Goal: Check status: Check status

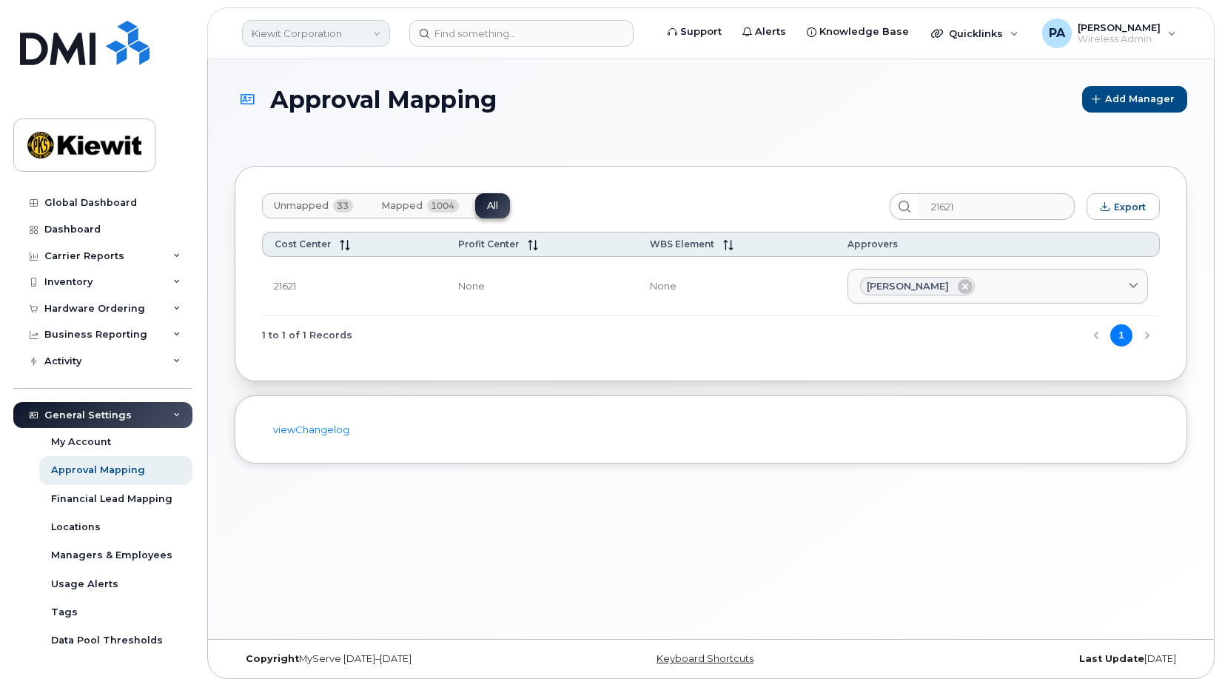
click at [341, 32] on link "Kiewit Corporation" at bounding box center [316, 33] width 148 height 27
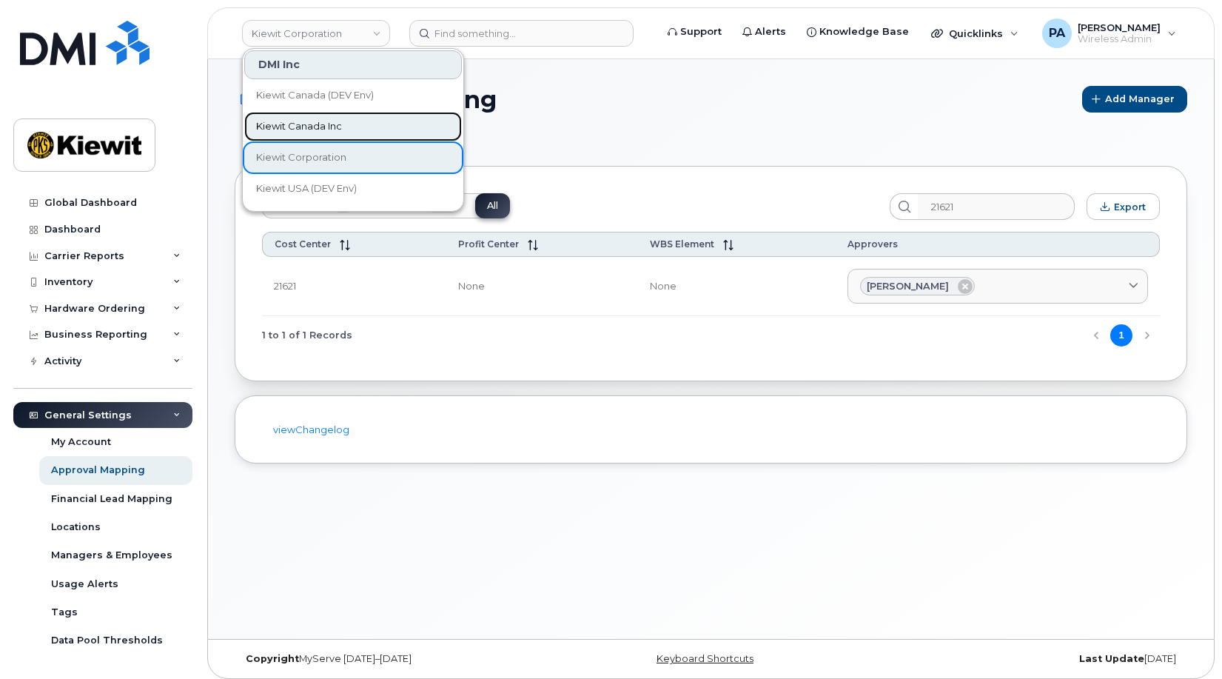
click at [297, 133] on span "Kiewit Canada Inc" at bounding box center [299, 126] width 86 height 15
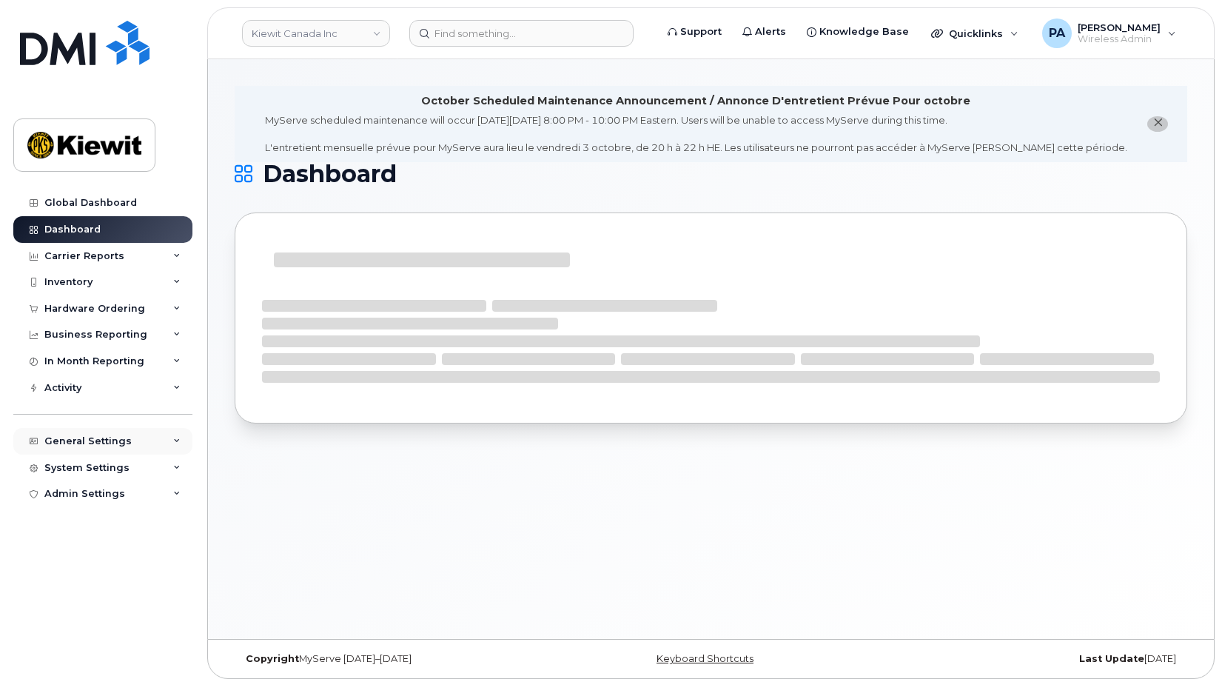
click at [97, 441] on div "General Settings" at bounding box center [87, 441] width 87 height 12
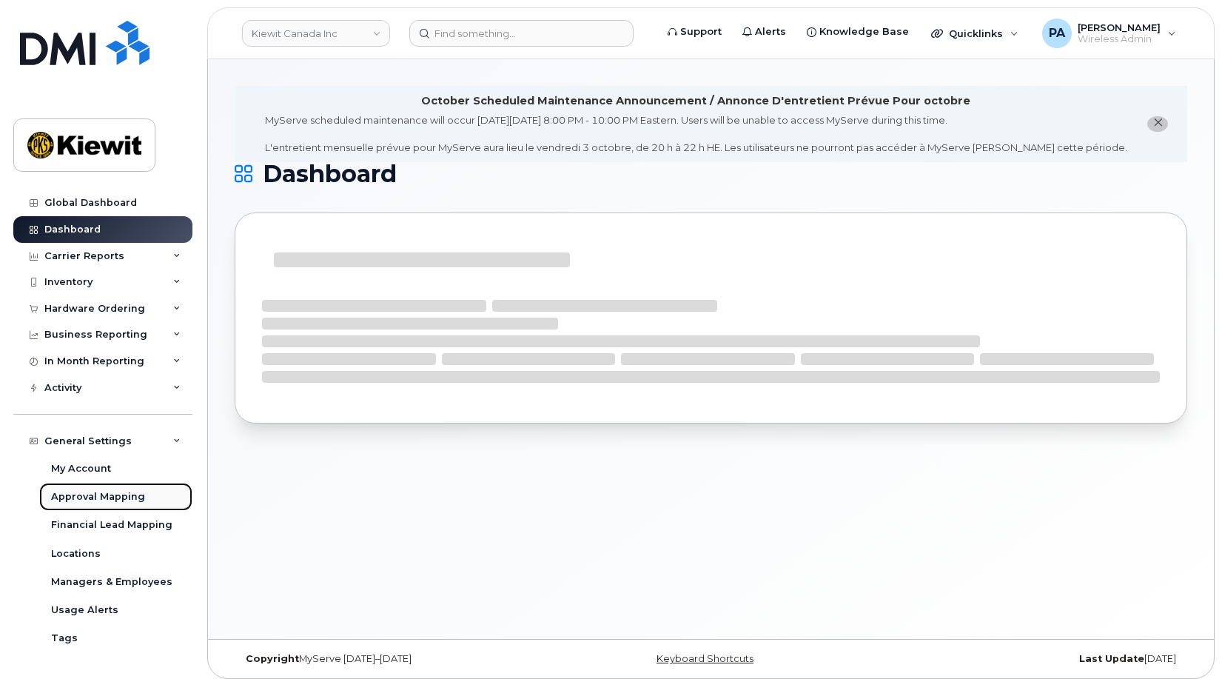
click at [101, 500] on div "Approval Mapping" at bounding box center [98, 496] width 94 height 13
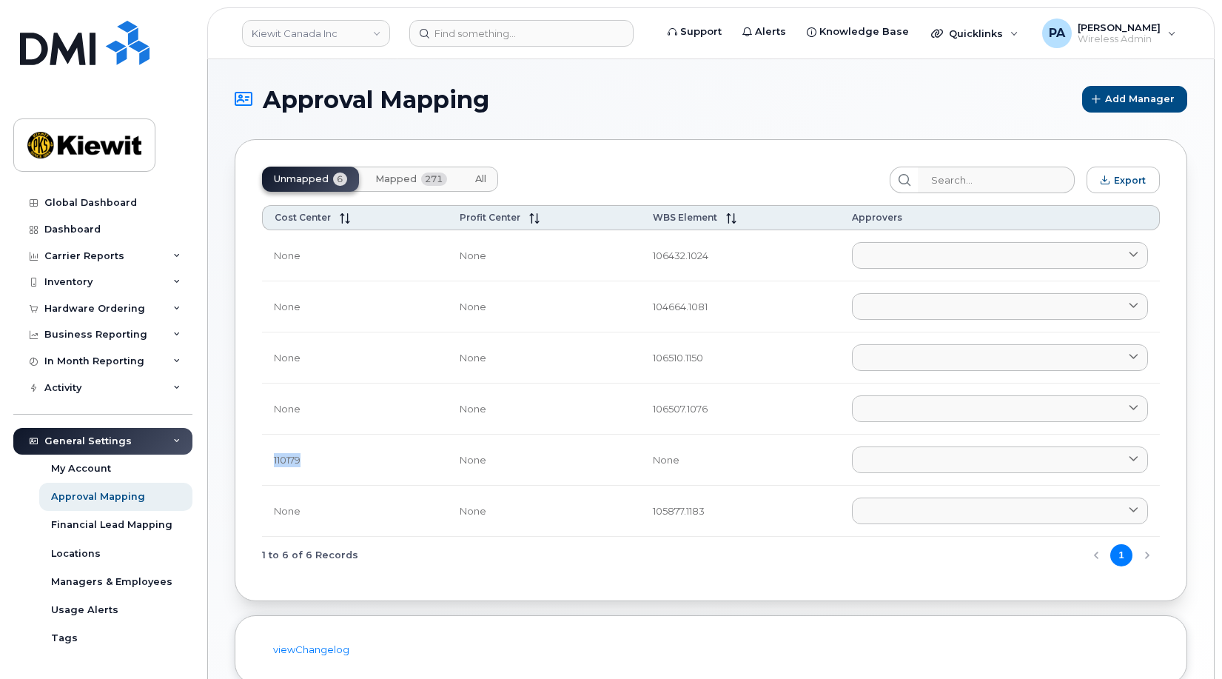
drag, startPoint x: 309, startPoint y: 463, endPoint x: 266, endPoint y: 465, distance: 43.7
click at [266, 465] on td "110179" at bounding box center [355, 460] width 186 height 51
drag, startPoint x: 266, startPoint y: 465, endPoint x: 381, endPoint y: 330, distance: 177.4
click at [381, 330] on td "None" at bounding box center [355, 306] width 186 height 51
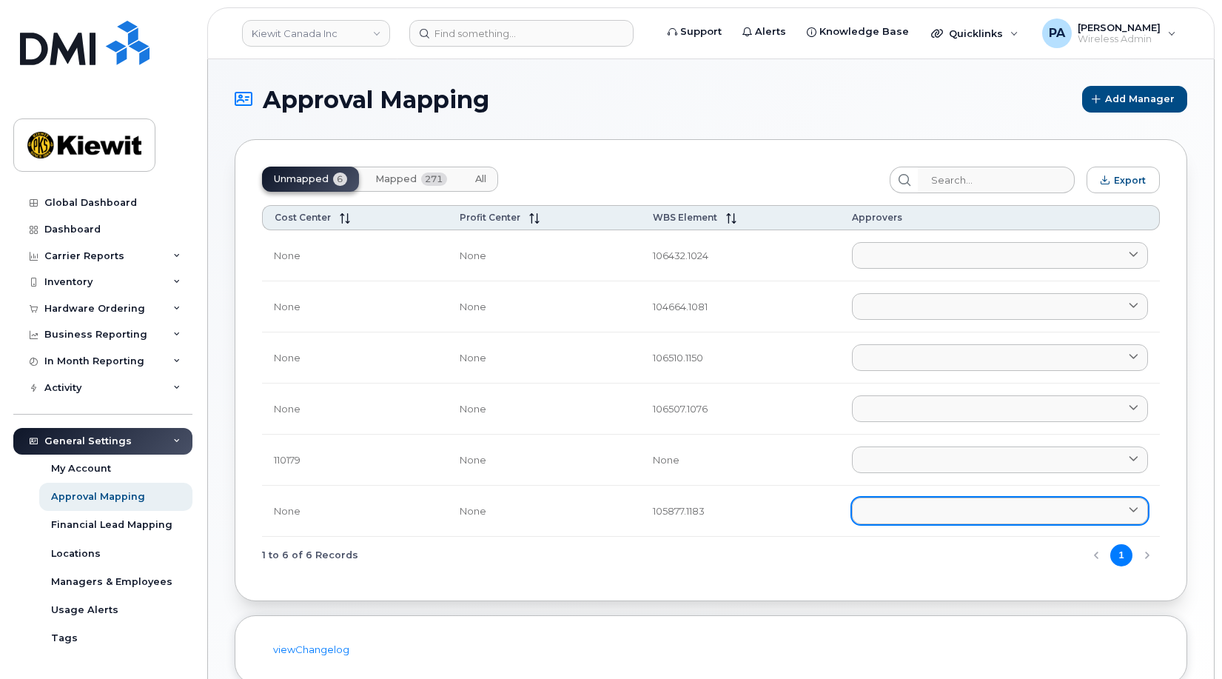
click at [945, 519] on link at bounding box center [1000, 510] width 296 height 27
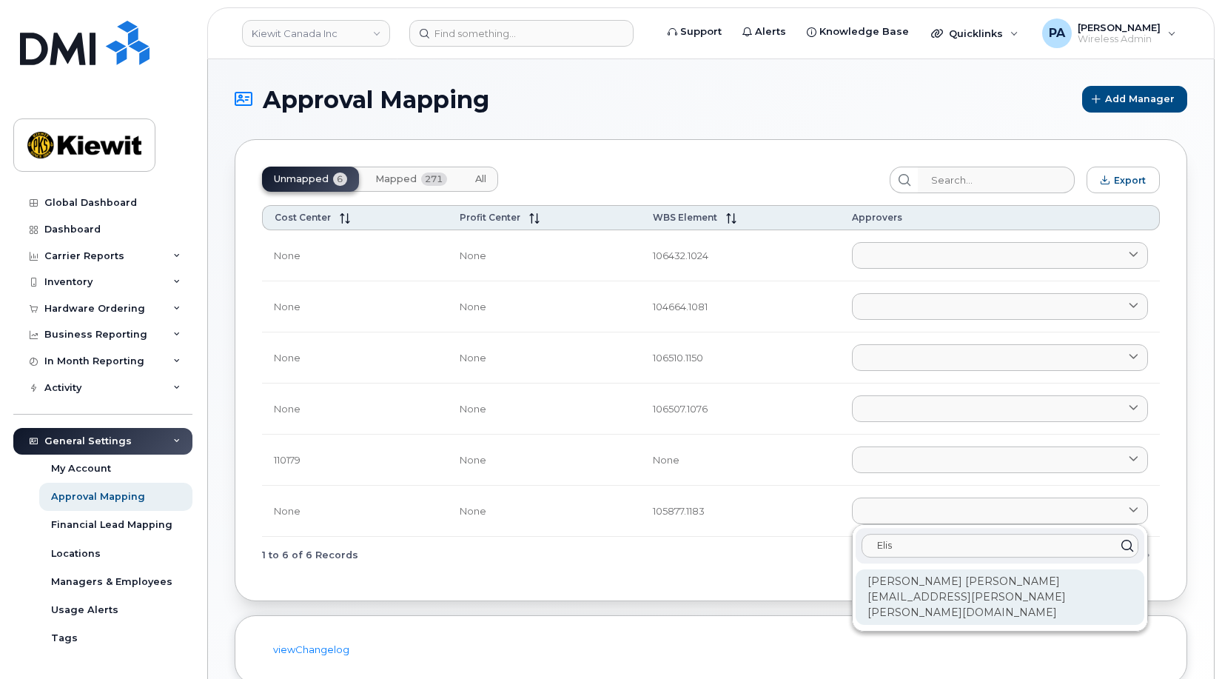
type input "Elis"
click at [928, 587] on div "Elisha Sealy ELISHA.SEALY@KIEWIT.COM" at bounding box center [1000, 597] width 289 height 56
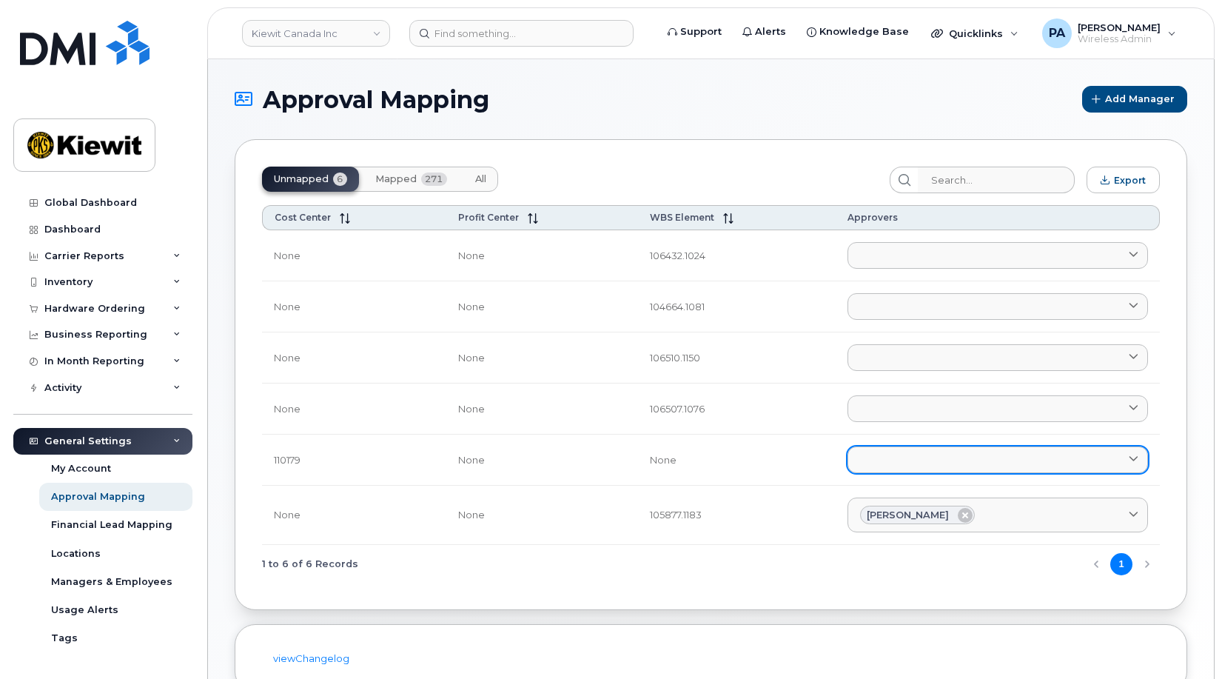
click at [925, 463] on link at bounding box center [998, 459] width 301 height 27
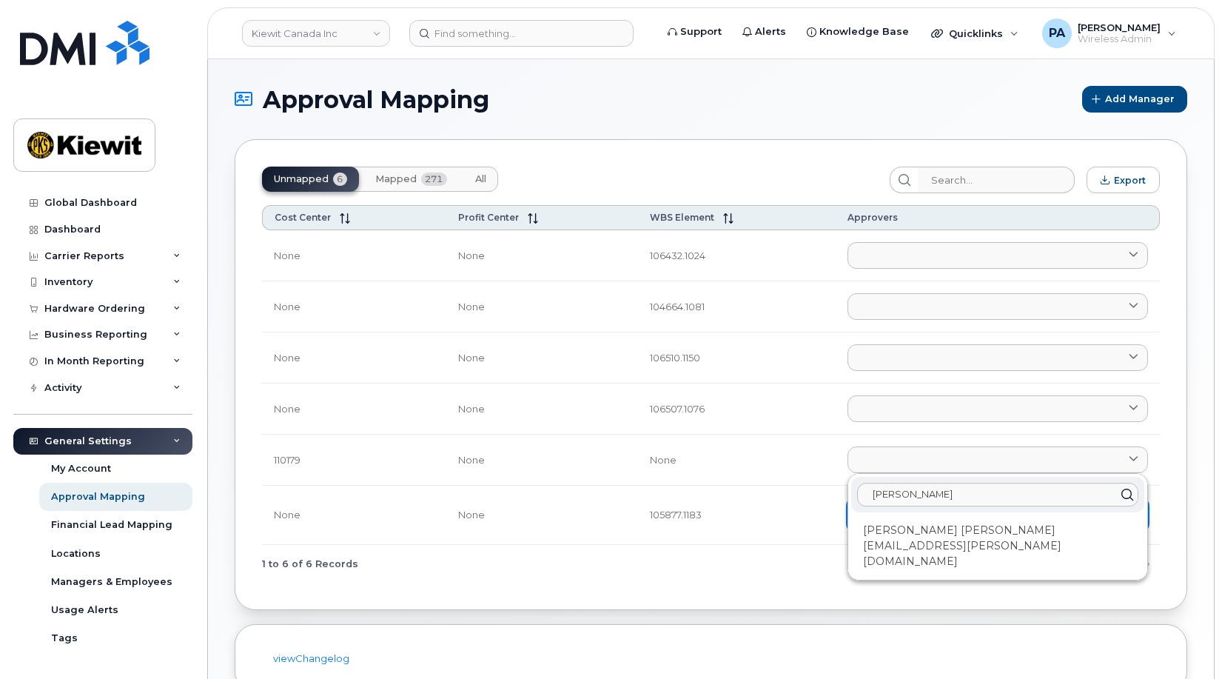
click at [919, 531] on div "Jan Schulz JAN.SCHULZ@KIEWIT.COM" at bounding box center [997, 546] width 293 height 56
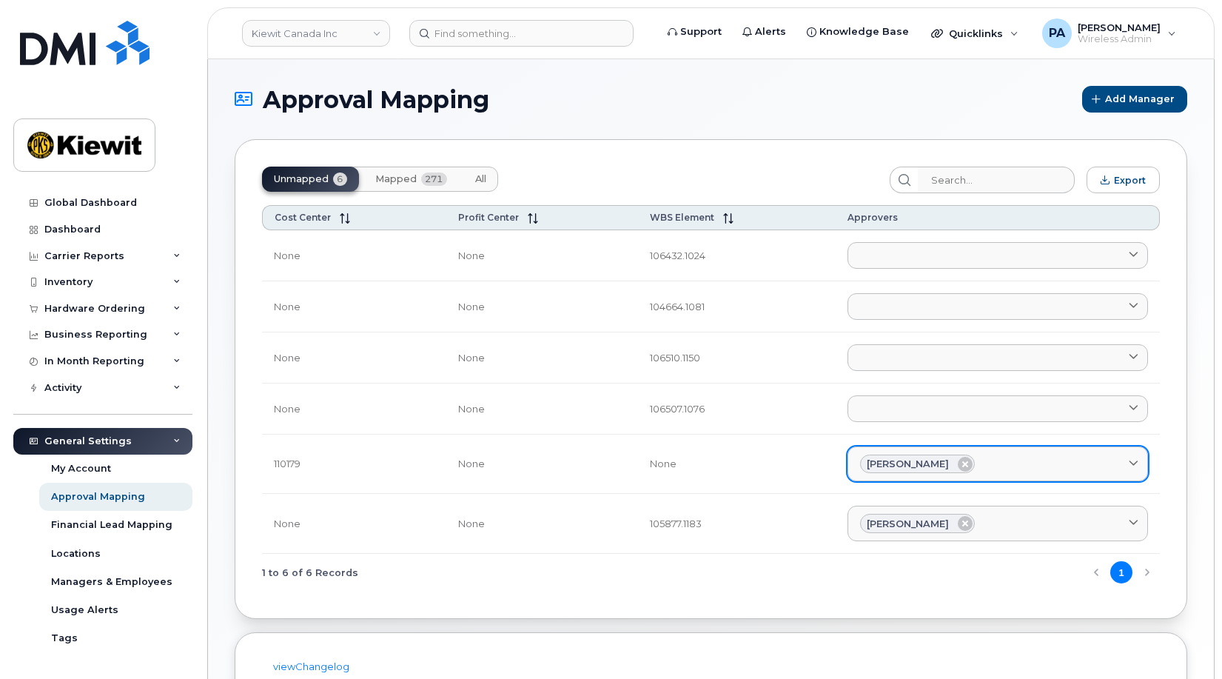
click at [987, 466] on div "Jan Schulz" at bounding box center [997, 464] width 275 height 19
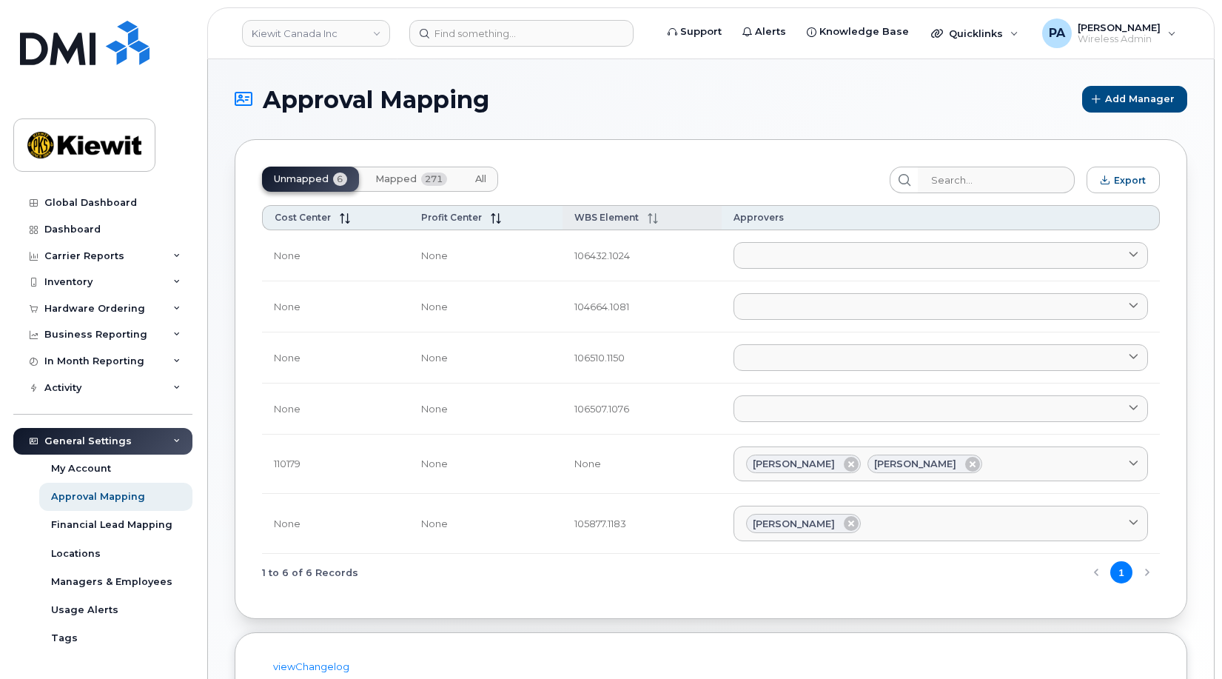
click at [600, 220] on span "WBS Element" at bounding box center [606, 217] width 64 height 11
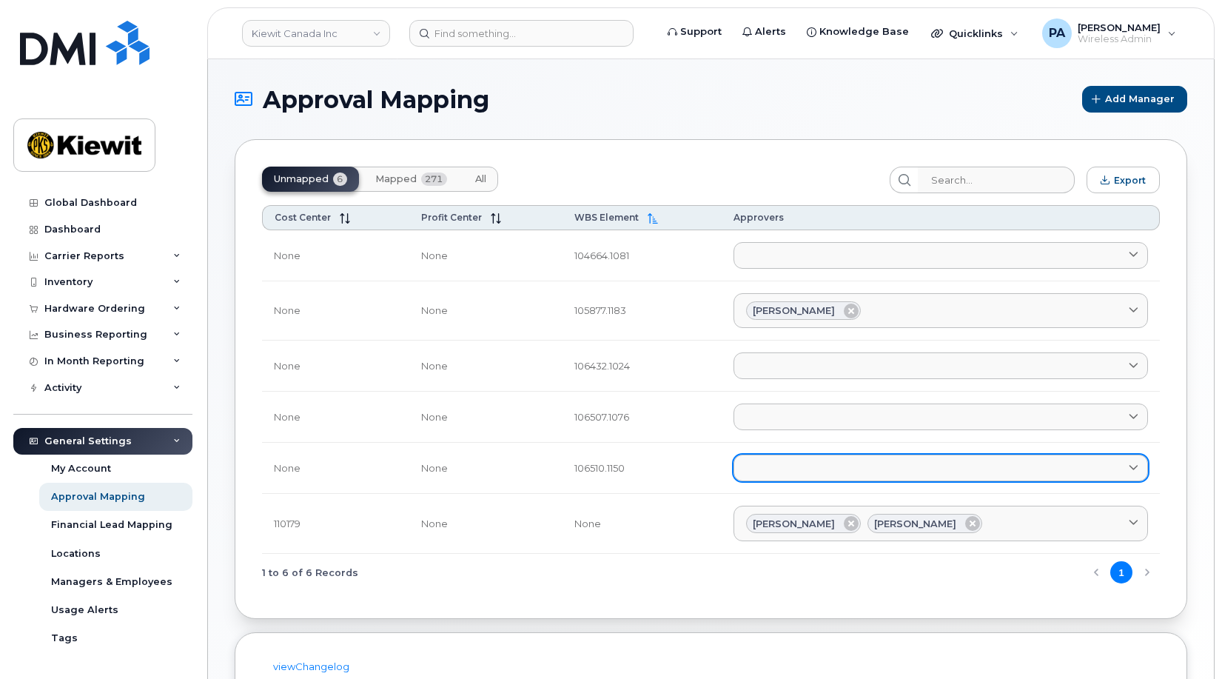
click at [834, 475] on link at bounding box center [941, 468] width 415 height 27
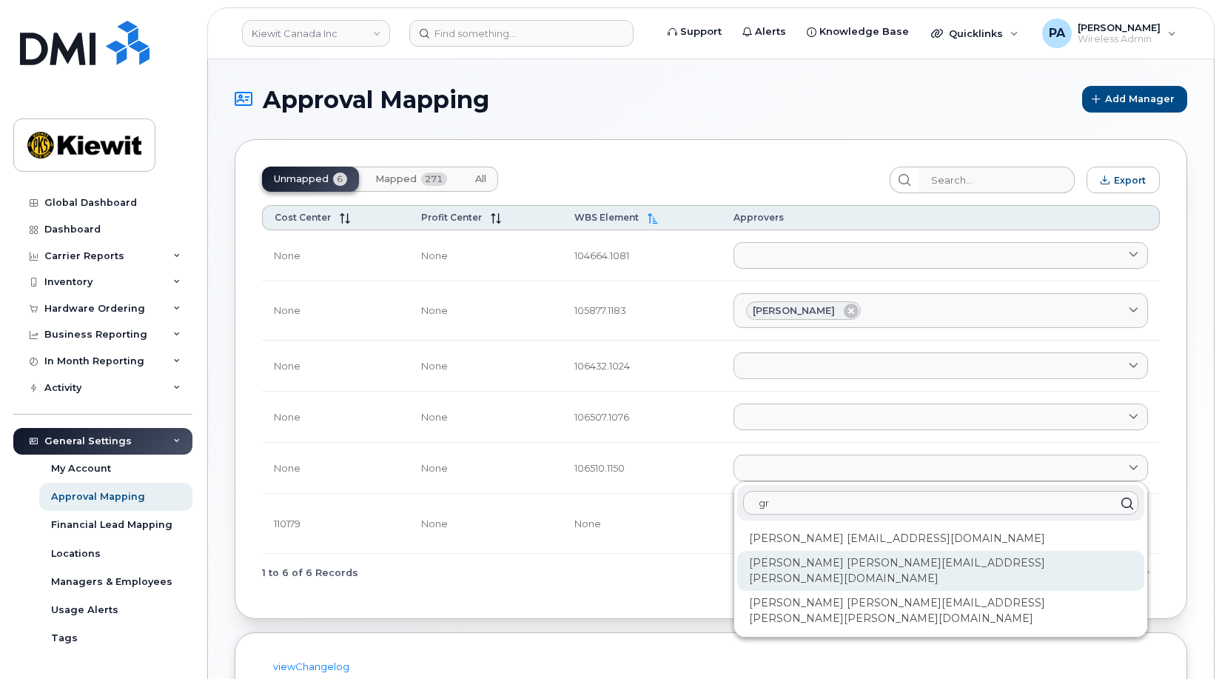
type input "gr"
click at [814, 565] on div "Gresa Saraci GRESA.SARACI@KIEWIT.COM" at bounding box center [940, 571] width 407 height 40
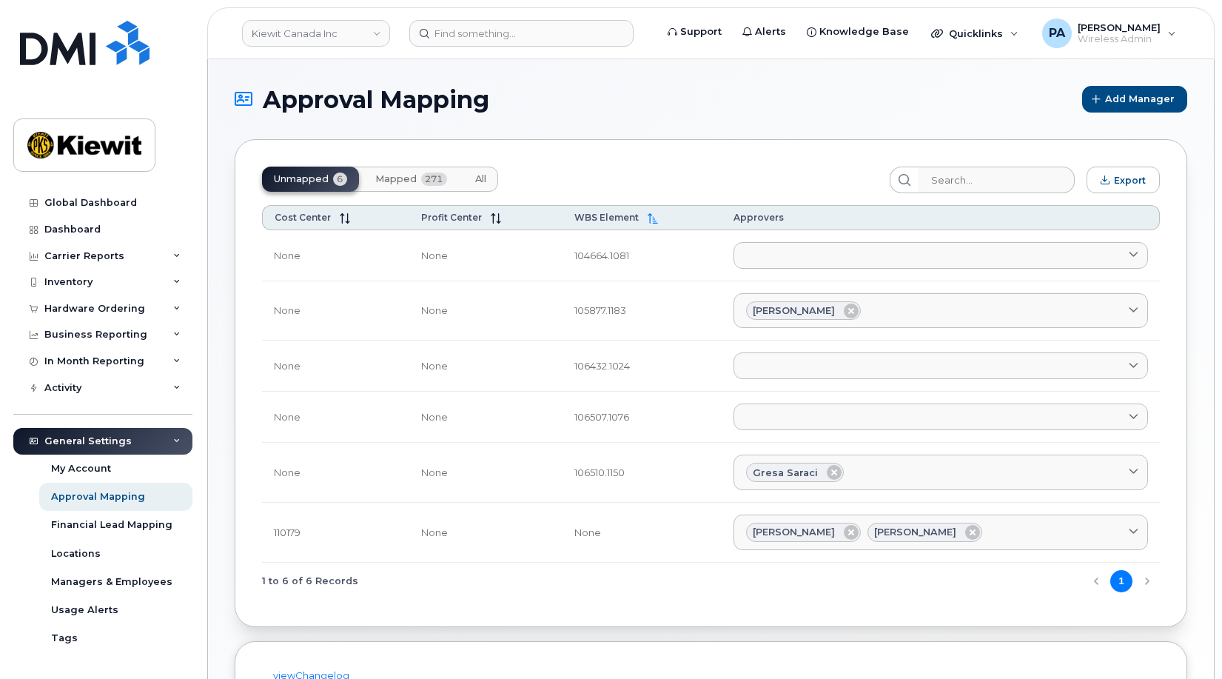
click at [477, 178] on span "All" at bounding box center [480, 179] width 11 height 12
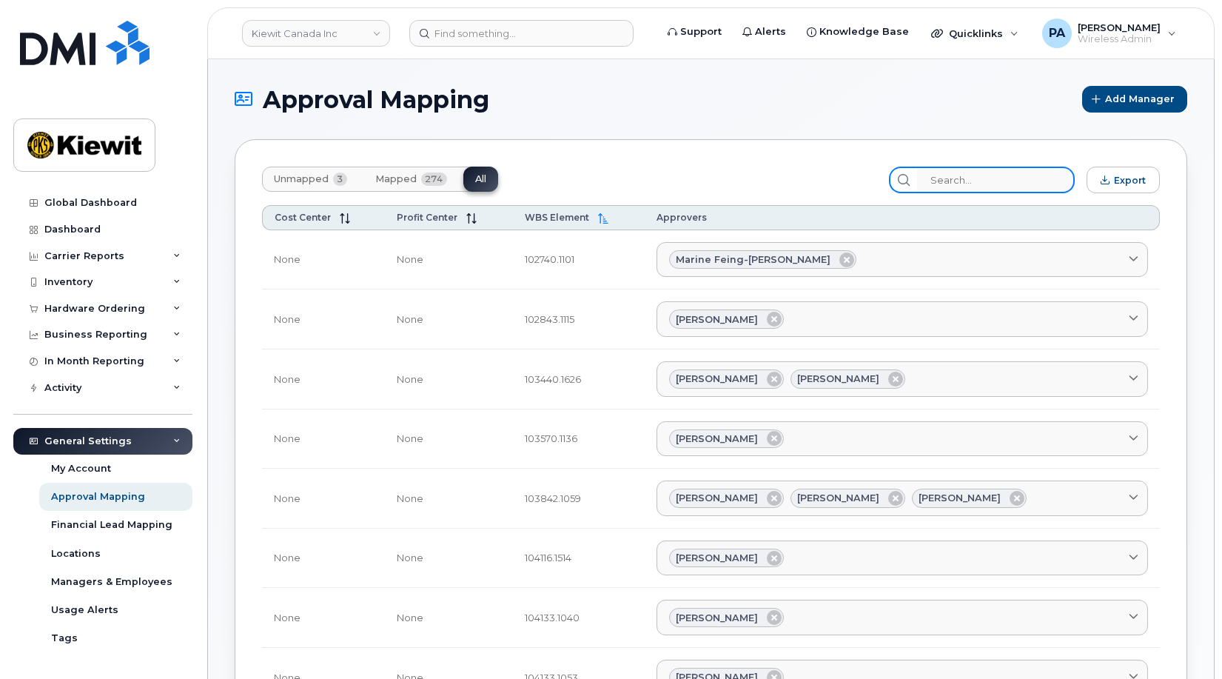
click at [978, 180] on input "search" at bounding box center [996, 180] width 158 height 27
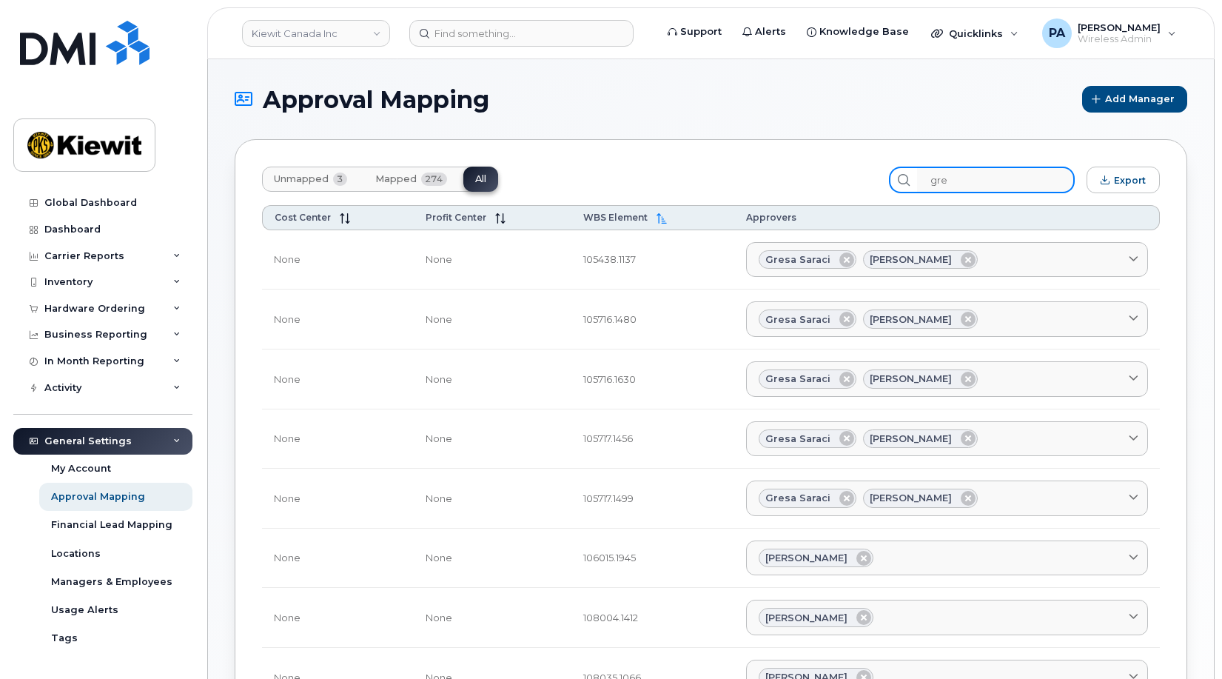
type input "gre"
click at [279, 181] on span "Unmapped" at bounding box center [301, 179] width 55 height 12
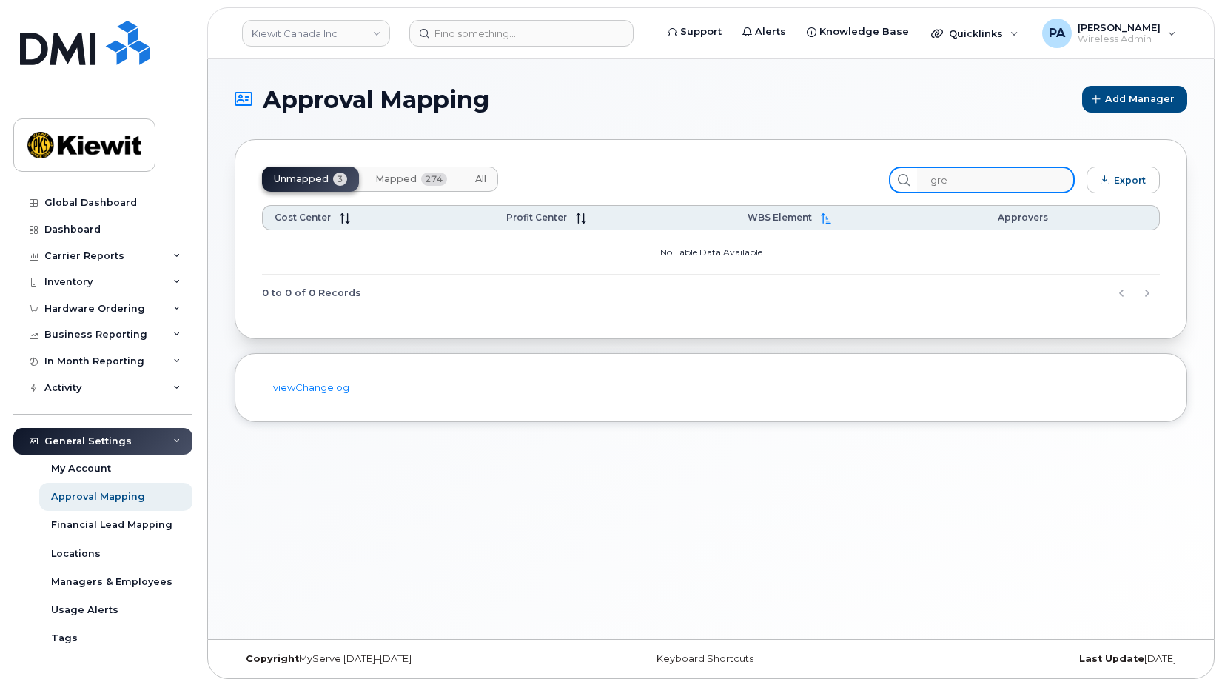
drag, startPoint x: 989, startPoint y: 180, endPoint x: 737, endPoint y: 184, distance: 252.5
click at [737, 184] on div "Unmapped 3 Mapped 274 All gre Export" at bounding box center [711, 180] width 898 height 27
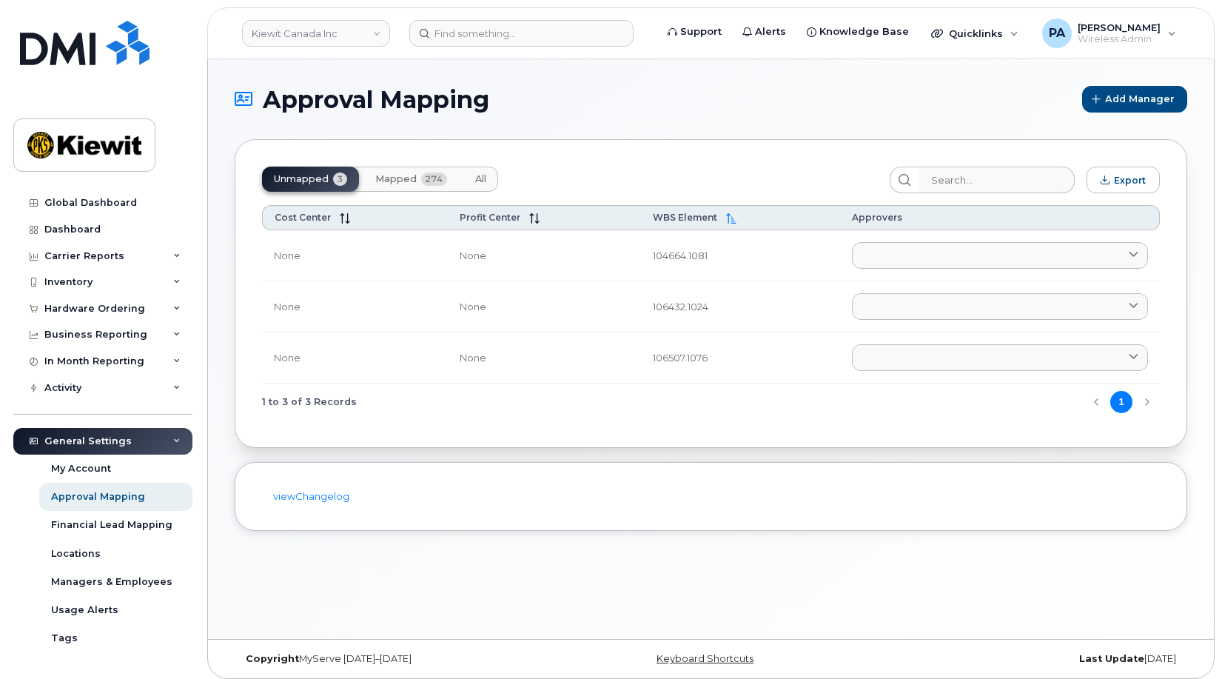
click at [482, 178] on span "All" at bounding box center [480, 179] width 11 height 12
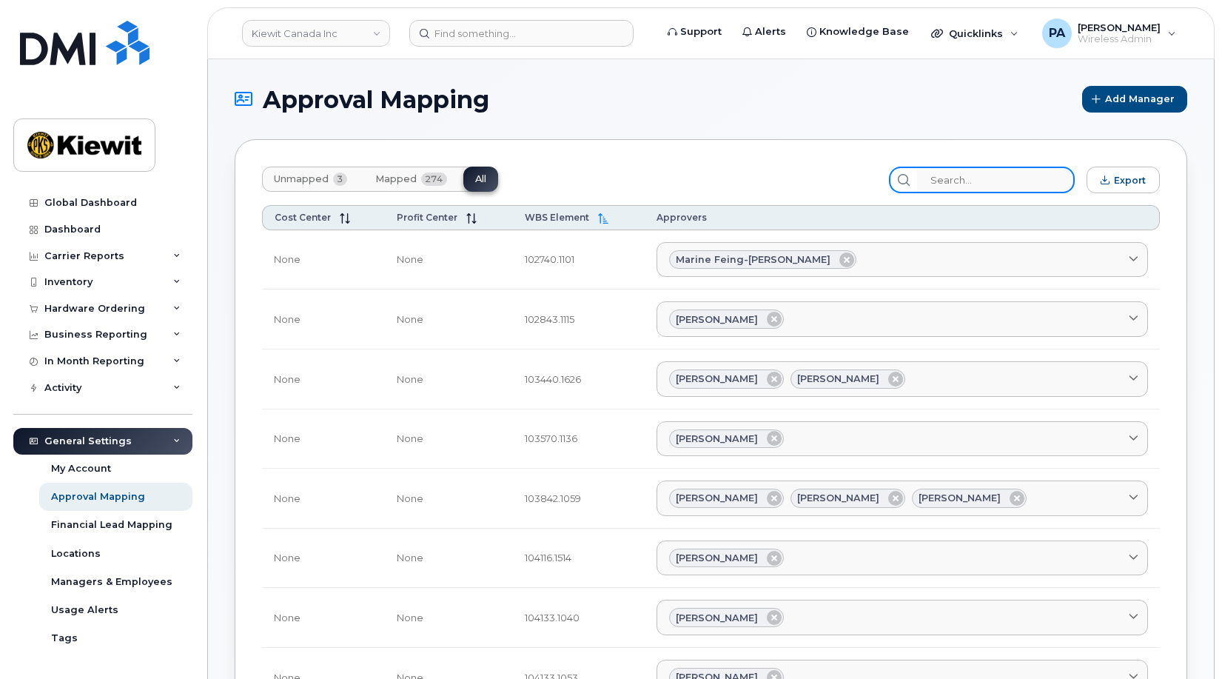
click at [984, 179] on input "search" at bounding box center [996, 180] width 158 height 27
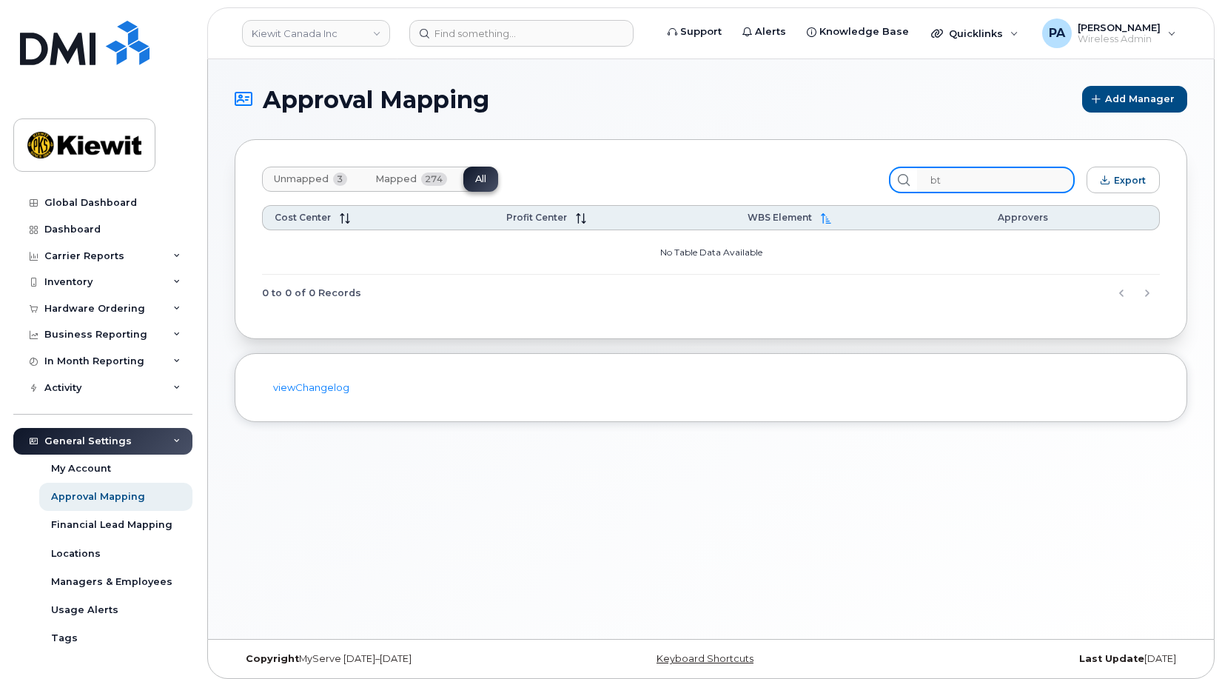
type input "b"
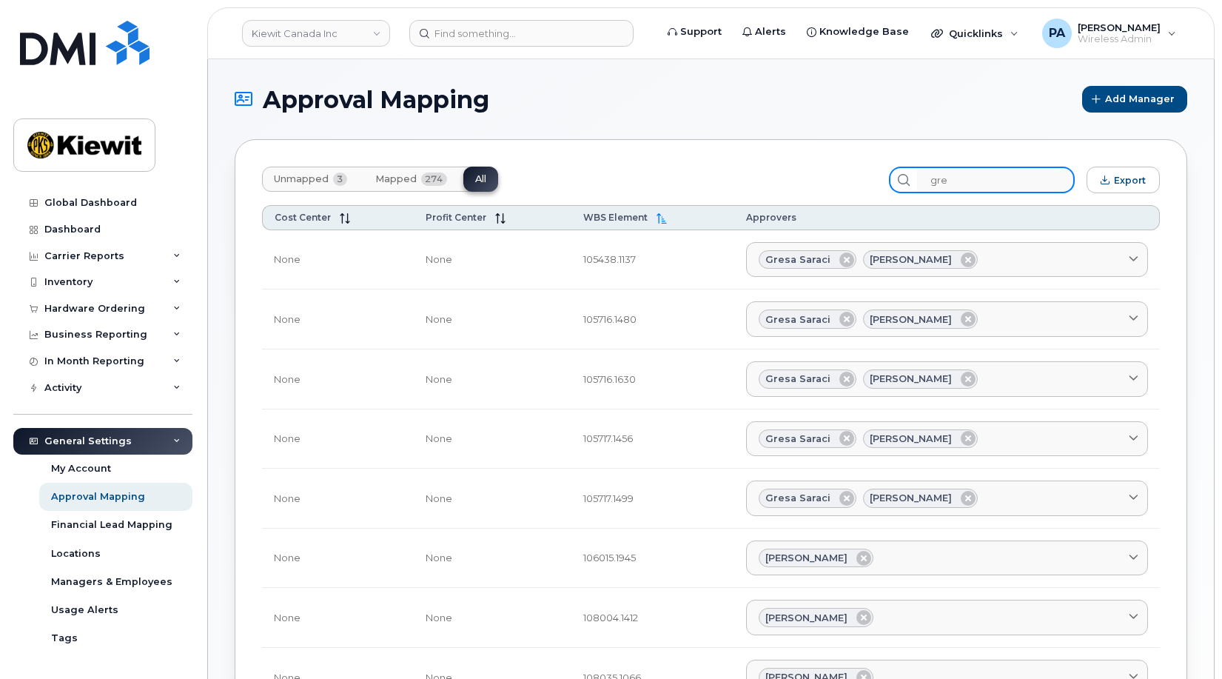
drag, startPoint x: 990, startPoint y: 182, endPoint x: 884, endPoint y: 195, distance: 106.7
click at [884, 195] on div "Unmapped 3 Mapped 274 All gre Export Cost Center Profit Center WBS Element Appr…" at bounding box center [711, 575] width 953 height 872
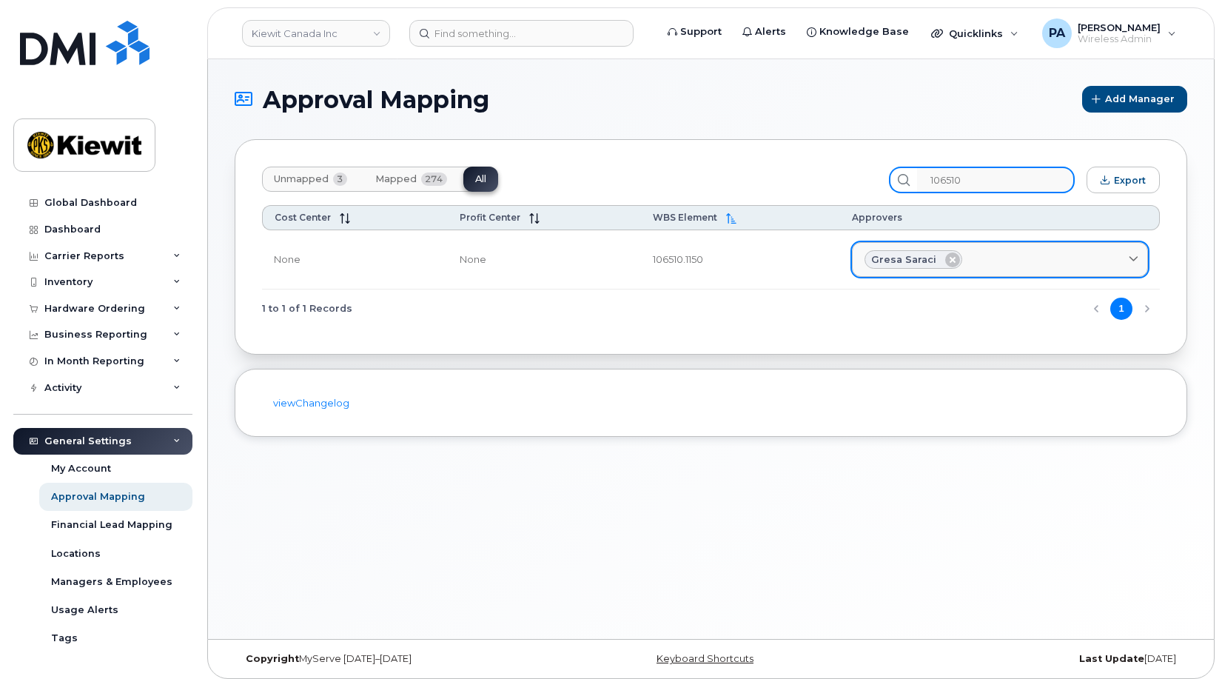
type input "106510"
click at [1037, 251] on div "Gresa Saraci" at bounding box center [1000, 259] width 271 height 19
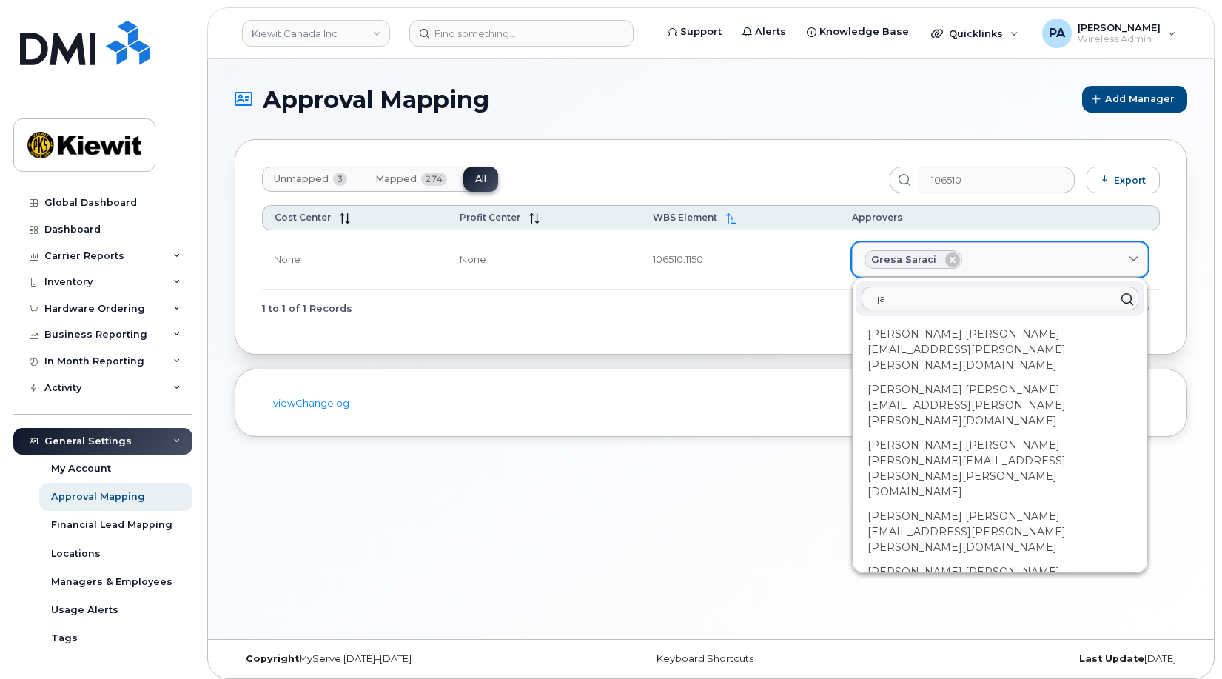
type input "jas"
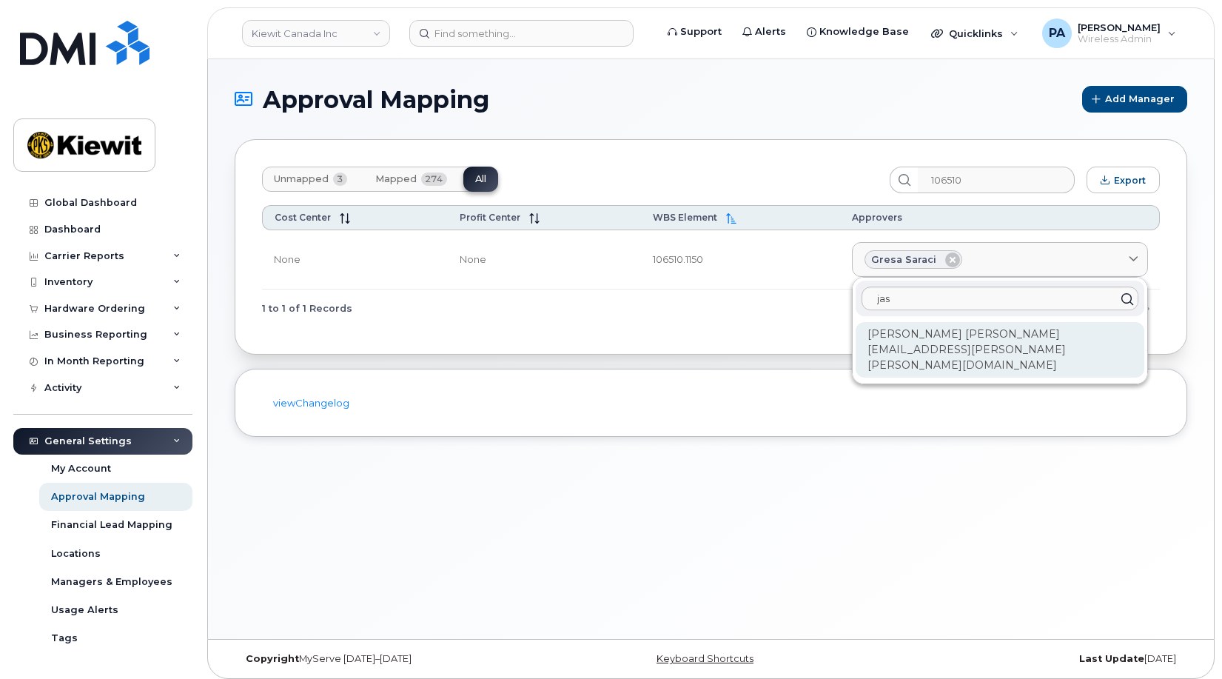
click at [933, 341] on div "Jasvir Dulai JAS.DULAI@KIEWIT.COM" at bounding box center [1000, 350] width 289 height 56
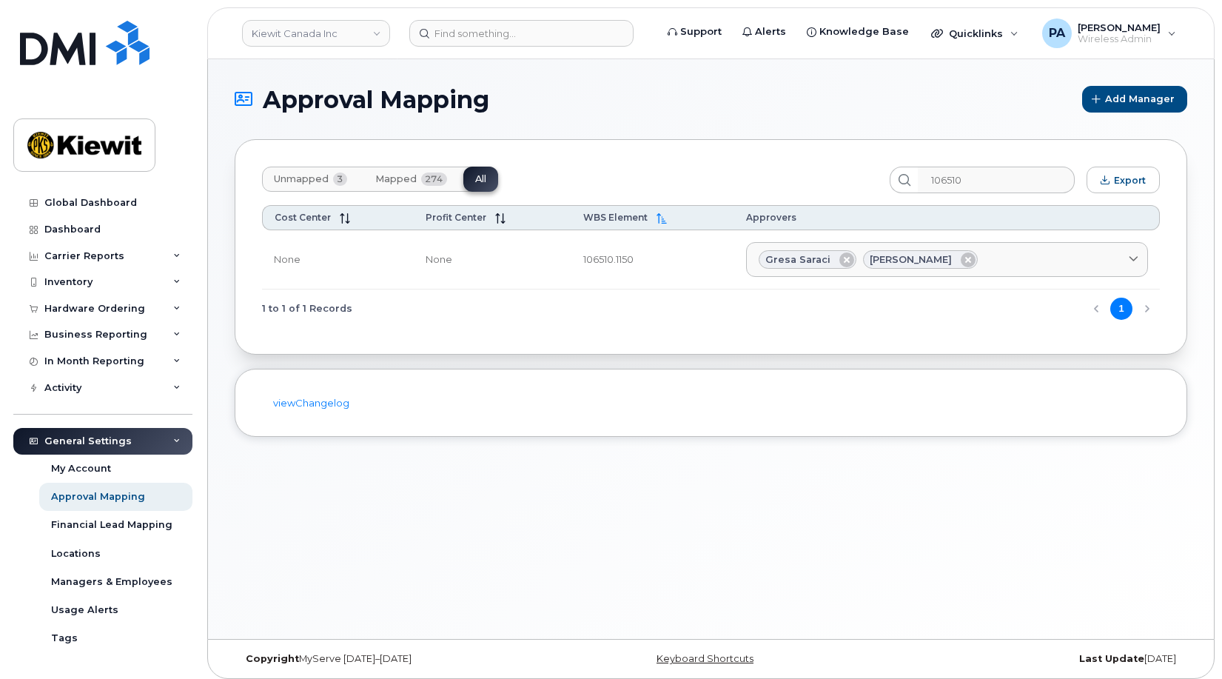
click at [317, 178] on span "Unmapped" at bounding box center [301, 179] width 55 height 12
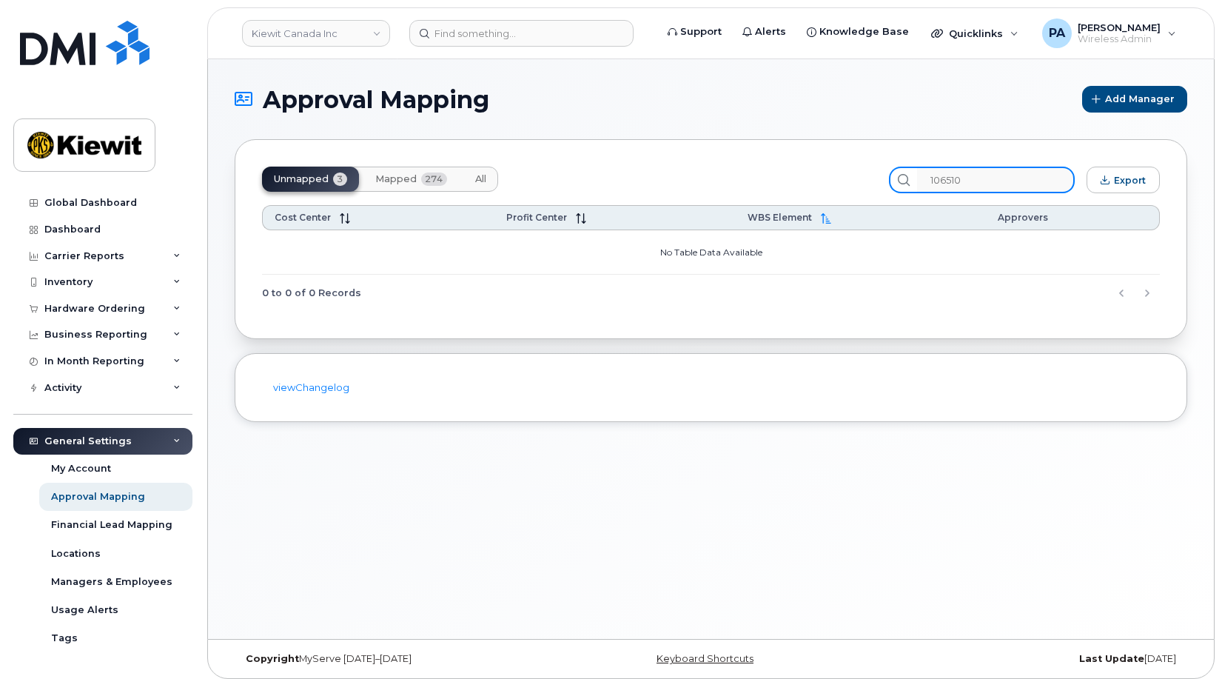
drag, startPoint x: 1016, startPoint y: 180, endPoint x: 560, endPoint y: 201, distance: 455.8
click at [622, 202] on div "Unmapped 3 Mapped 274 All 106510 Export Cost Center Profit Center WBS Element A…" at bounding box center [711, 239] width 953 height 200
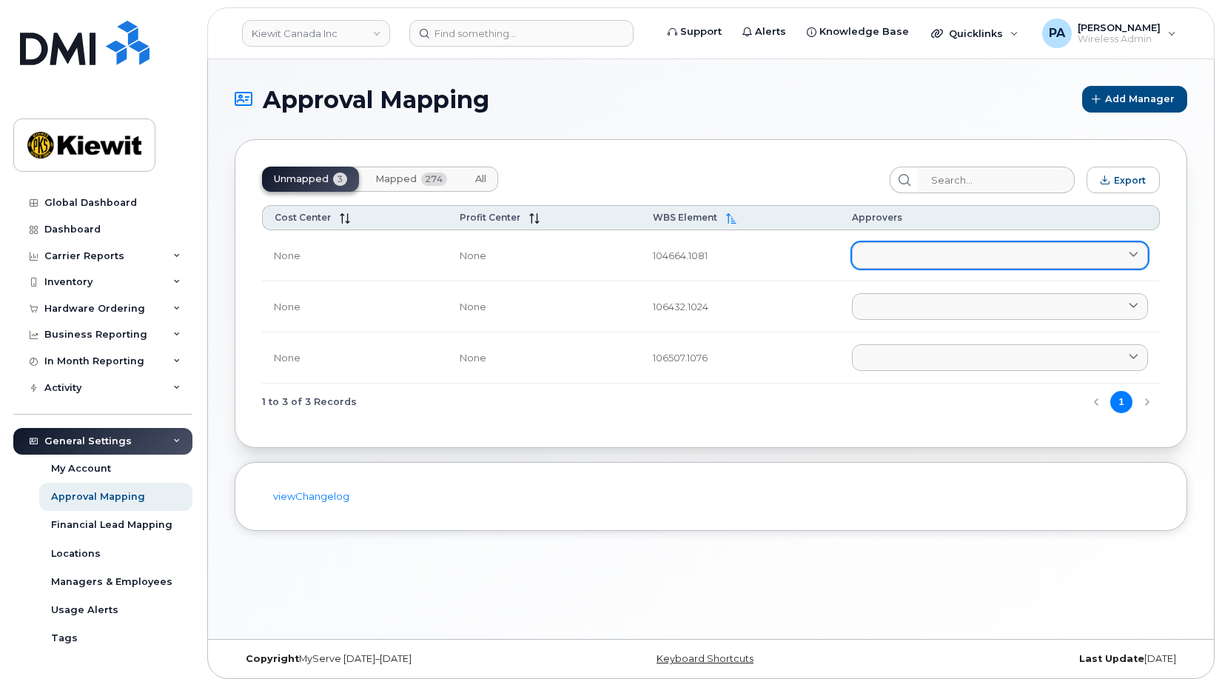
click at [935, 255] on link at bounding box center [1000, 255] width 296 height 27
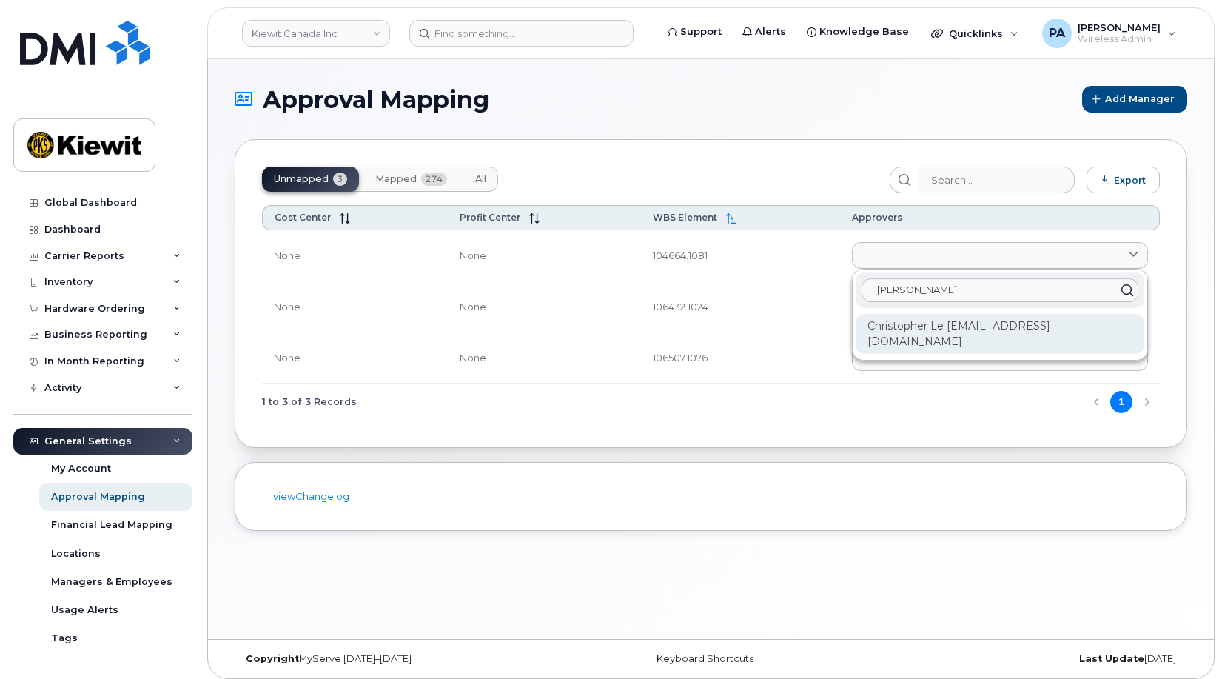
type input "chris"
click at [953, 323] on div "Christopher Le CHRISTOPHER.LE@KLTP.CA" at bounding box center [1000, 334] width 289 height 40
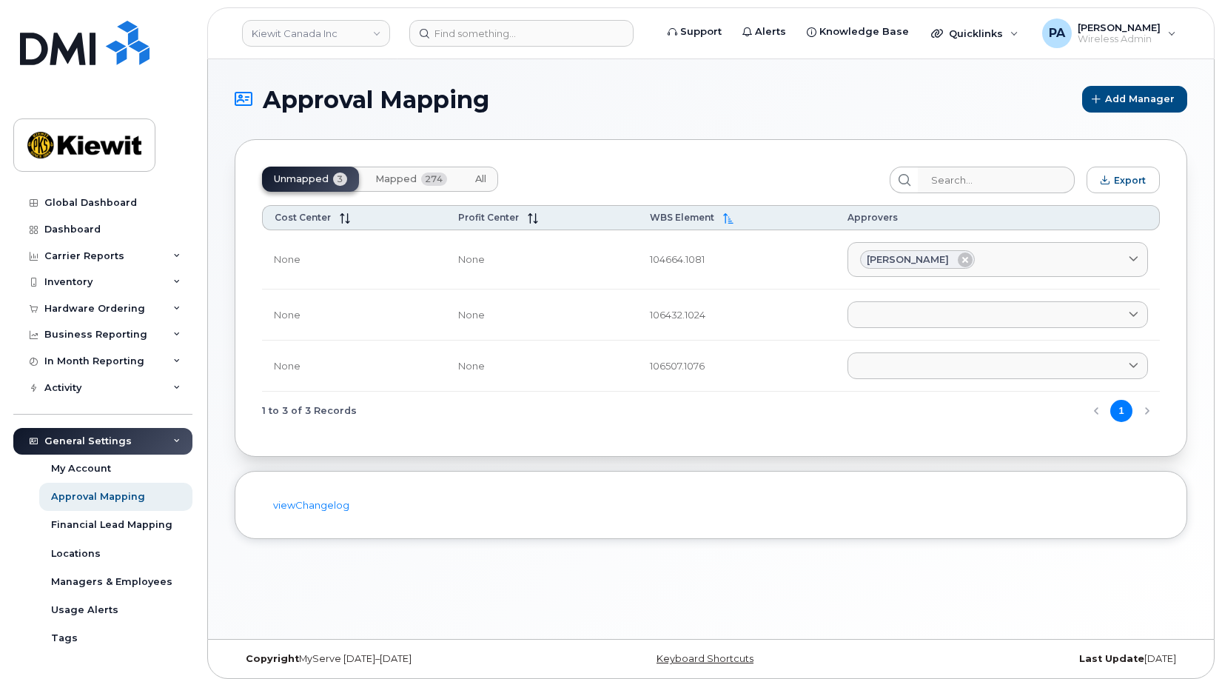
click at [491, 172] on button "All" at bounding box center [480, 179] width 35 height 25
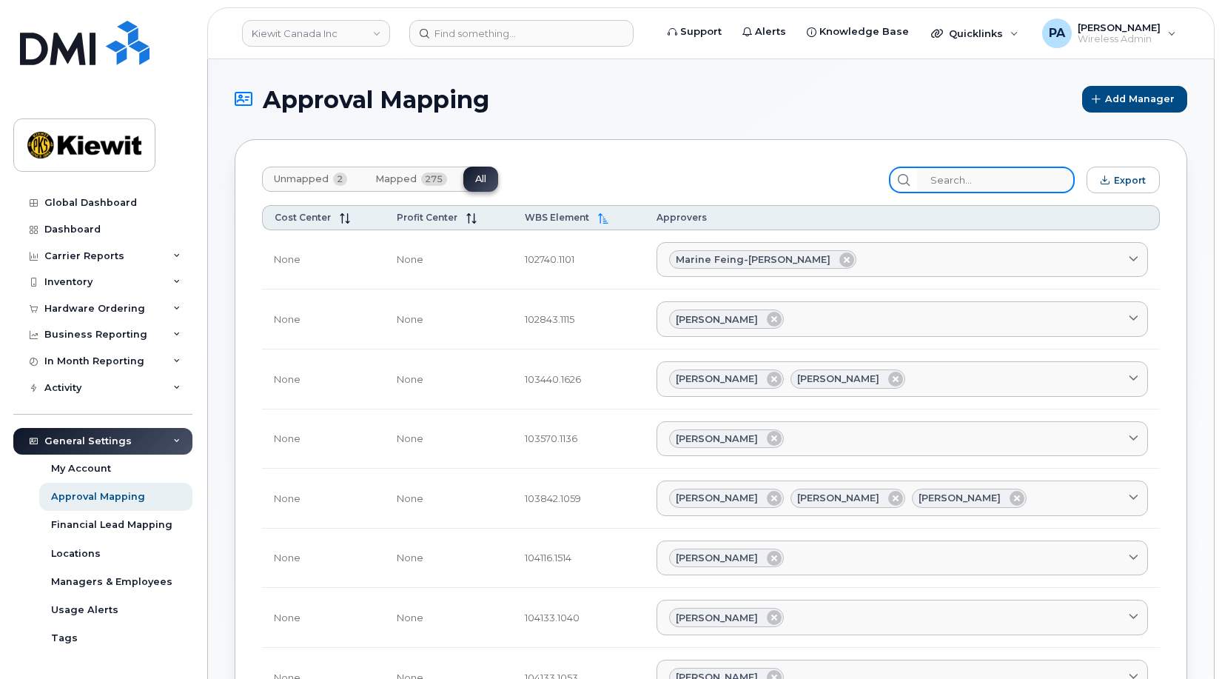
click at [990, 174] on input "search" at bounding box center [996, 180] width 158 height 27
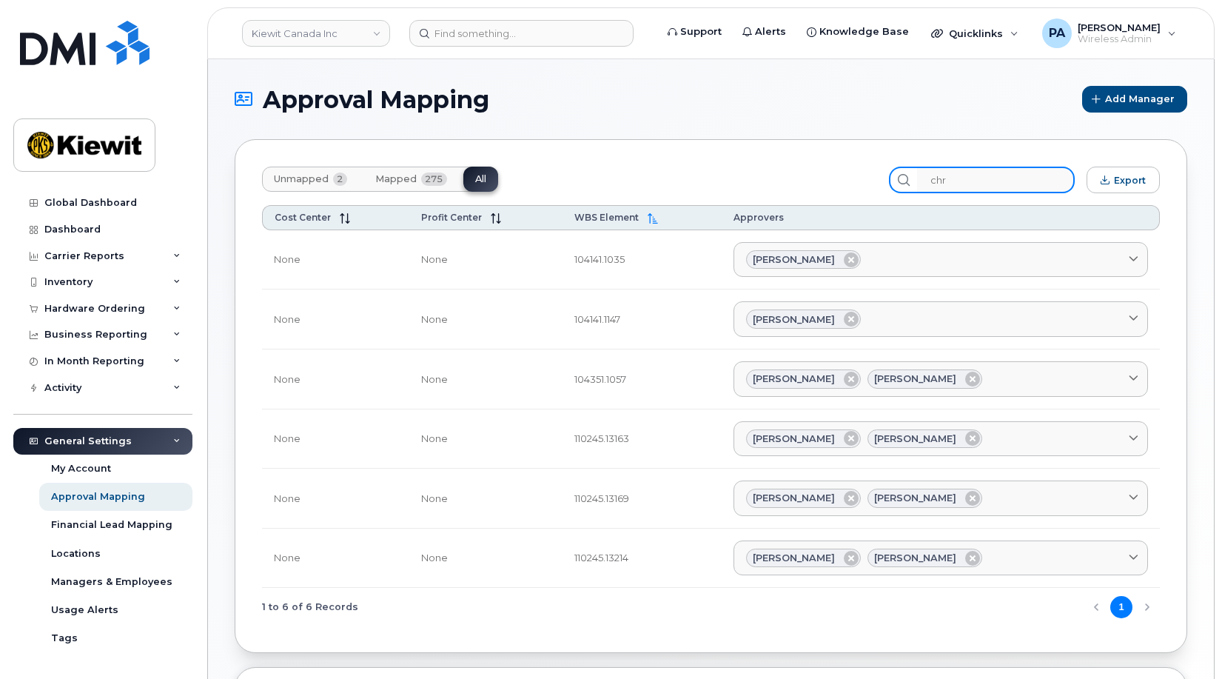
type input "chri"
drag, startPoint x: 979, startPoint y: 176, endPoint x: 665, endPoint y: 229, distance: 317.6
click at [685, 227] on div "Unmapped 2 Mapped 275 All chri Export Cost Center Profit Center WBS Element App…" at bounding box center [711, 396] width 953 height 514
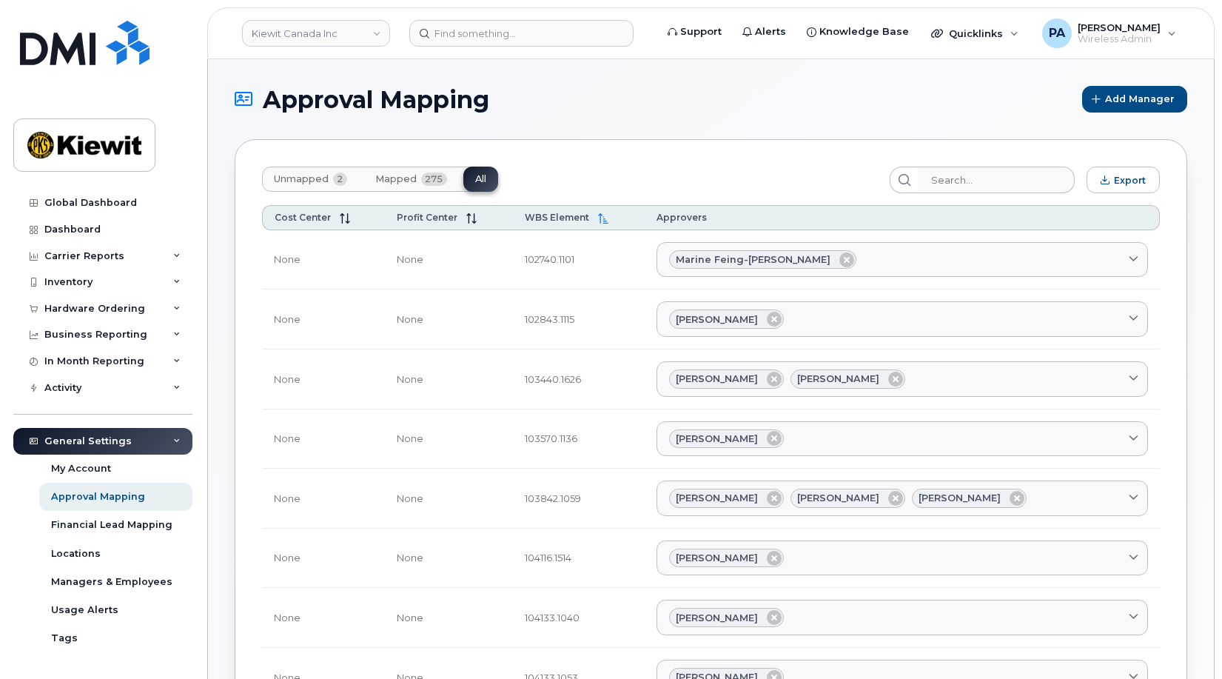
click at [295, 179] on span "Unmapped" at bounding box center [301, 179] width 55 height 12
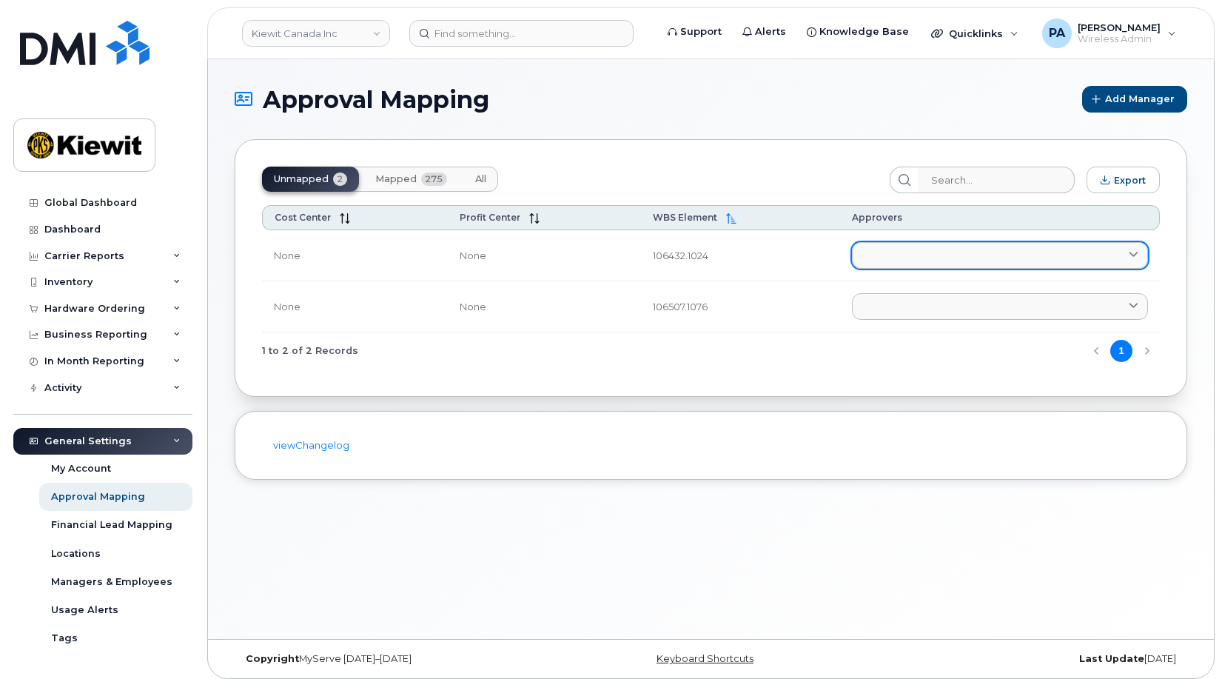
click at [879, 264] on link at bounding box center [1000, 255] width 296 height 27
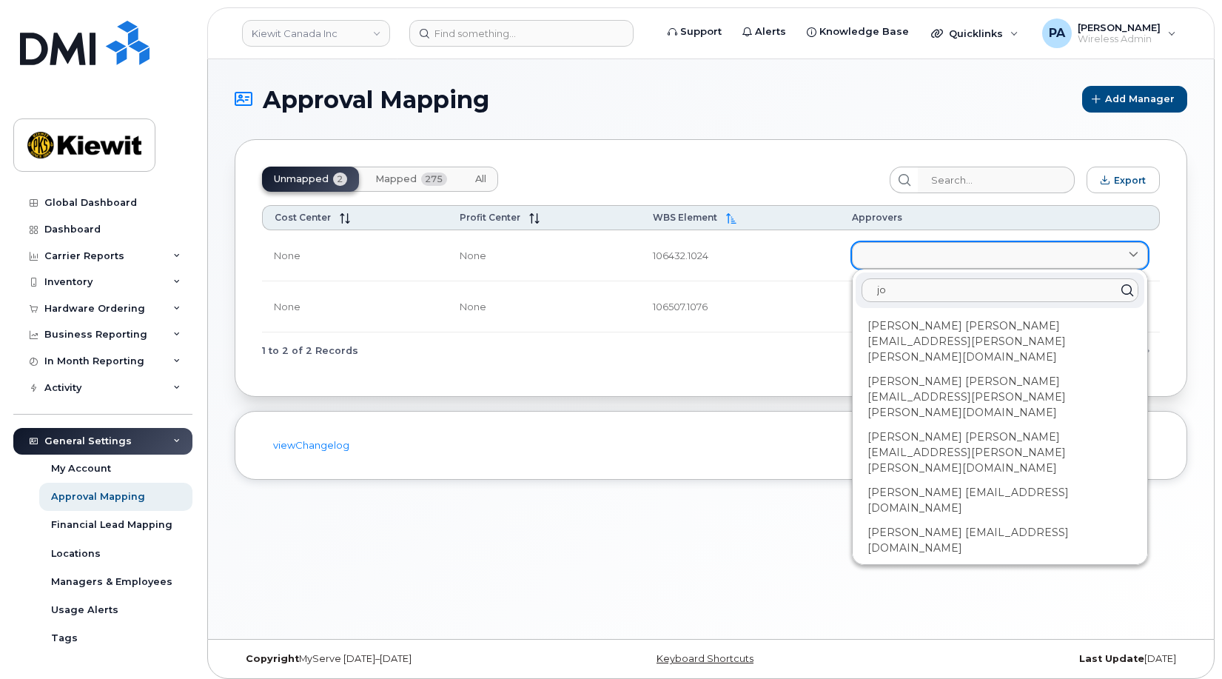
type input "j"
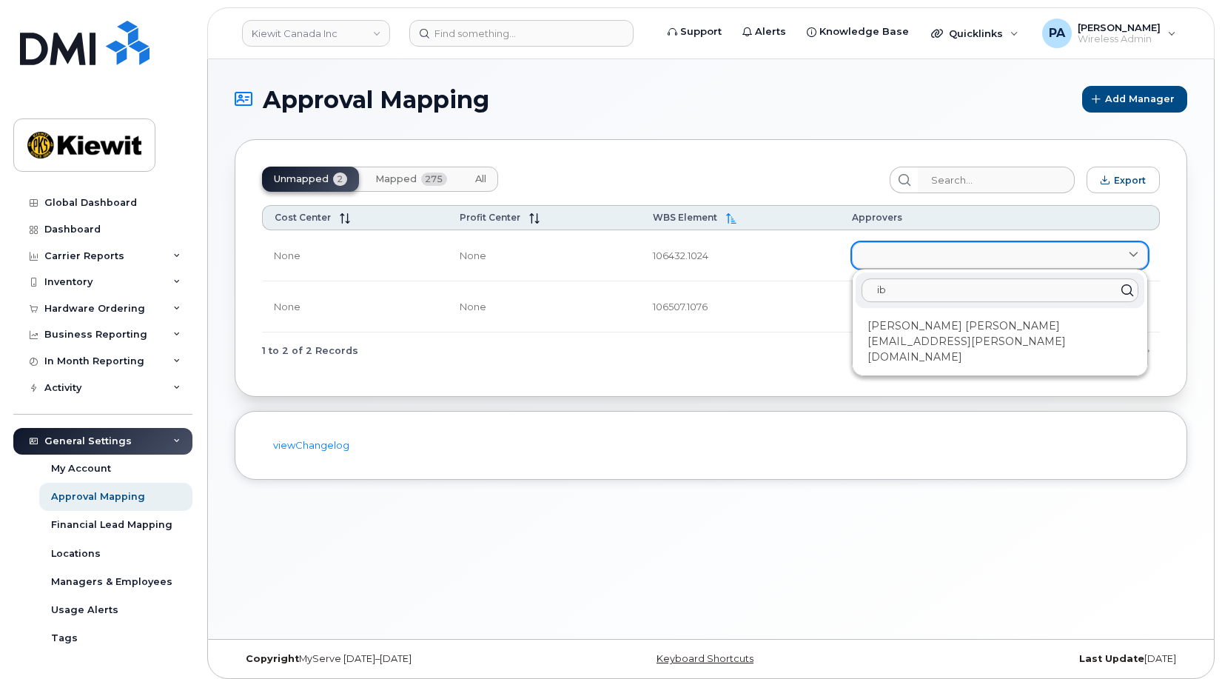
type input "i"
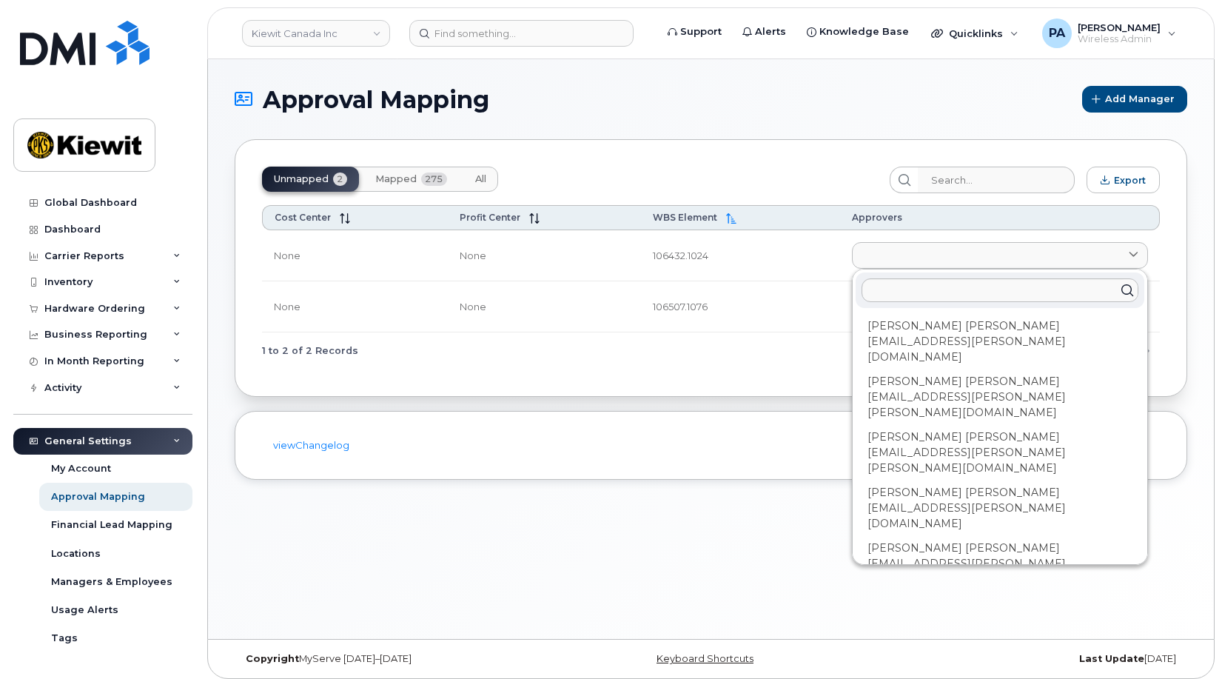
click at [751, 321] on td "106507.1076" at bounding box center [741, 306] width 200 height 51
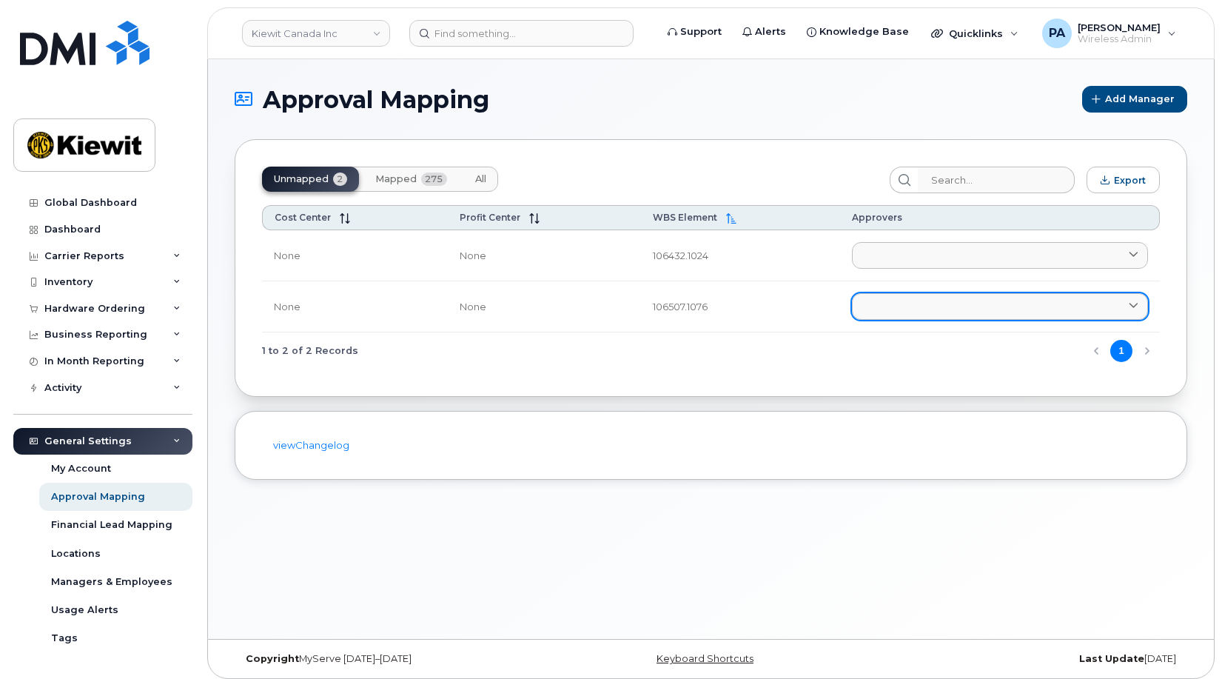
click at [881, 298] on link at bounding box center [1000, 306] width 296 height 27
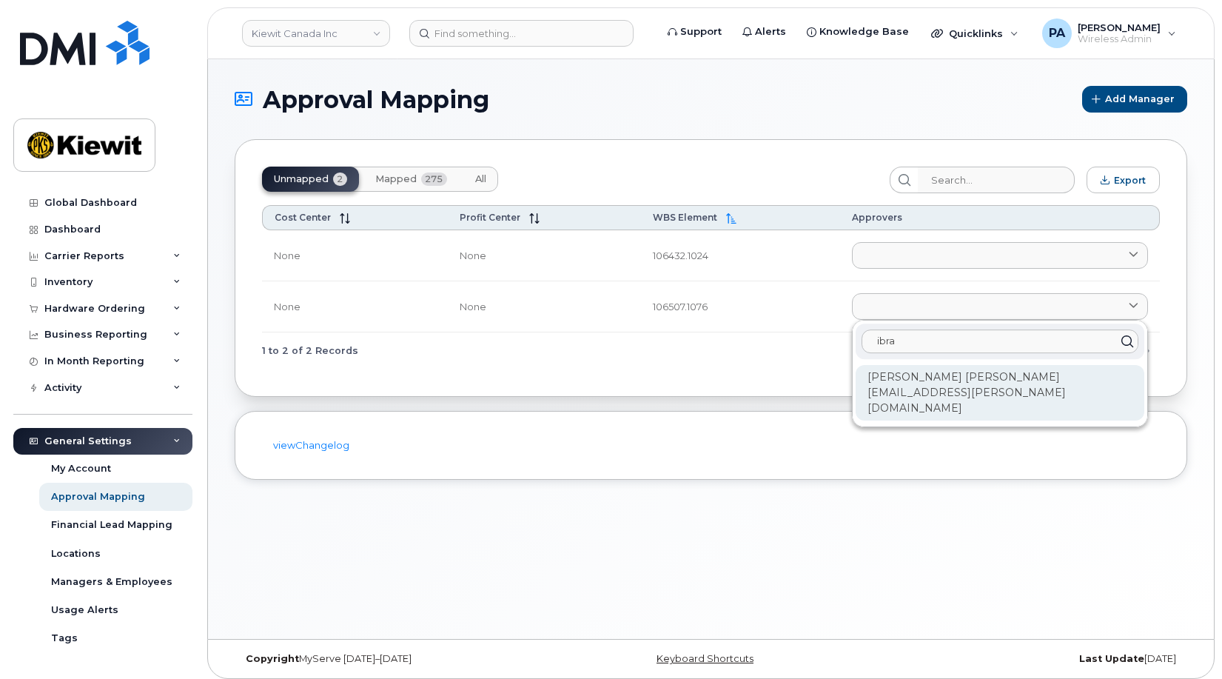
type input "ibra"
click at [946, 393] on div "Mohammad Ibrahimi ATTAL.IBRAHIMI@MASSELEC.COM" at bounding box center [1000, 393] width 289 height 56
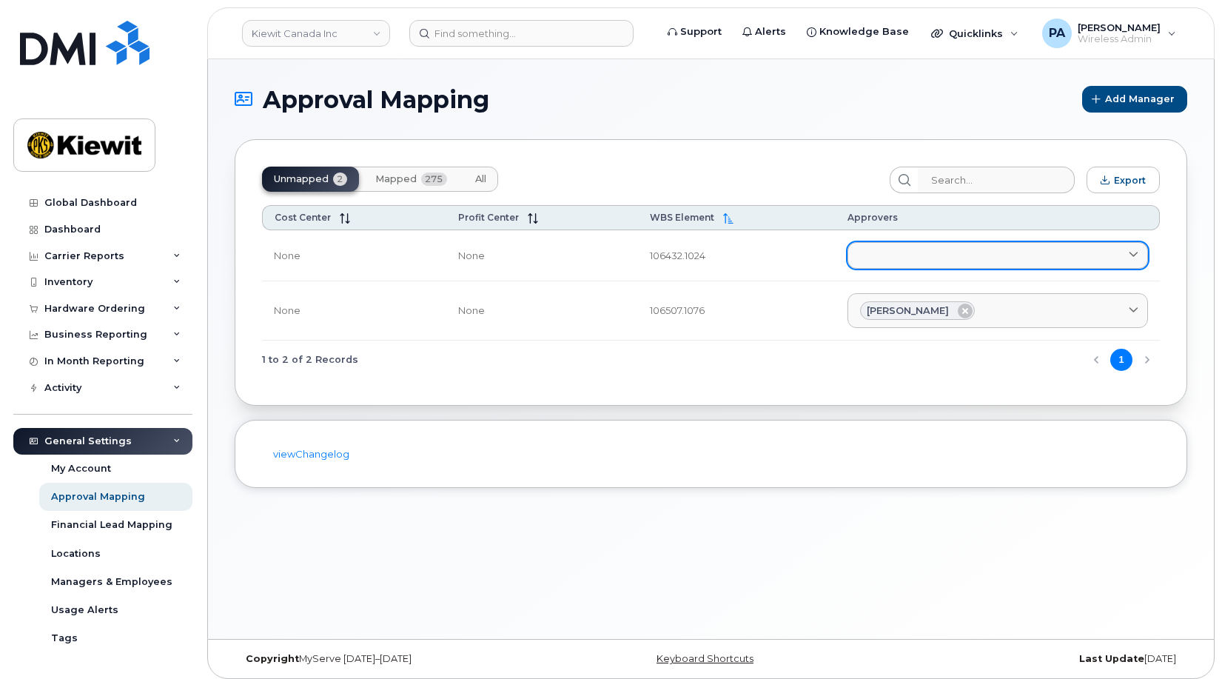
click at [895, 257] on link at bounding box center [998, 255] width 301 height 27
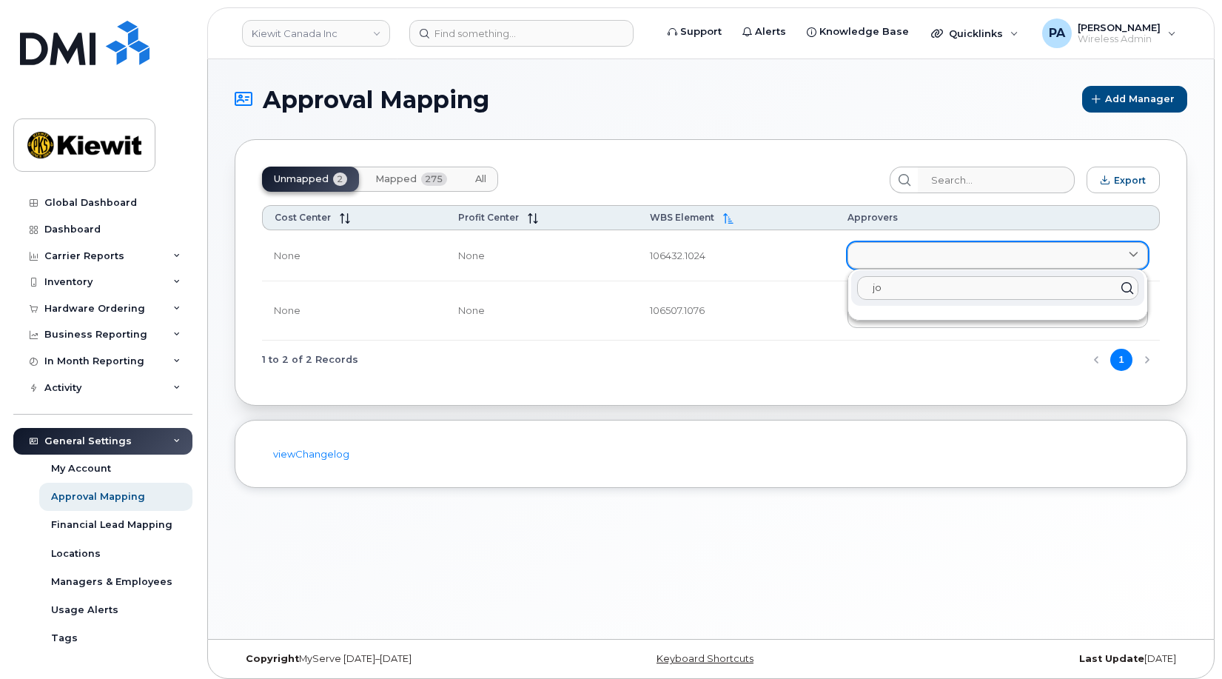
type input "j"
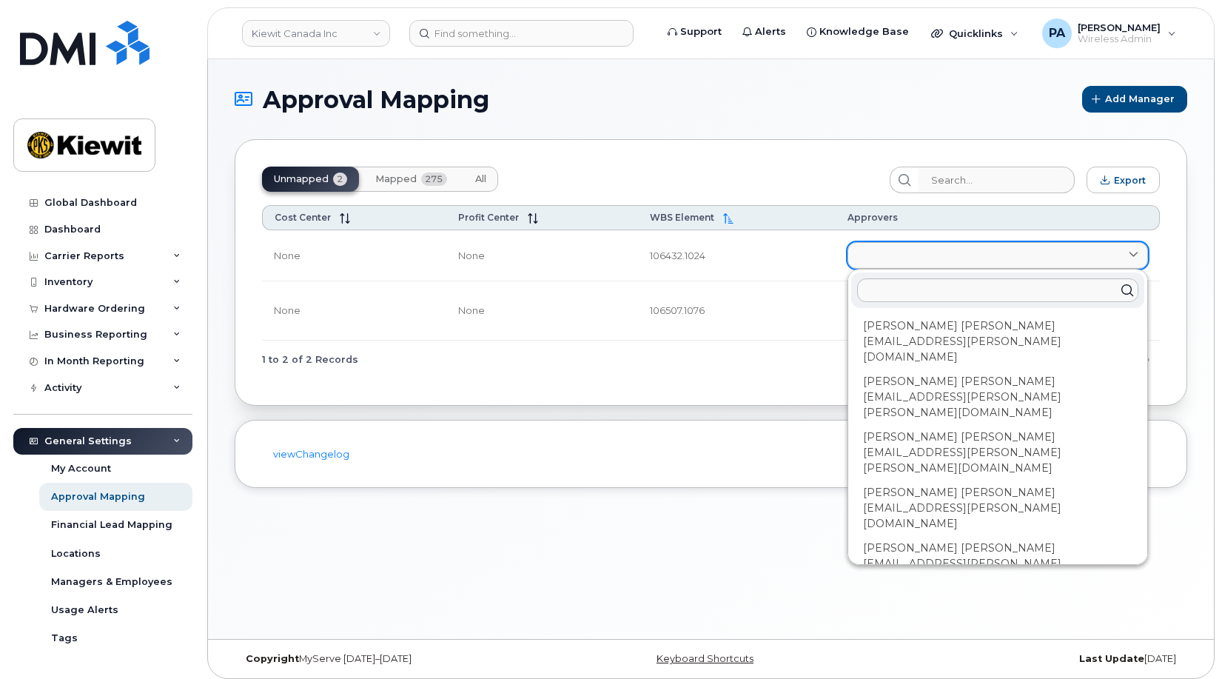
click at [908, 250] on link at bounding box center [998, 255] width 301 height 27
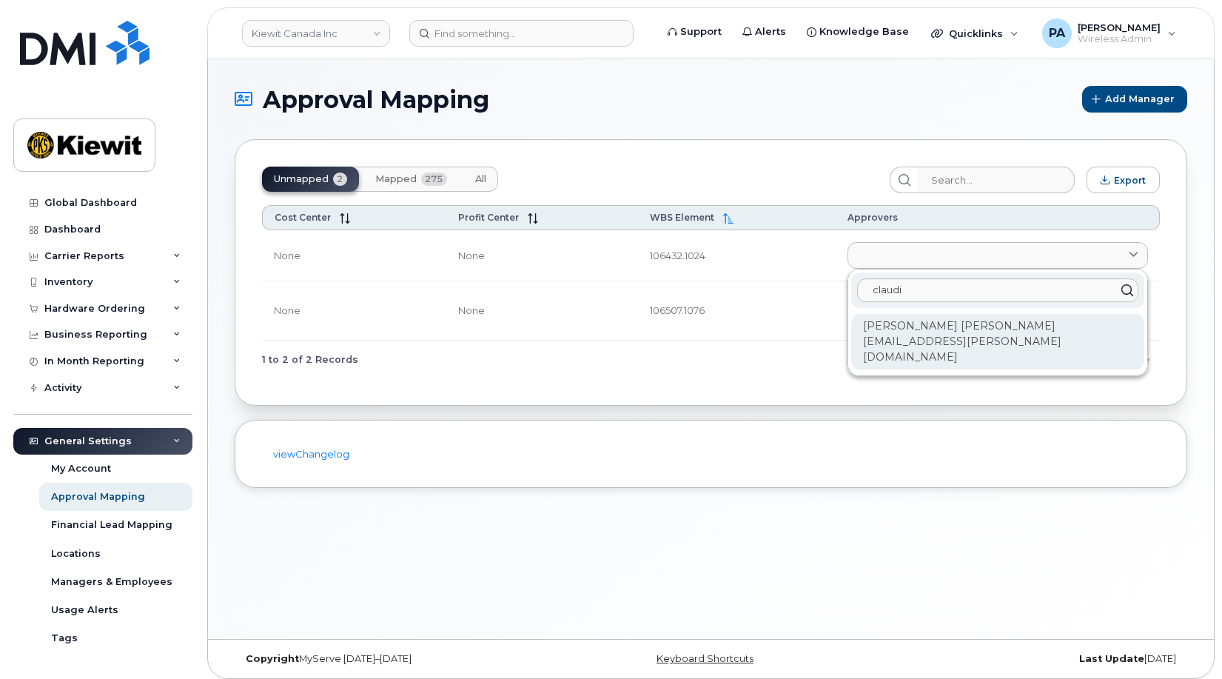
type input "claudi"
click at [883, 323] on div "Claudia Merizzi CLAUDIA.MERIZZI@KIEWIT.COM" at bounding box center [997, 342] width 293 height 56
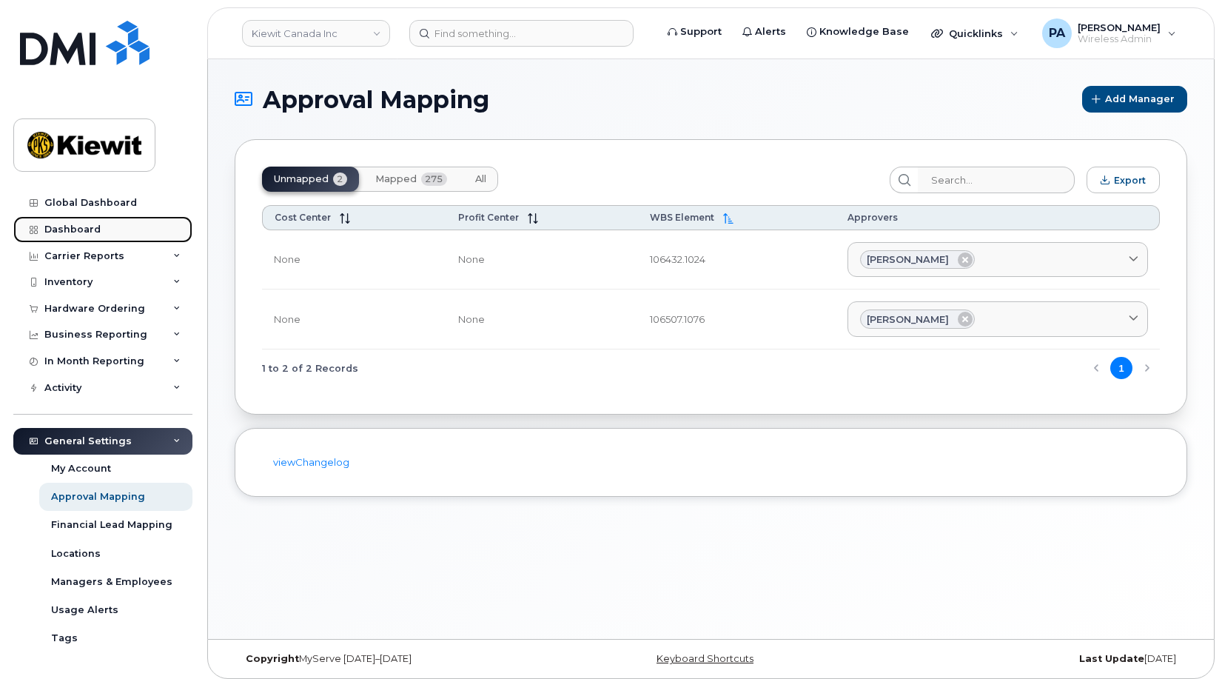
click at [75, 219] on link "Dashboard" at bounding box center [102, 229] width 179 height 27
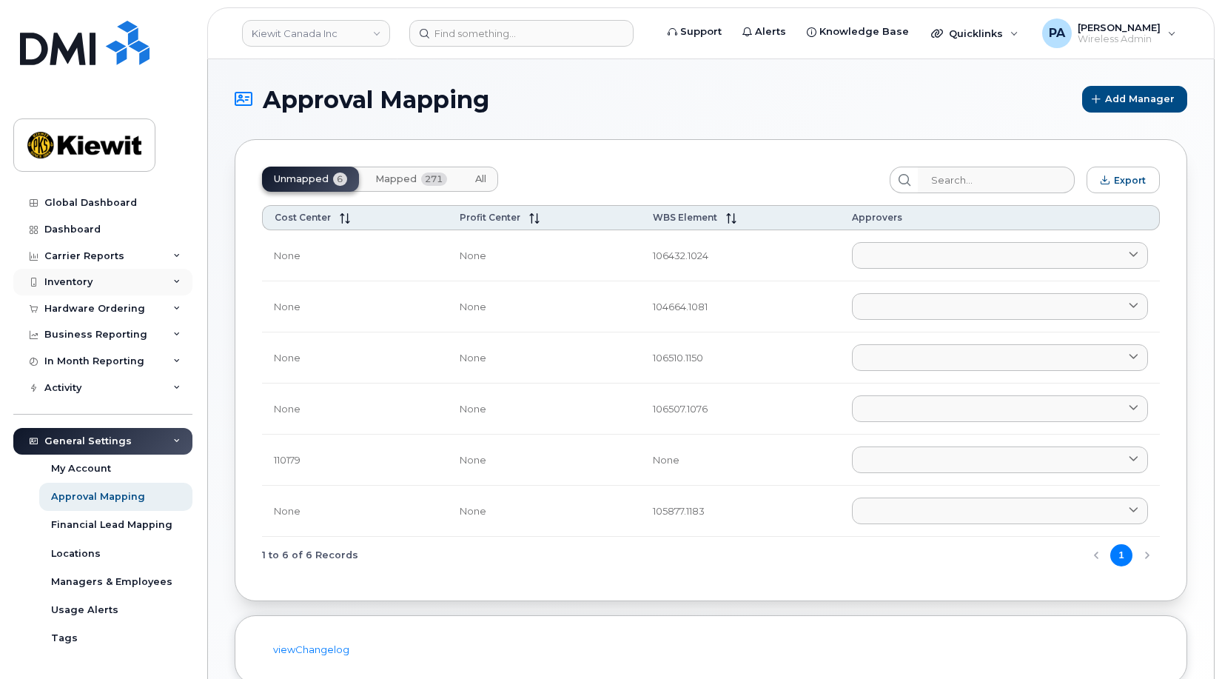
click at [87, 284] on div "Inventory" at bounding box center [68, 282] width 48 height 12
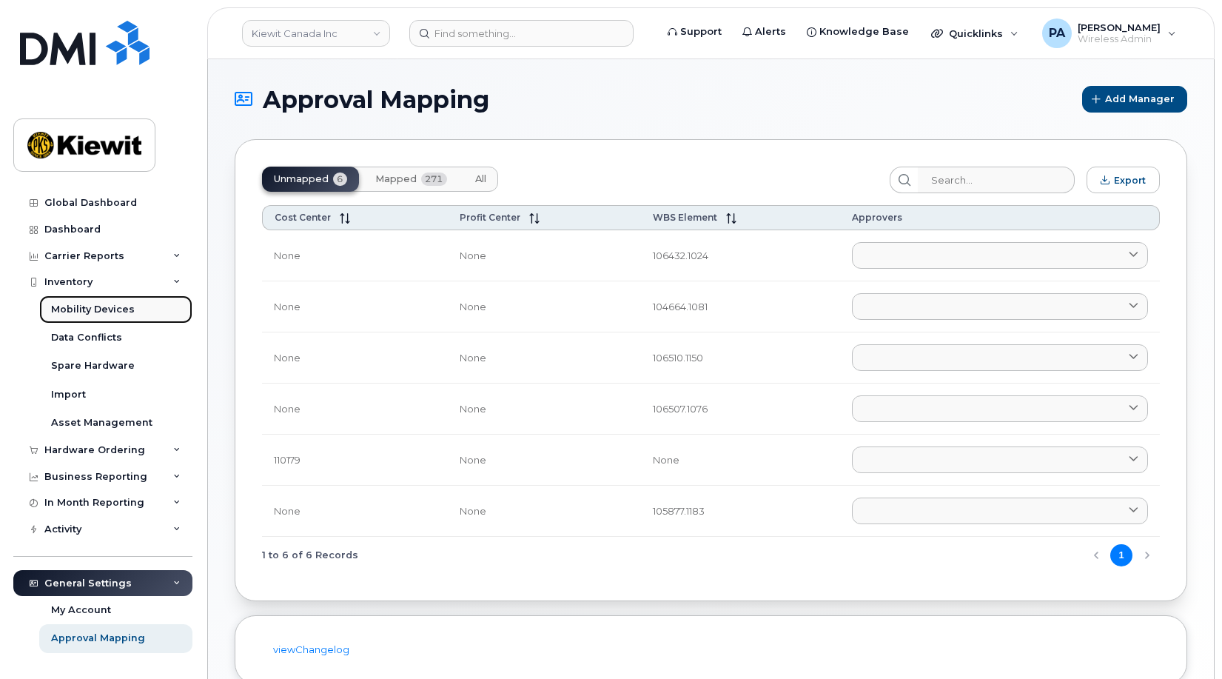
click at [114, 308] on div "Mobility Devices" at bounding box center [93, 309] width 84 height 13
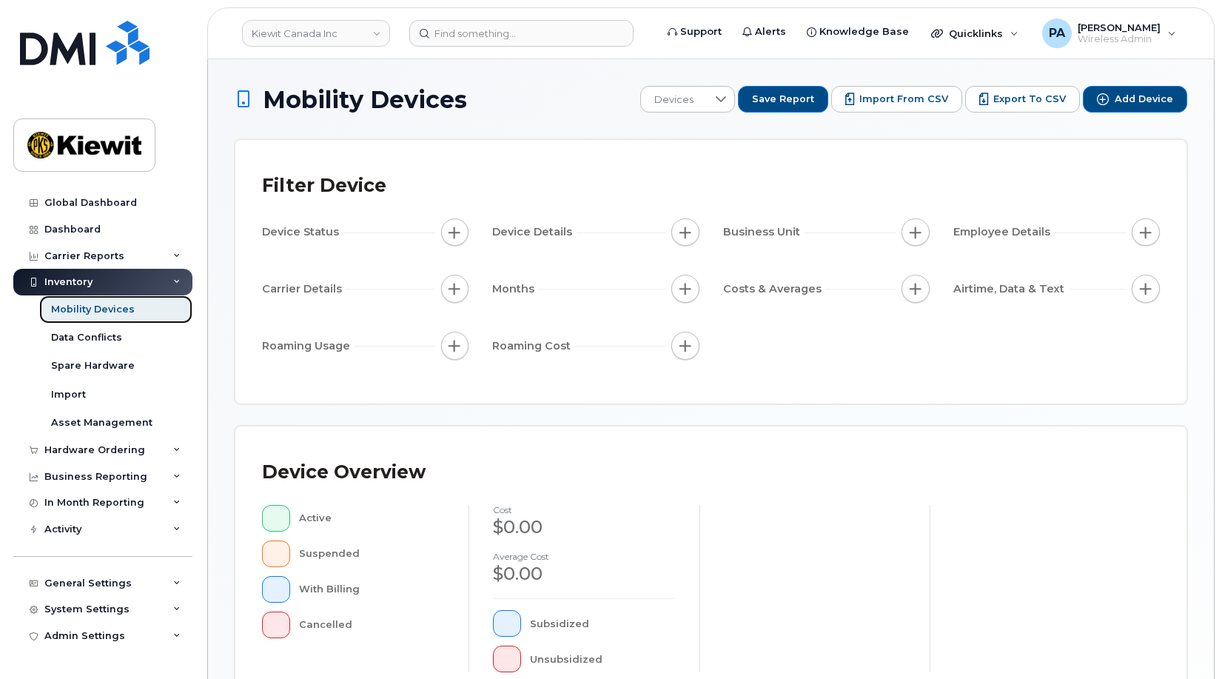
scroll to position [400, 0]
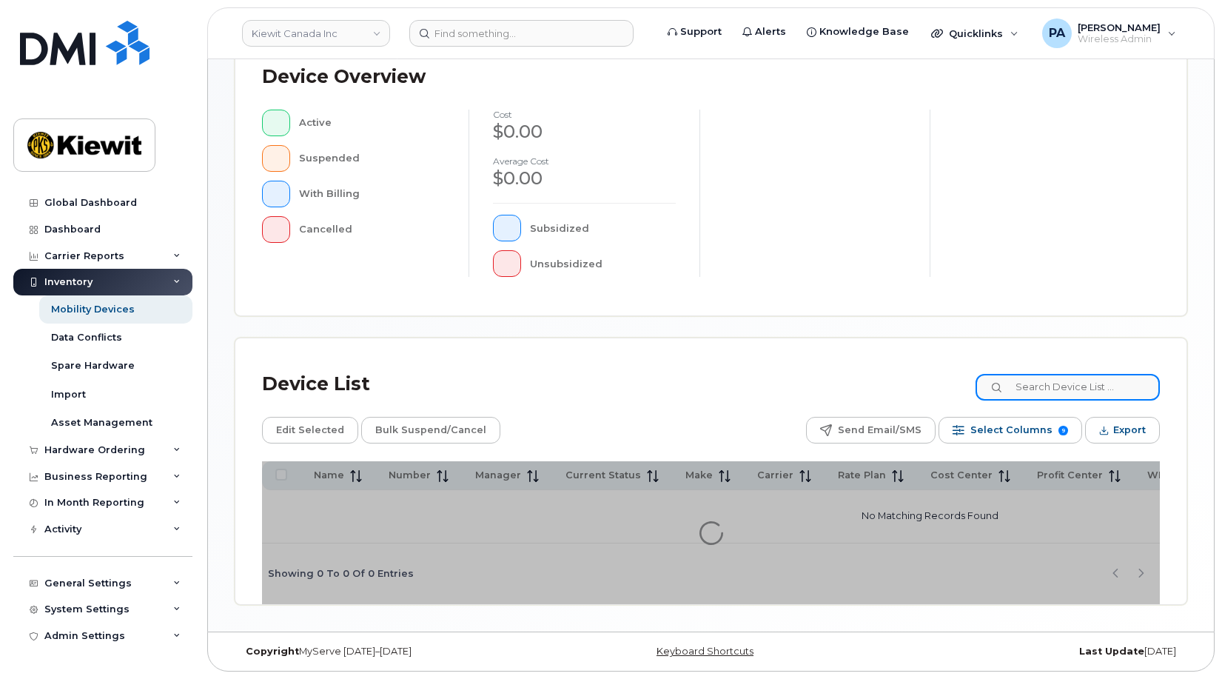
click at [1079, 383] on input at bounding box center [1068, 387] width 184 height 27
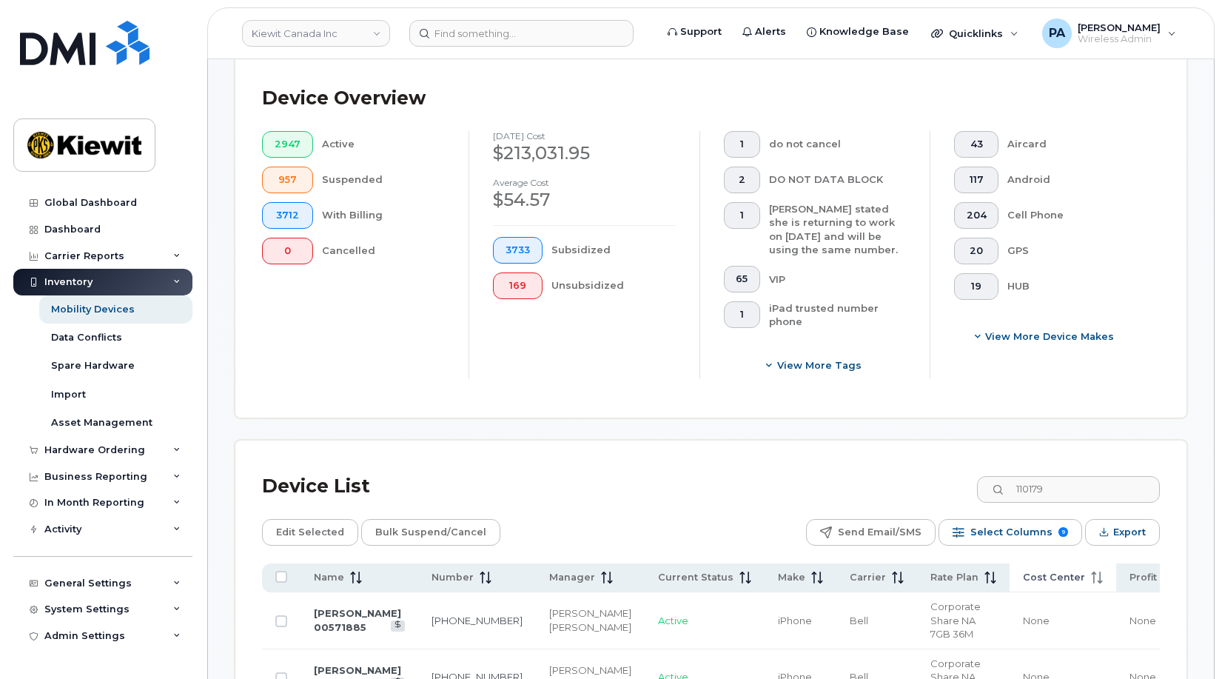
click at [1023, 583] on span "Cost Center" at bounding box center [1054, 577] width 62 height 13
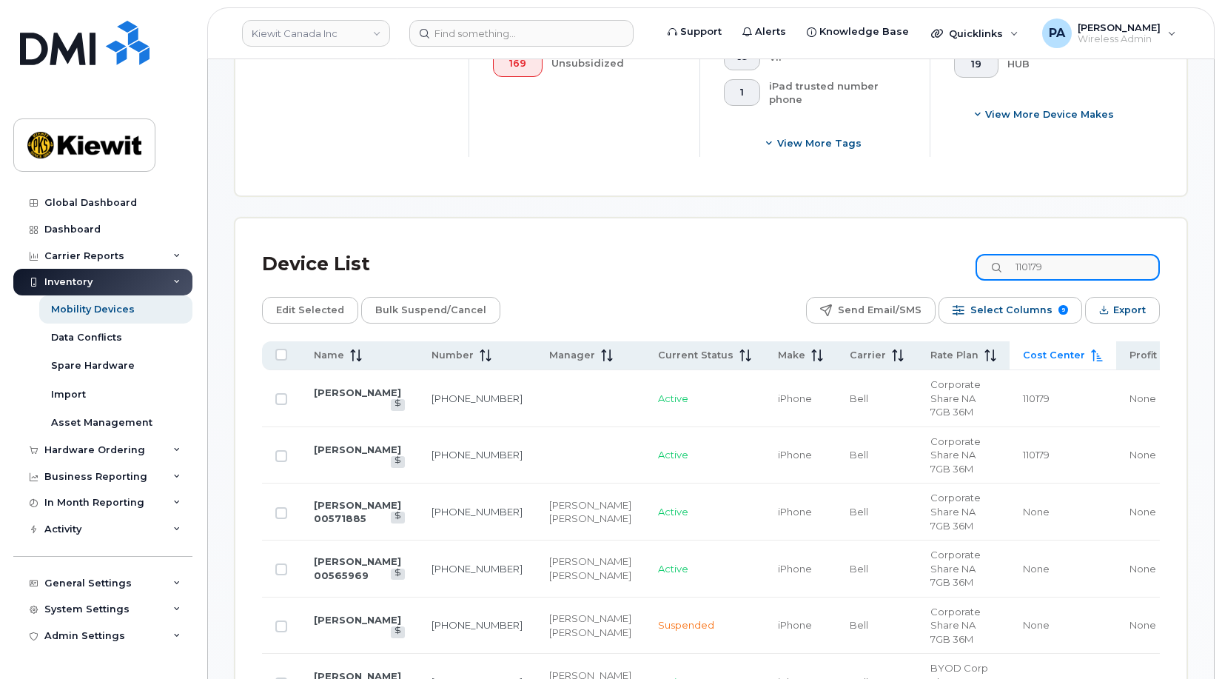
drag, startPoint x: 1042, startPoint y: 264, endPoint x: 939, endPoint y: 259, distance: 103.0
click at [940, 260] on div "Device List 110179" at bounding box center [711, 264] width 898 height 38
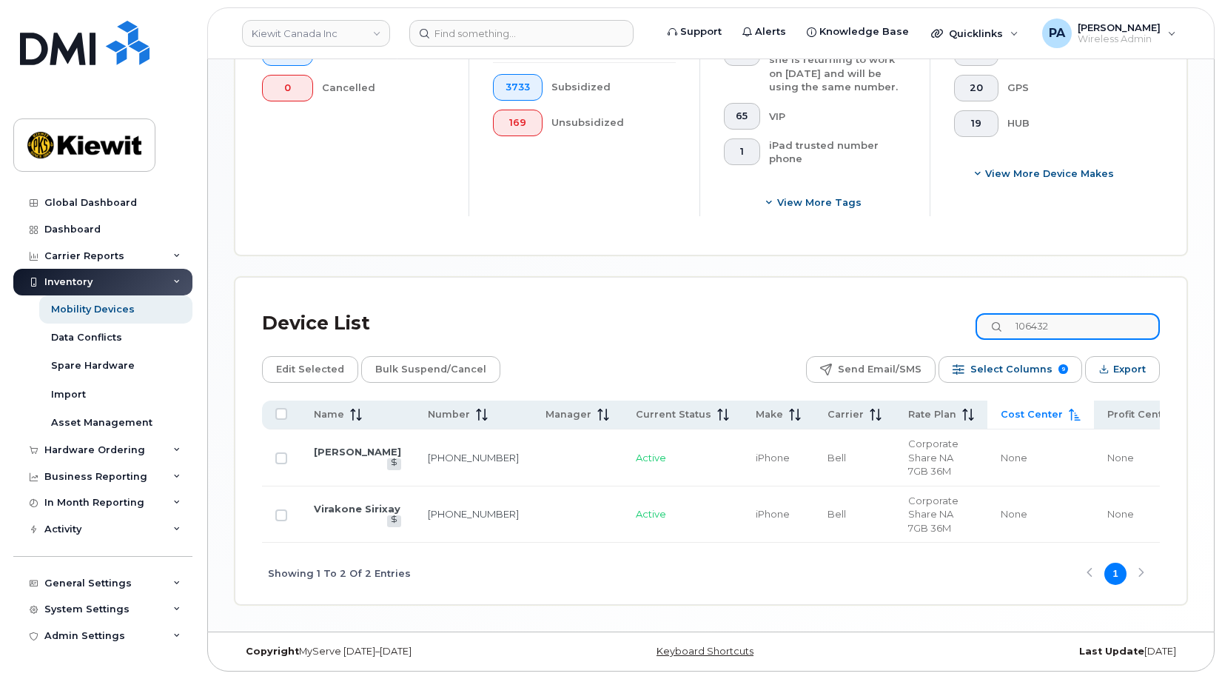
scroll to position [567, 0]
drag, startPoint x: 1069, startPoint y: 318, endPoint x: 839, endPoint y: 342, distance: 230.7
click at [839, 342] on div "Device List 106432 Edit Selected Bulk Suspend/Cancel Send Email/SMS Select Colu…" at bounding box center [711, 454] width 898 height 300
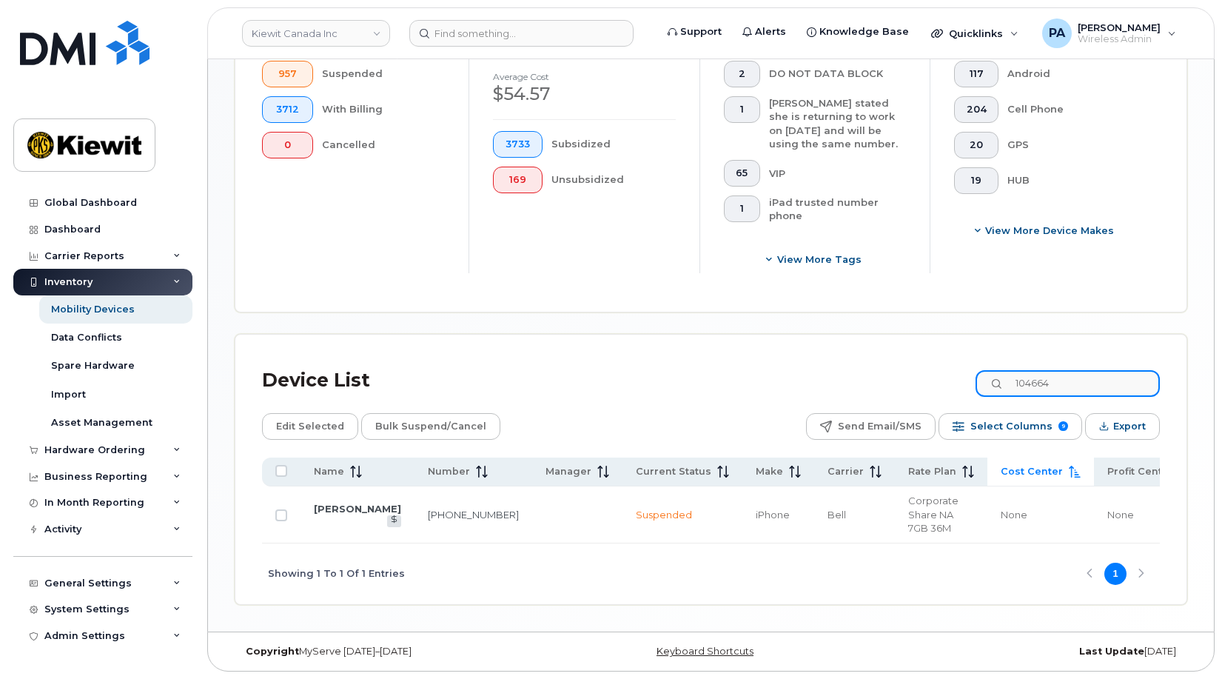
scroll to position [510, 0]
drag, startPoint x: 1081, startPoint y: 377, endPoint x: 931, endPoint y: 389, distance: 150.7
click at [935, 389] on div "Device List 104664" at bounding box center [711, 380] width 898 height 38
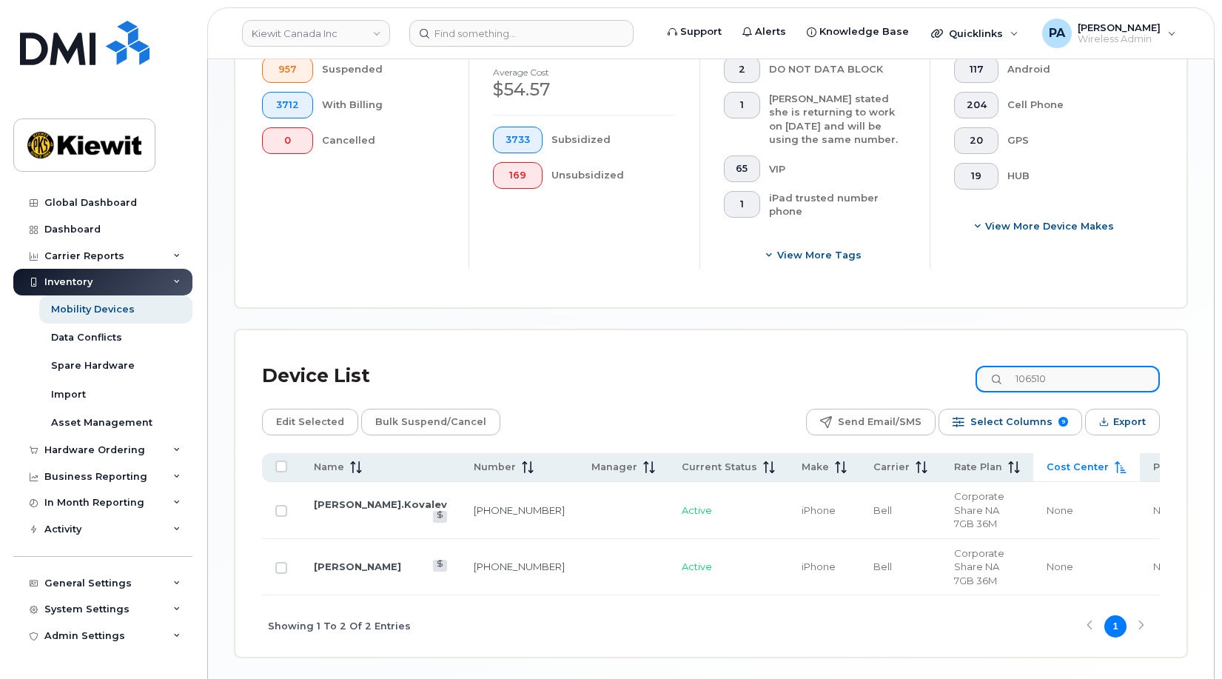
scroll to position [567, 0]
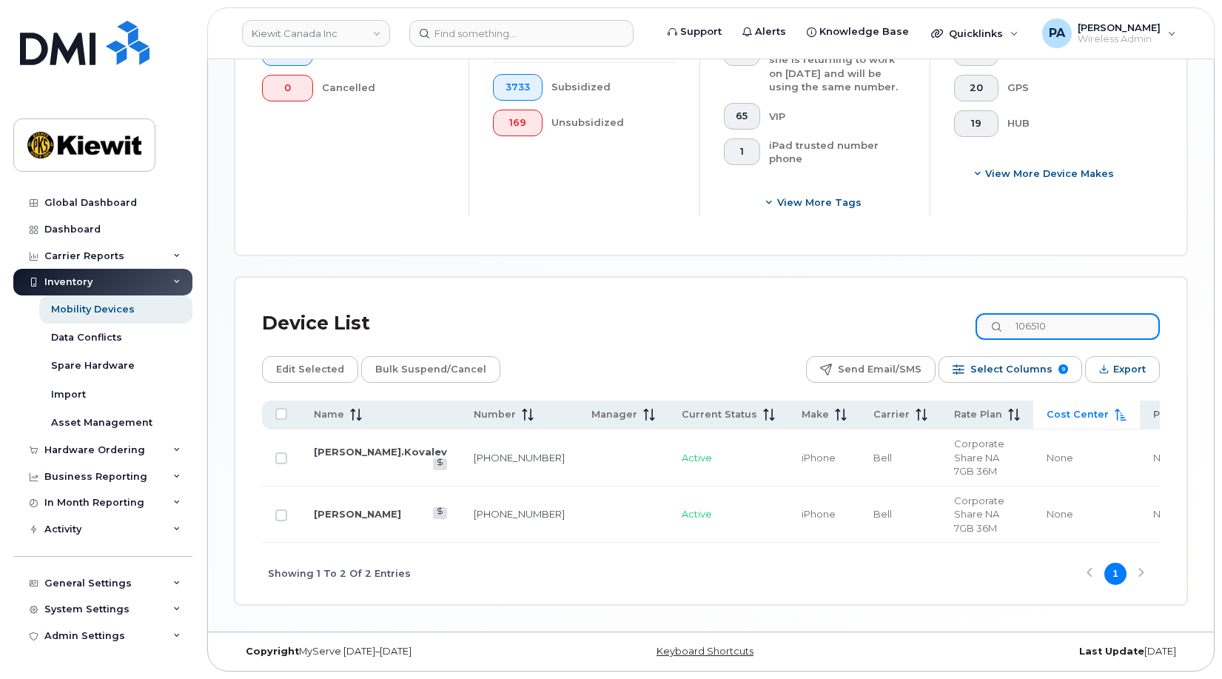
drag, startPoint x: 1095, startPoint y: 312, endPoint x: 901, endPoint y: 335, distance: 195.4
click at [902, 335] on div "Device List 106510" at bounding box center [711, 323] width 898 height 38
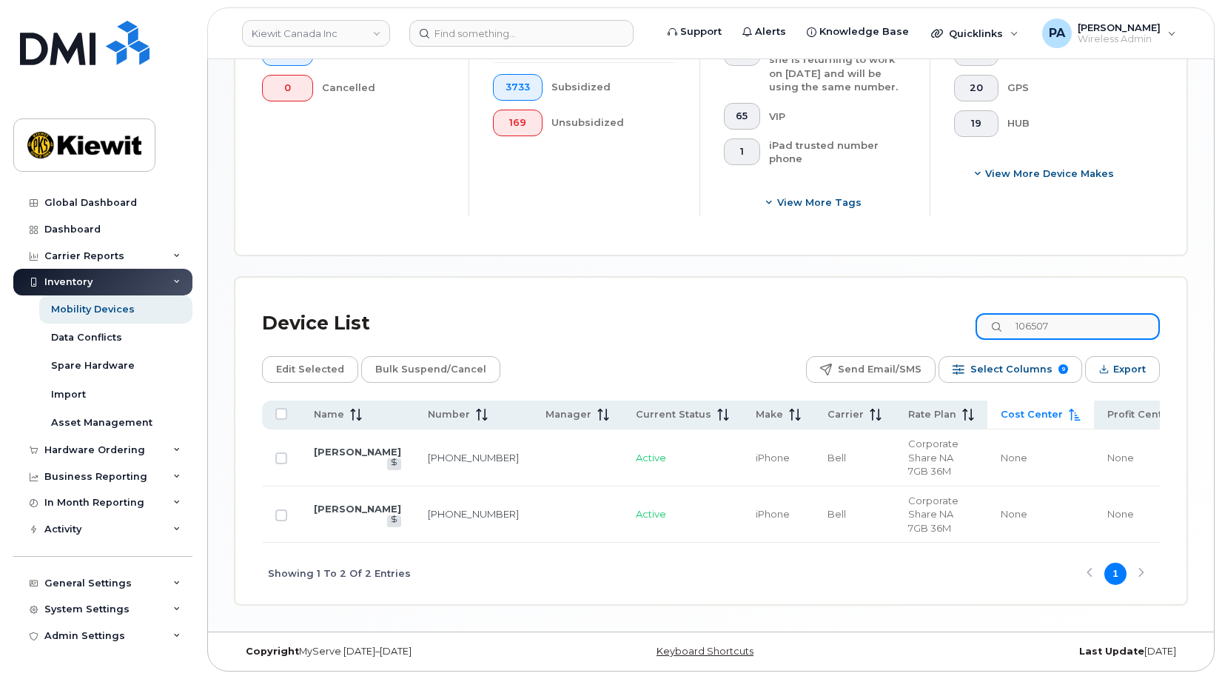
drag, startPoint x: 1079, startPoint y: 316, endPoint x: 722, endPoint y: 339, distance: 357.5
click at [728, 339] on div "Device List 106507 Edit Selected Bulk Suspend/Cancel Send Email/SMS Select Colu…" at bounding box center [711, 454] width 898 height 300
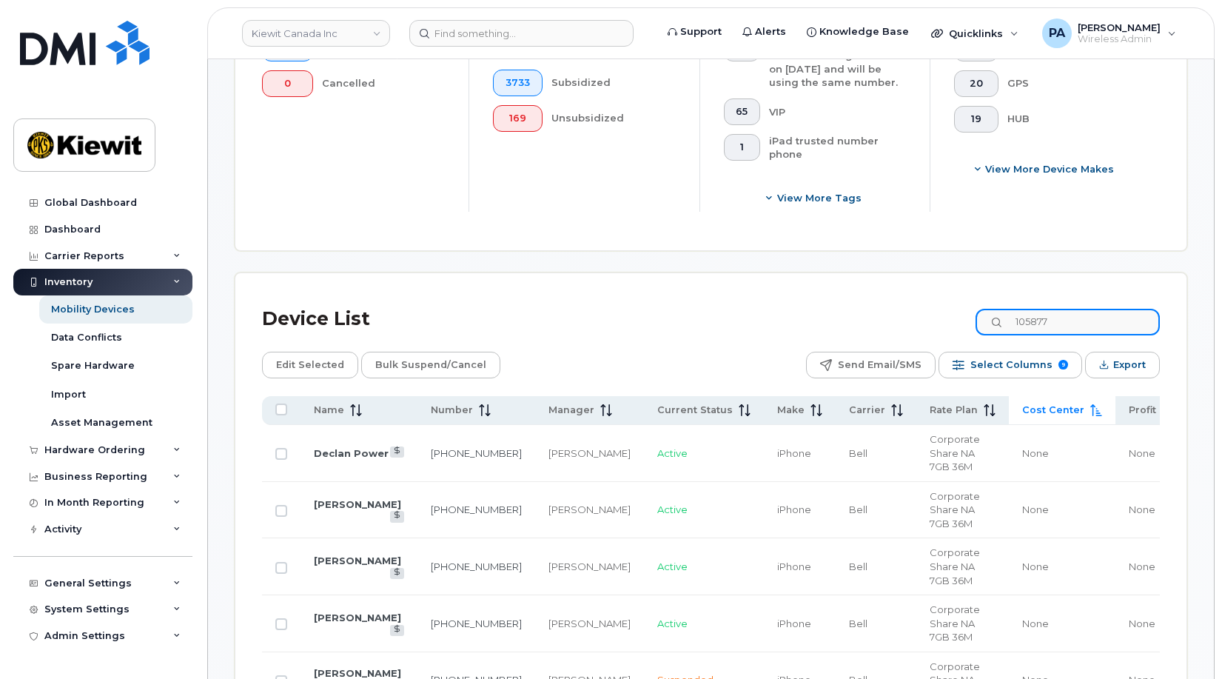
scroll to position [622, 0]
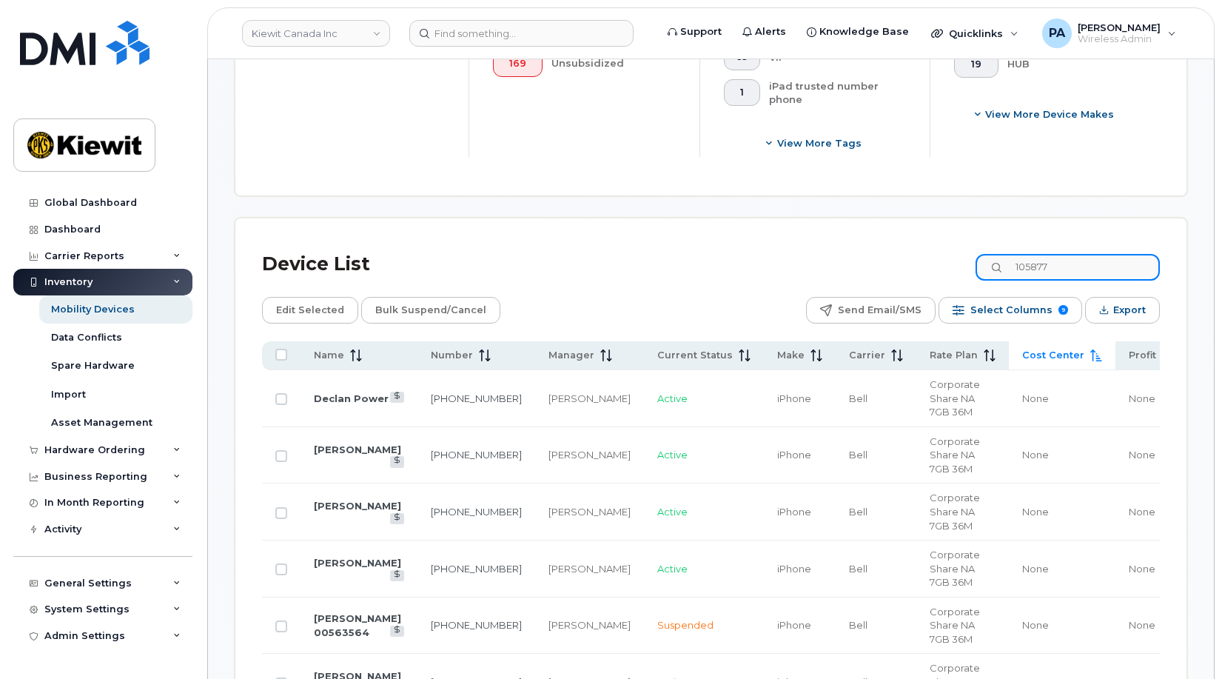
drag, startPoint x: 1029, startPoint y: 272, endPoint x: 929, endPoint y: 257, distance: 101.0
click at [933, 259] on div "Device List 105877" at bounding box center [711, 264] width 898 height 38
type input "110179"
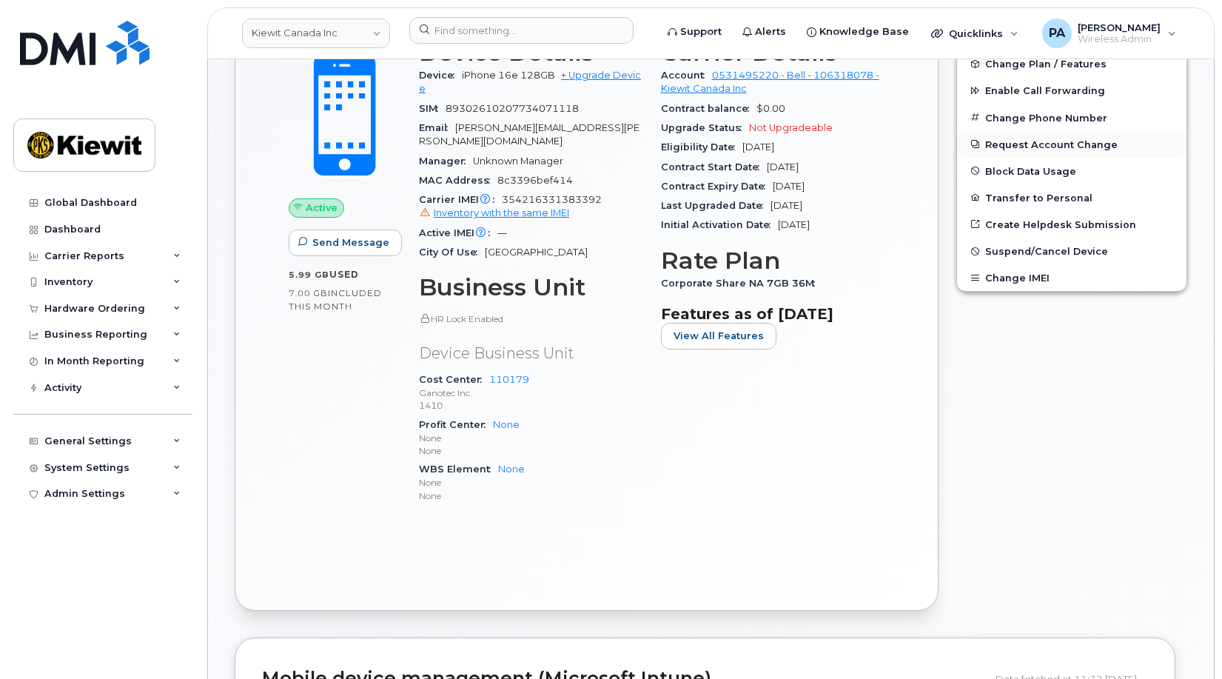
scroll to position [148, 0]
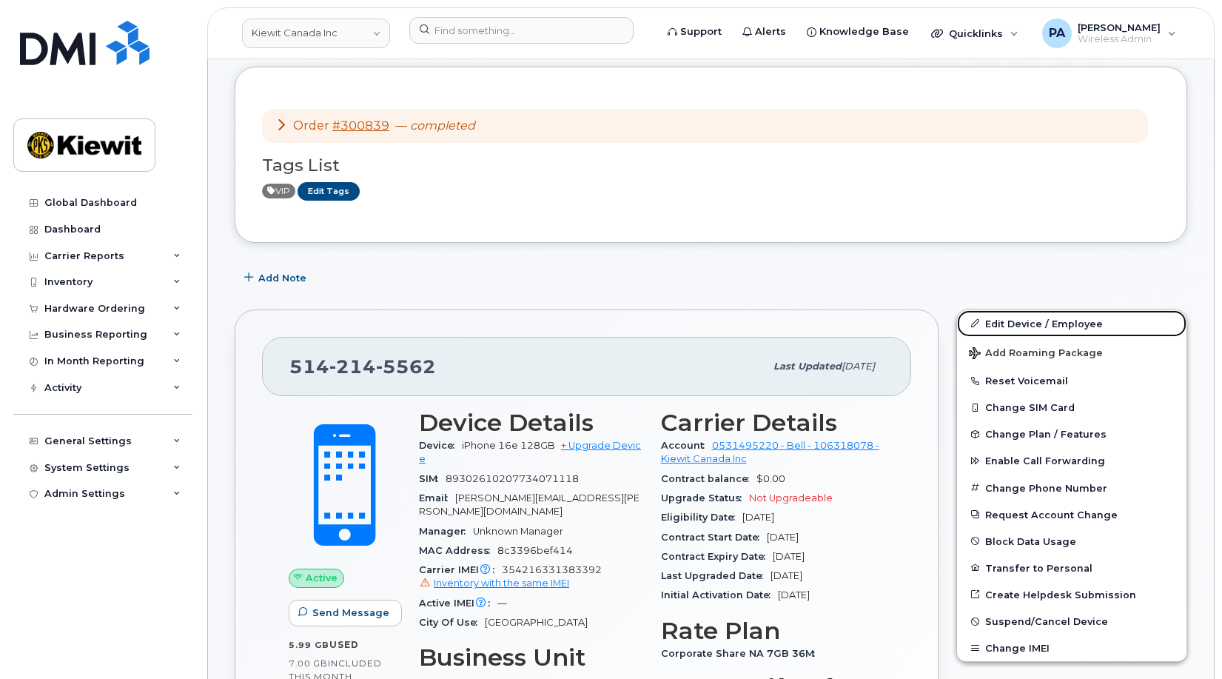
drag, startPoint x: 1041, startPoint y: 326, endPoint x: 890, endPoint y: 332, distance: 151.1
click at [1041, 326] on link "Edit Device / Employee" at bounding box center [1071, 323] width 229 height 27
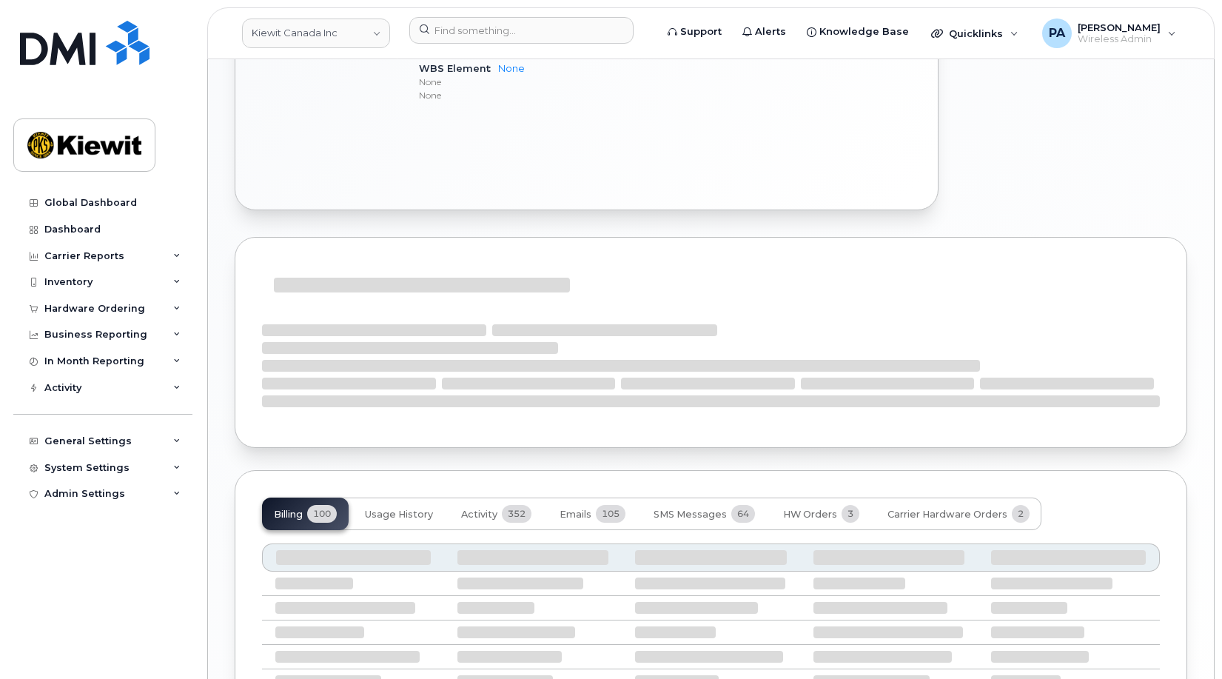
scroll to position [1067, 0]
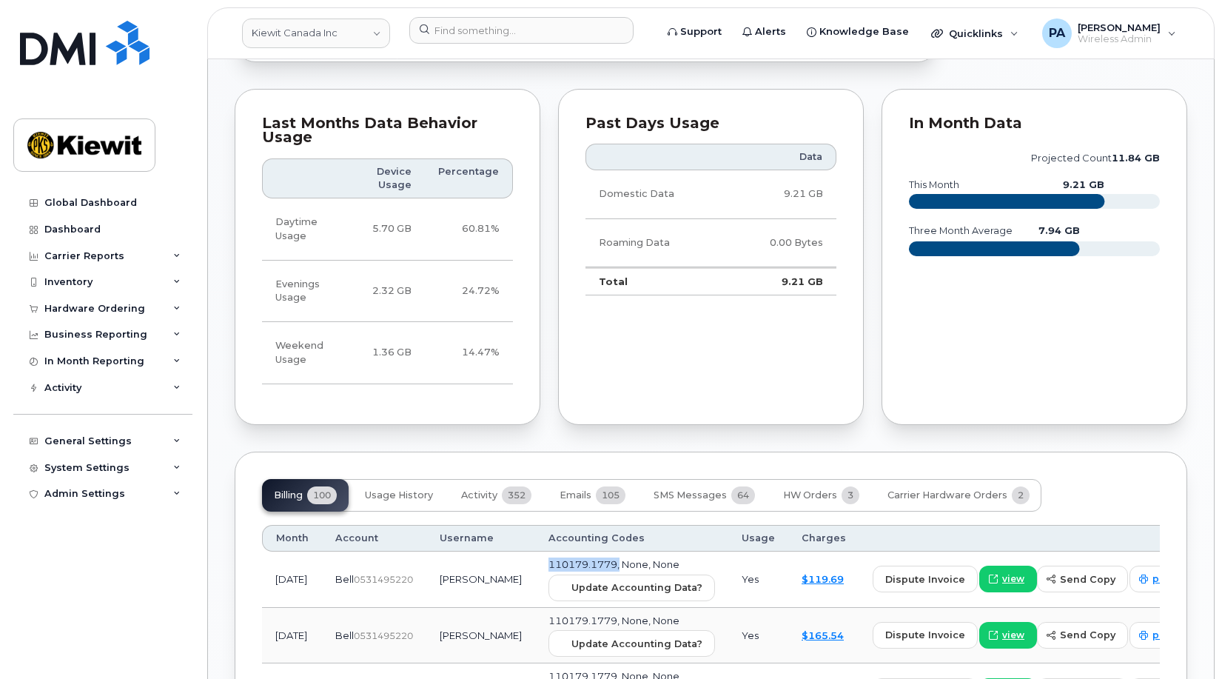
drag, startPoint x: 596, startPoint y: 551, endPoint x: 531, endPoint y: 551, distance: 65.1
click at [549, 558] on span "110179.1779, None, None" at bounding box center [614, 564] width 131 height 12
copy span "110179.1779,"
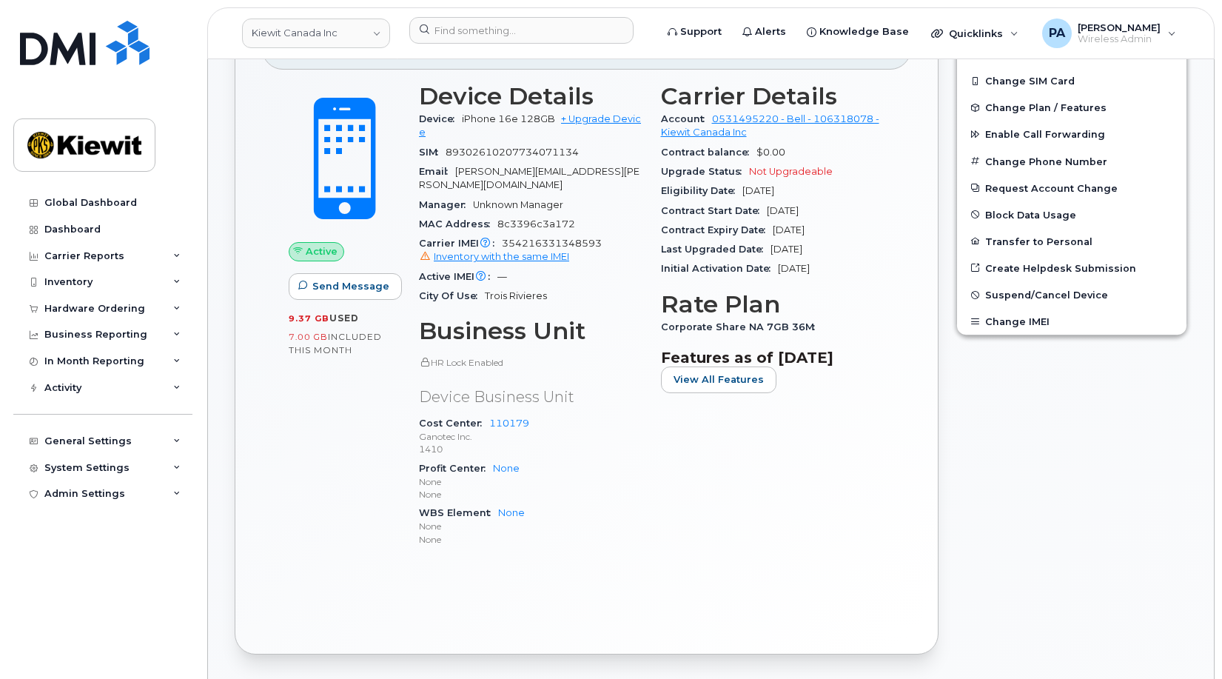
scroll to position [178, 0]
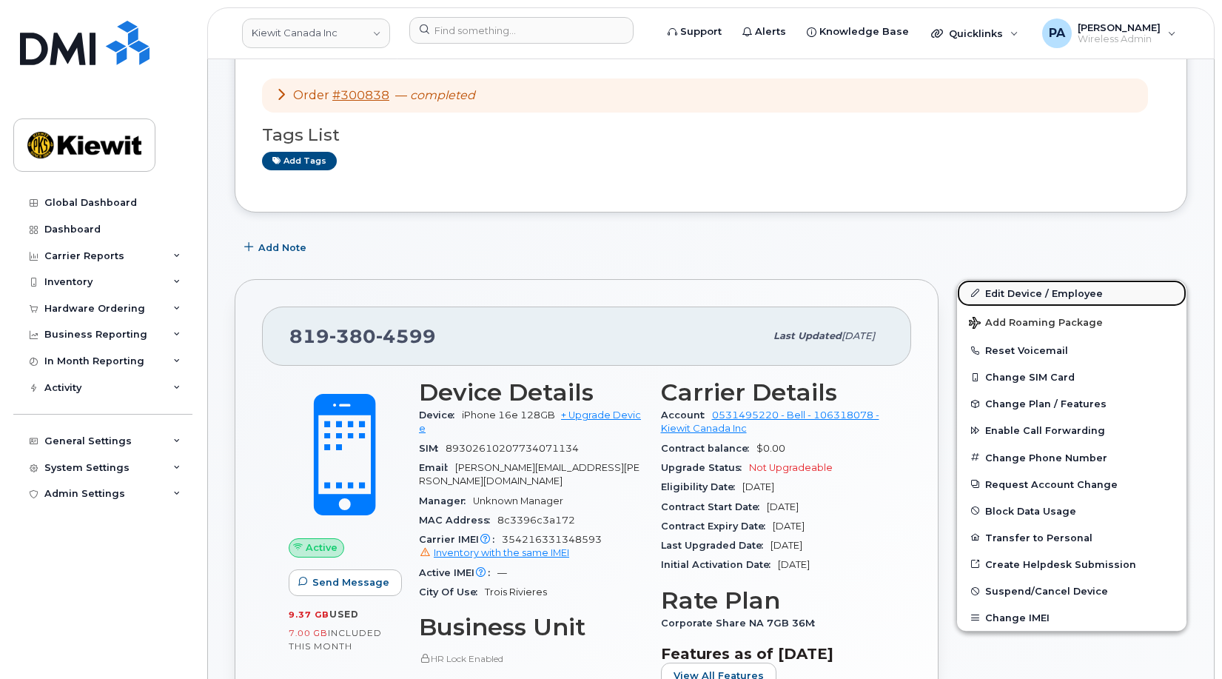
click at [1071, 291] on link "Edit Device / Employee" at bounding box center [1071, 293] width 229 height 27
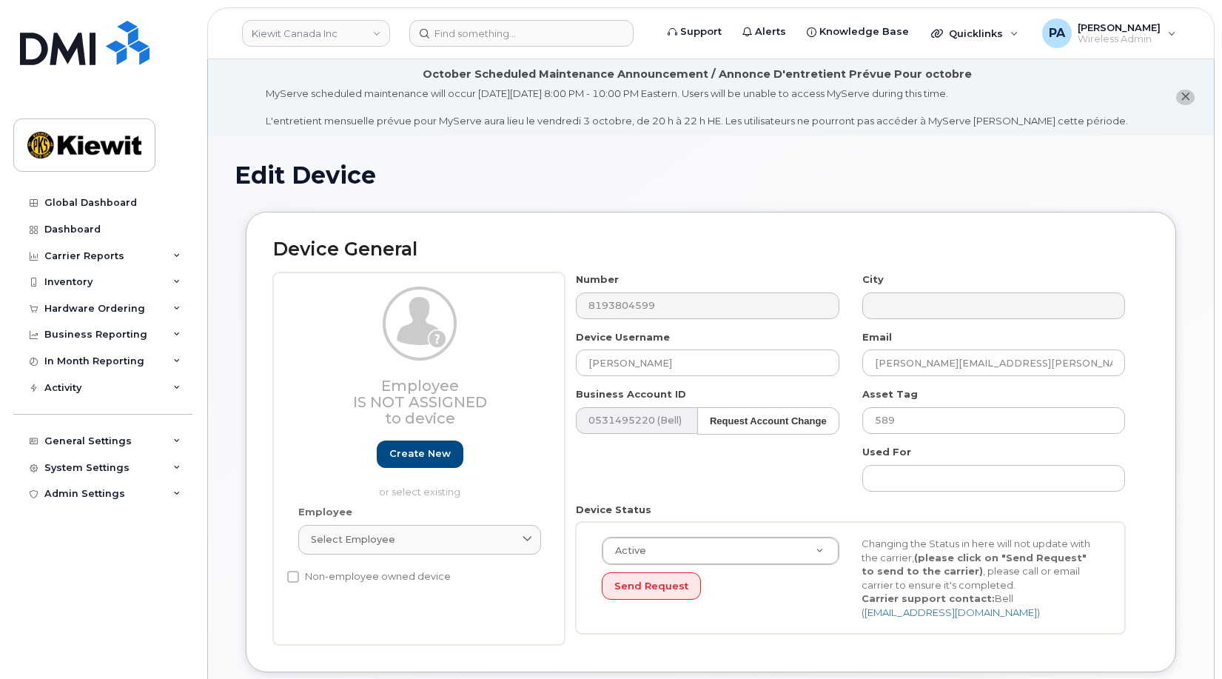
select select "14059"
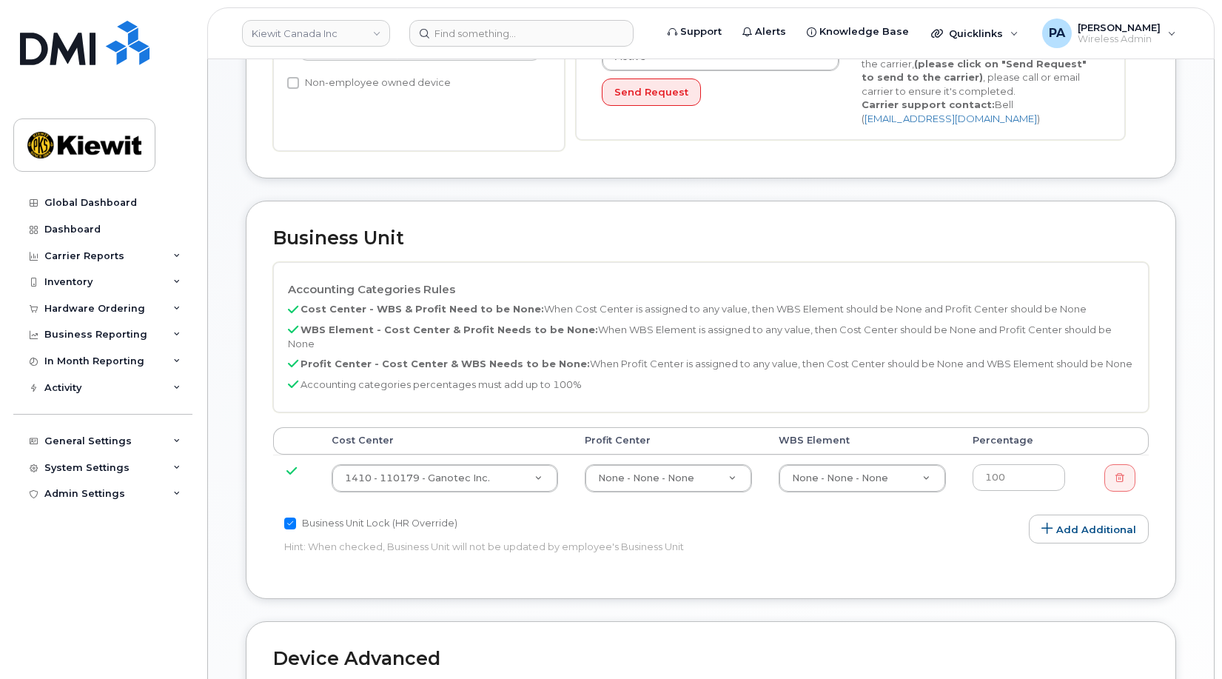
scroll to position [420, 0]
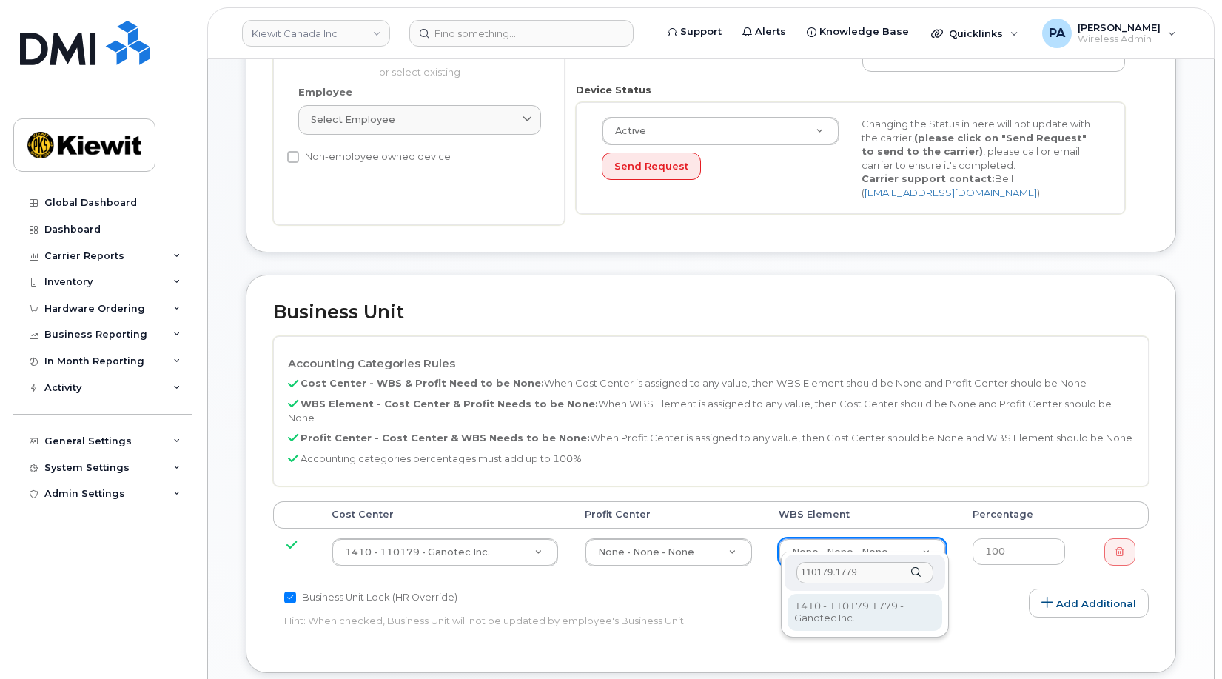
type input "110179.1779"
type input "33454868"
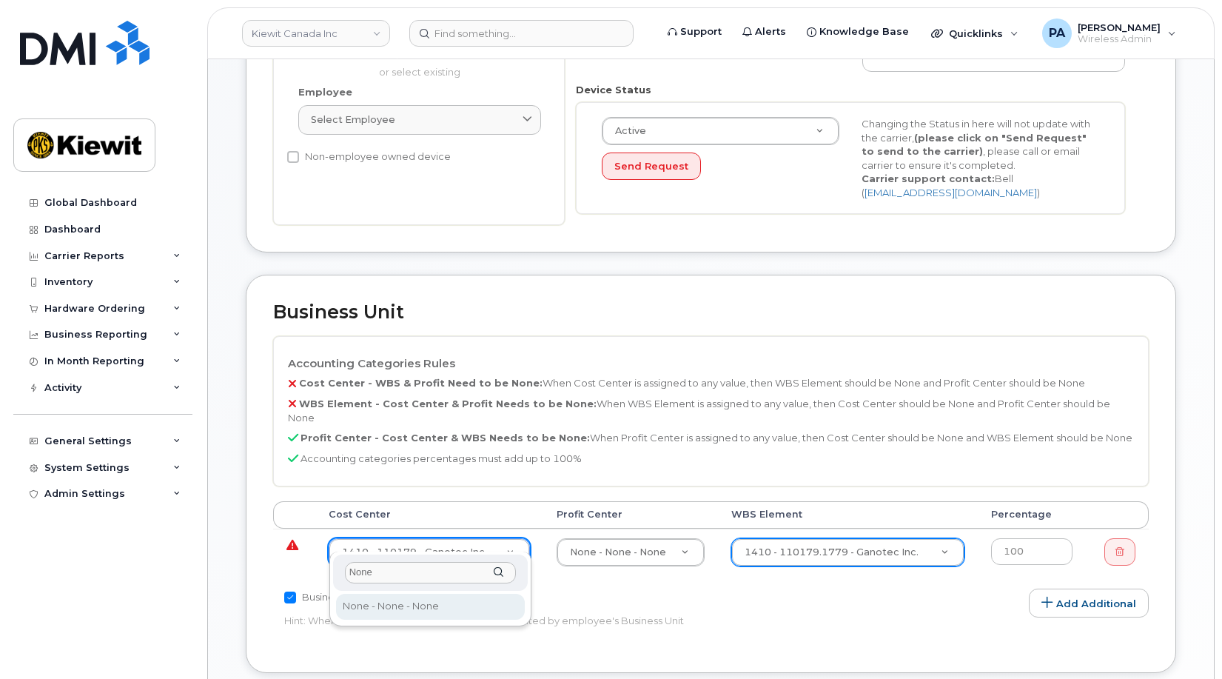
type input "None"
type input "13383"
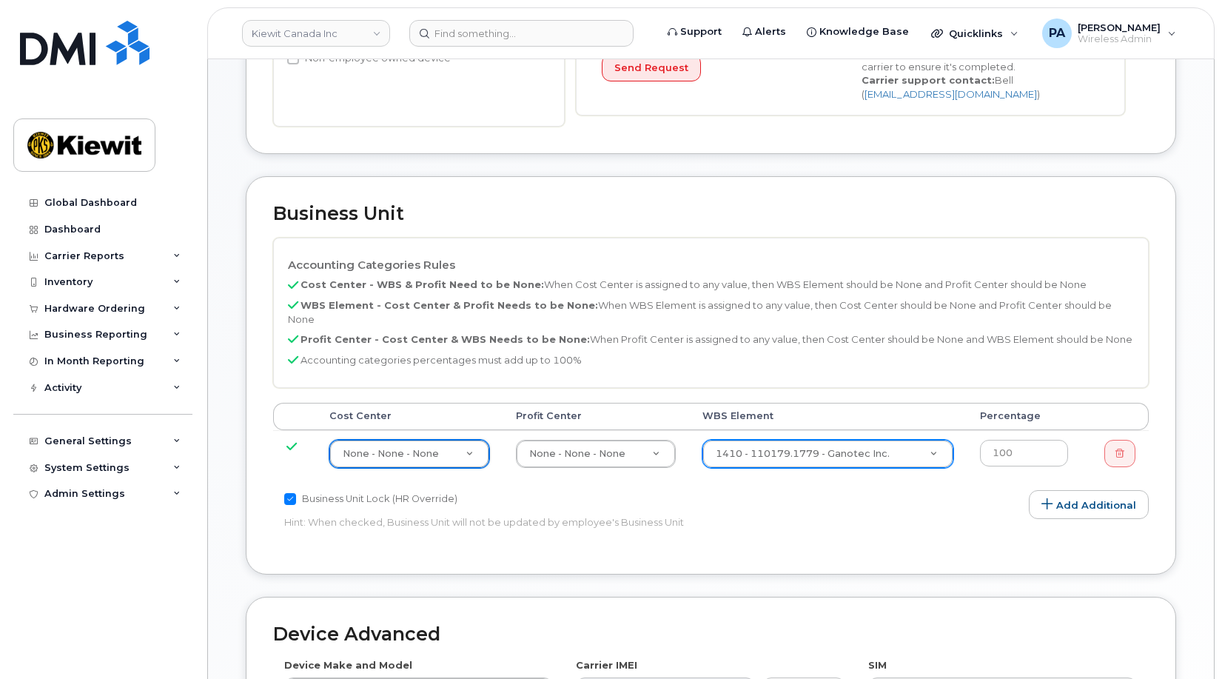
scroll to position [864, 0]
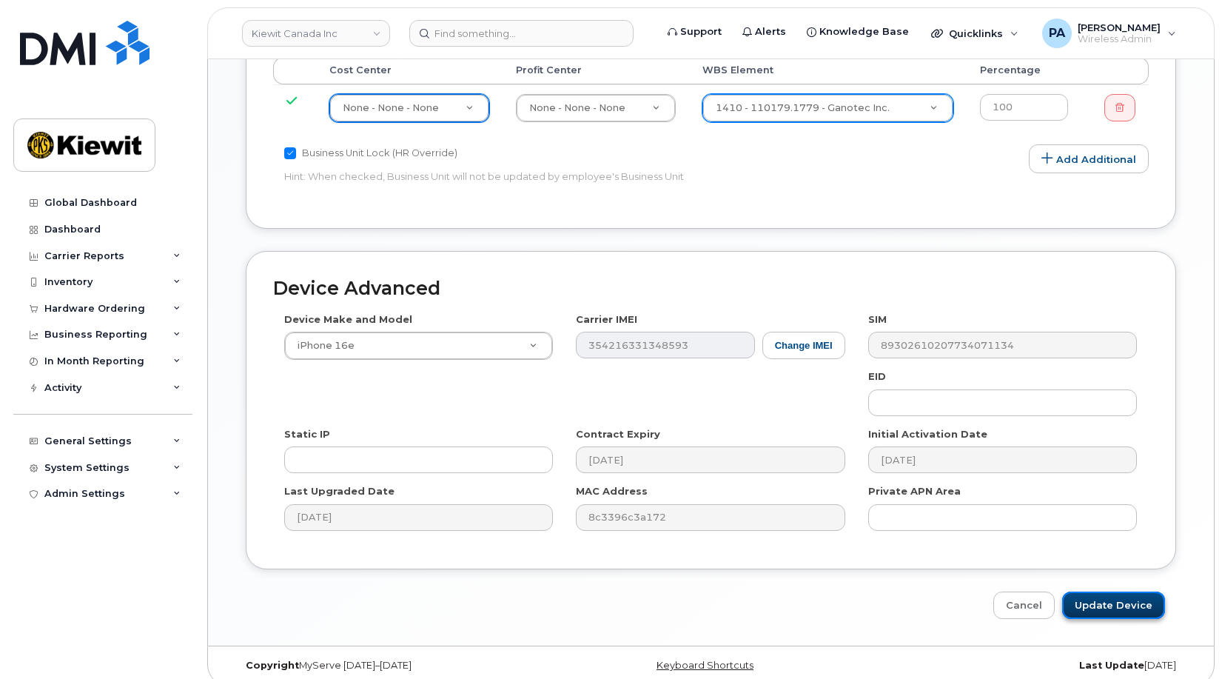
click at [1129, 591] on input "Update Device" at bounding box center [1113, 604] width 103 height 27
type input "Saving..."
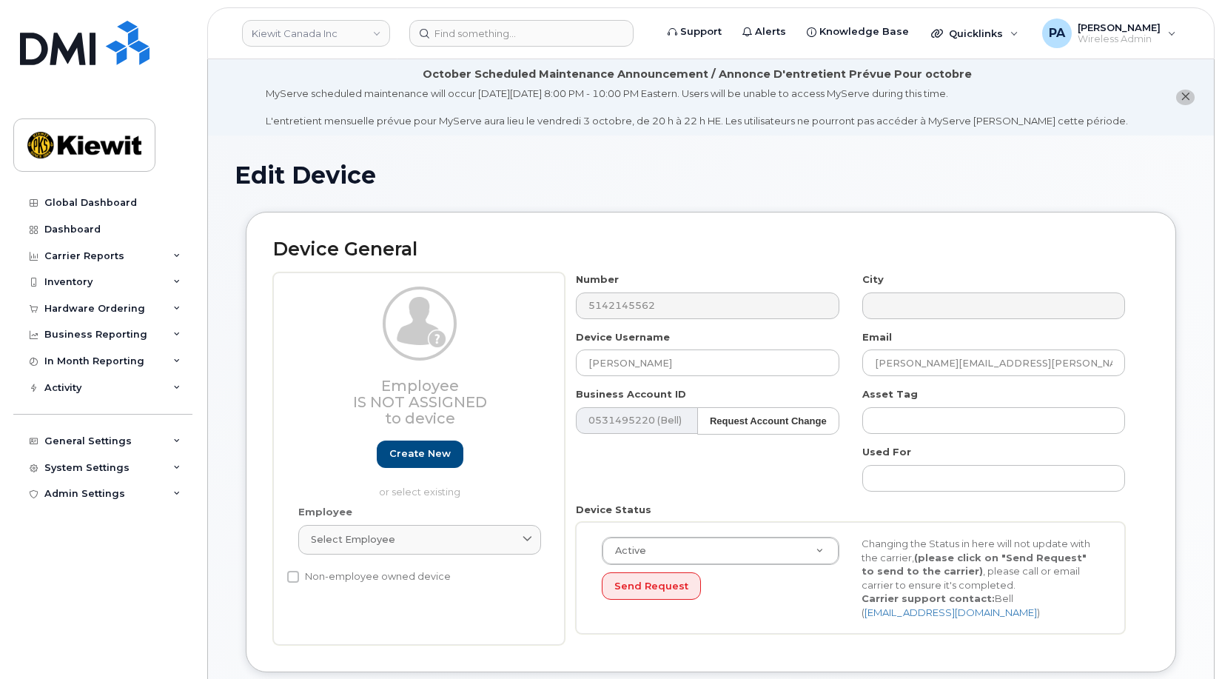
select select "14059"
click at [427, 540] on div "Select employee" at bounding box center [420, 539] width 218 height 14
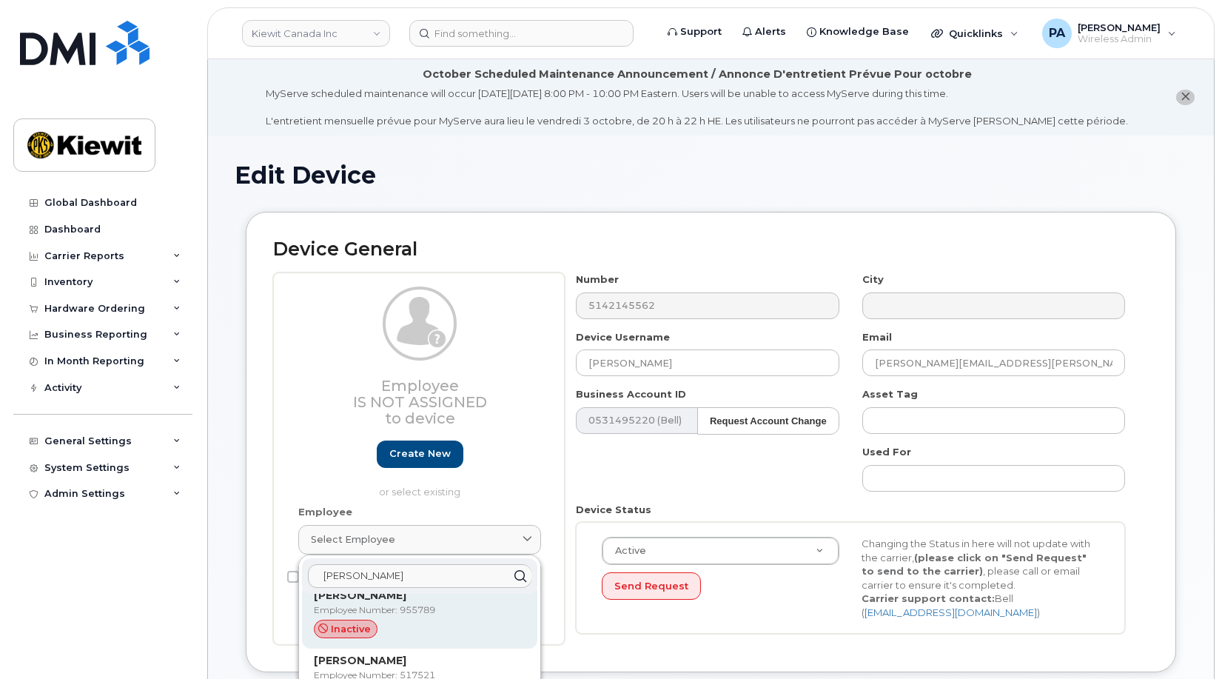
scroll to position [148, 0]
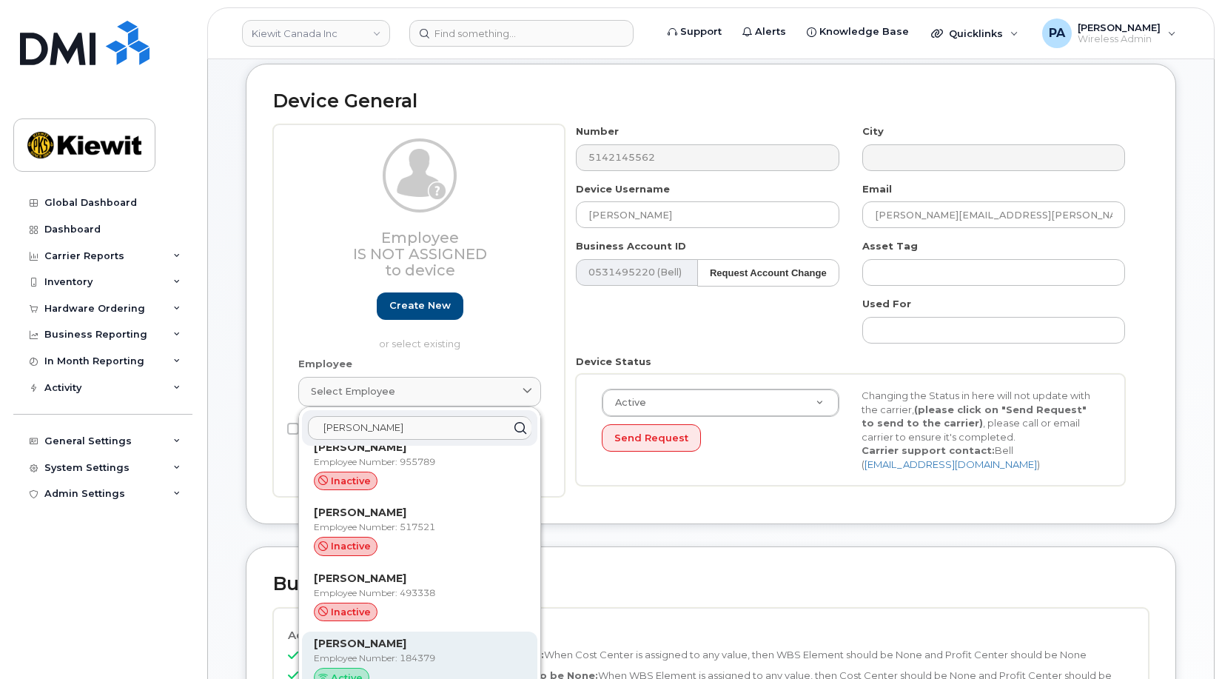
type input "Chagnon"
click at [384, 650] on strong "Marc-Antoine Chagnon" at bounding box center [360, 643] width 93 height 13
type input "184379"
type input "marc-antoine.chagnon@ganotec.com"
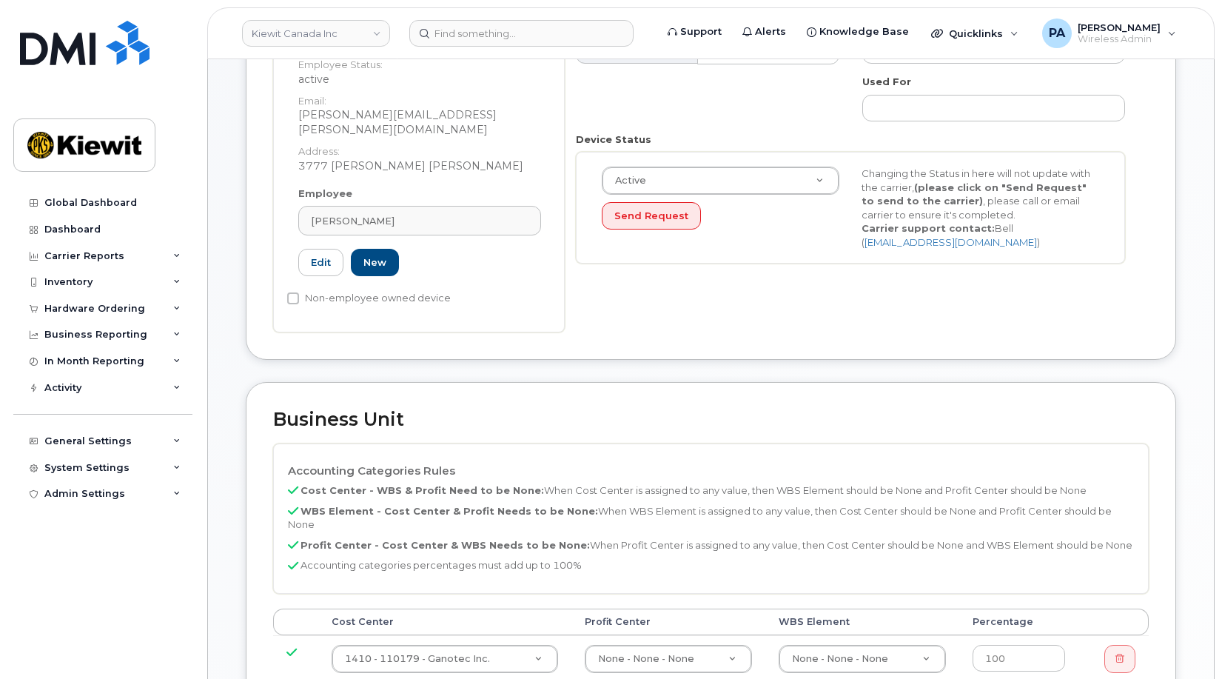
scroll to position [592, 0]
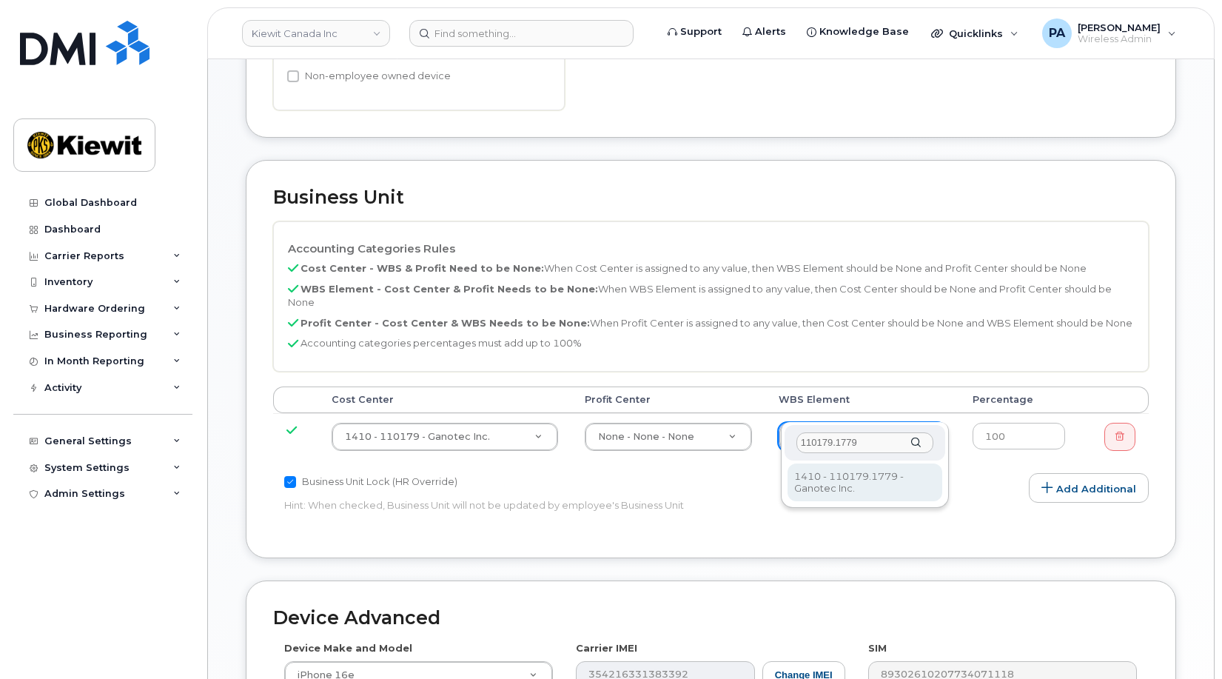
type input "110179.1779"
type input "33454868"
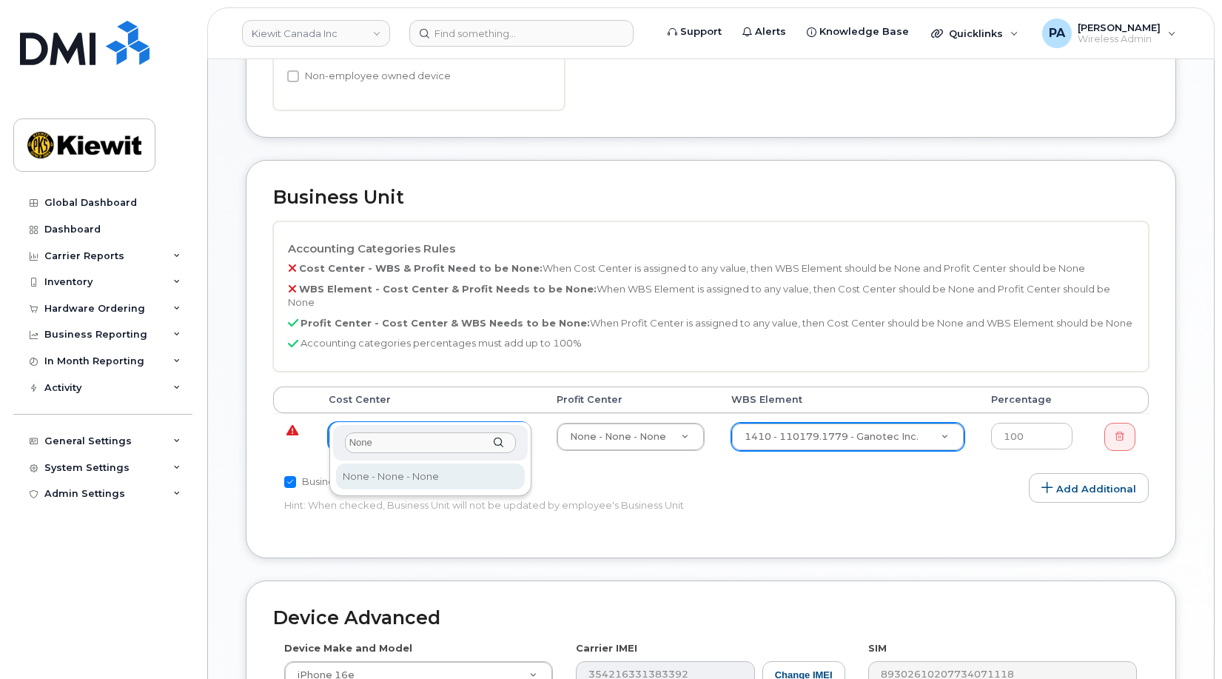
type input "None"
type input "13383"
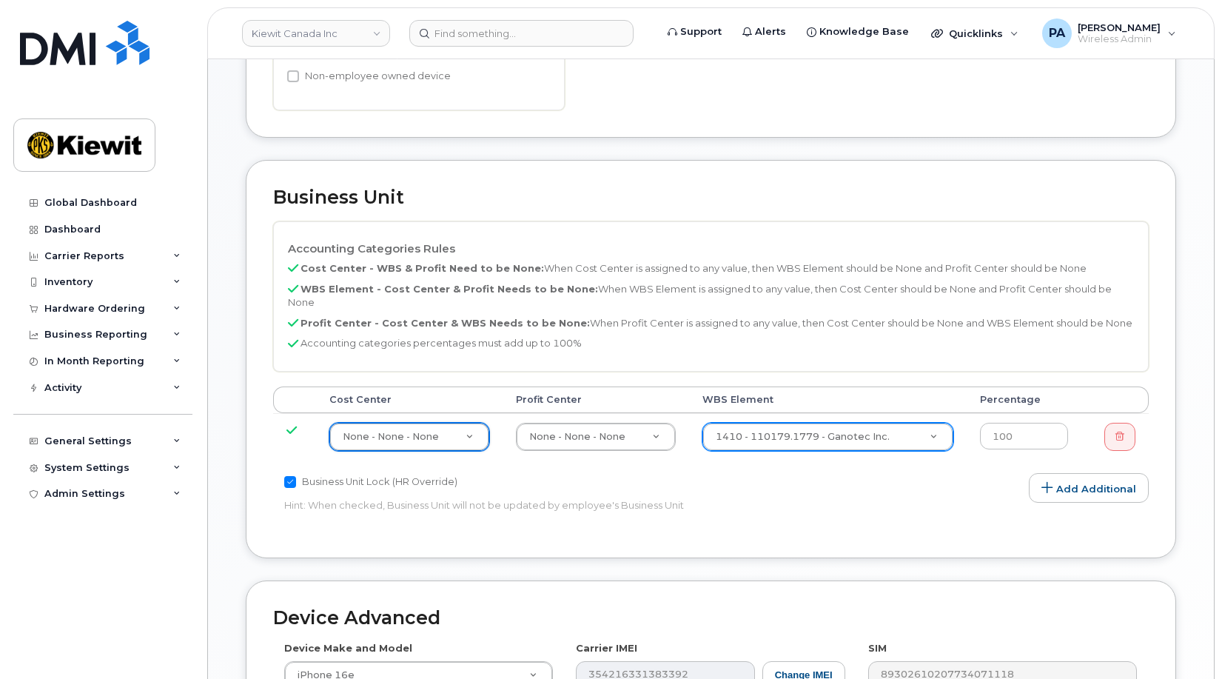
scroll to position [907, 0]
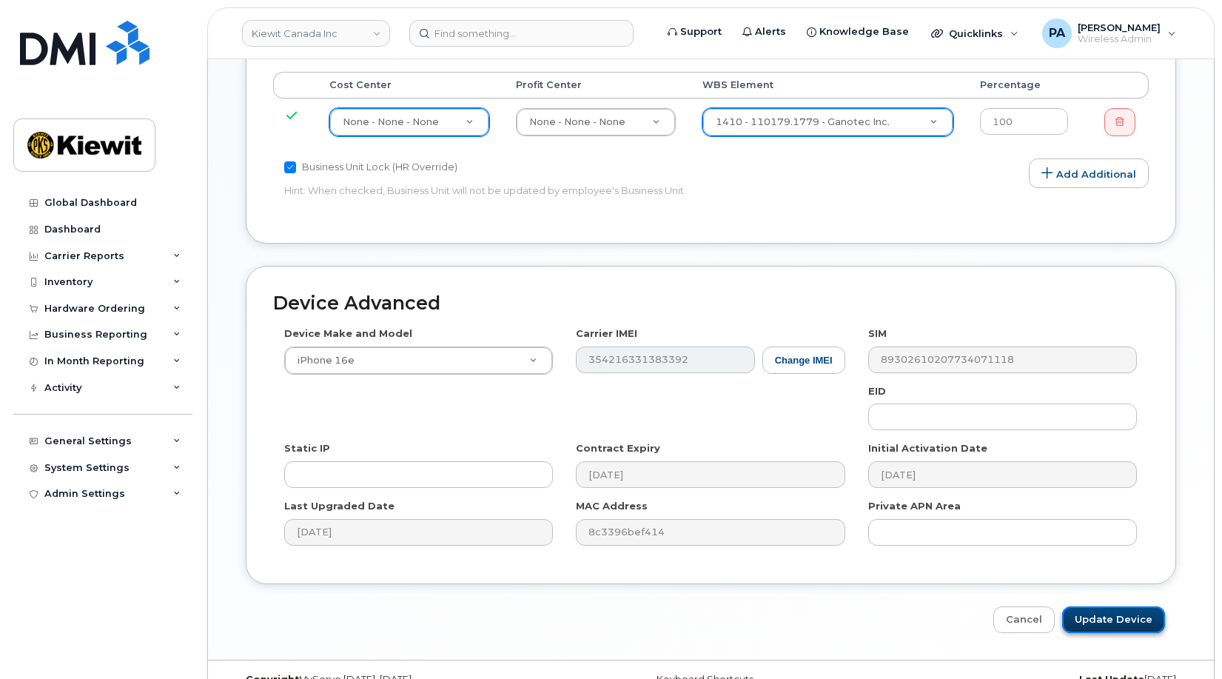
click at [1115, 606] on input "Update Device" at bounding box center [1113, 619] width 103 height 27
type input "Saving..."
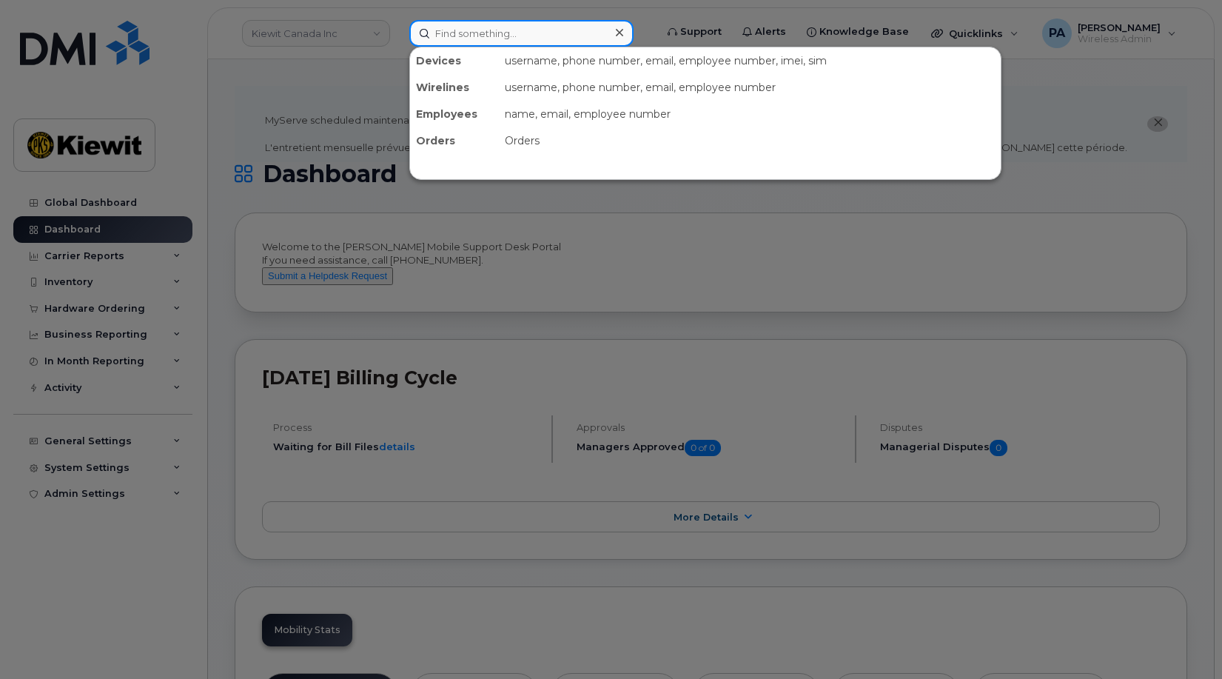
click at [498, 24] on input at bounding box center [521, 33] width 224 height 27
paste input "2065954817"
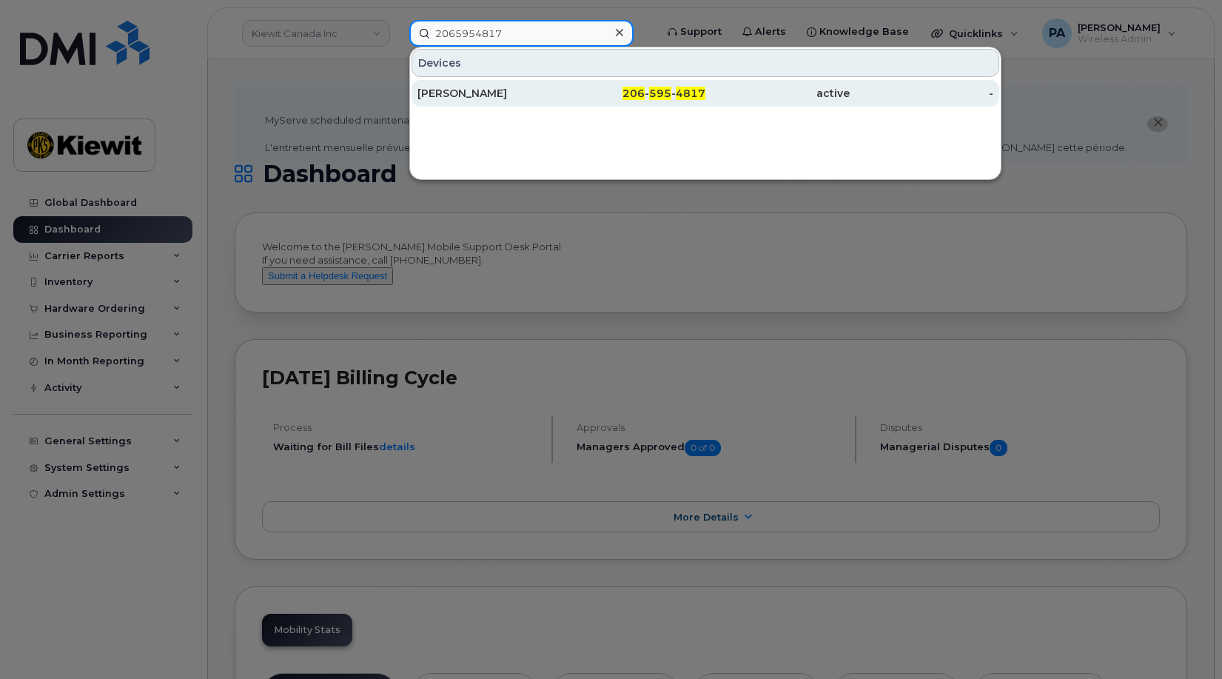
type input "2065954817"
click at [485, 91] on div "JOHN ONEILL" at bounding box center [489, 93] width 144 height 15
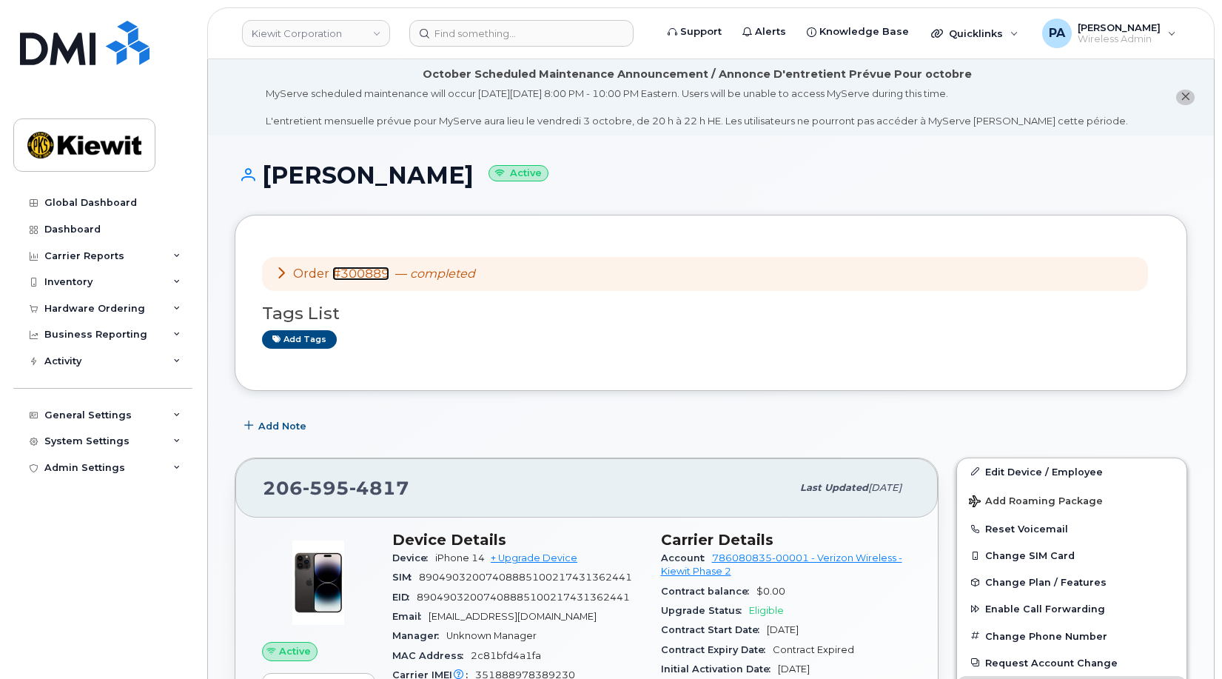
click at [363, 271] on link "#300889" at bounding box center [360, 273] width 57 height 14
click at [307, 33] on link "Kiewit Corporation" at bounding box center [316, 33] width 148 height 27
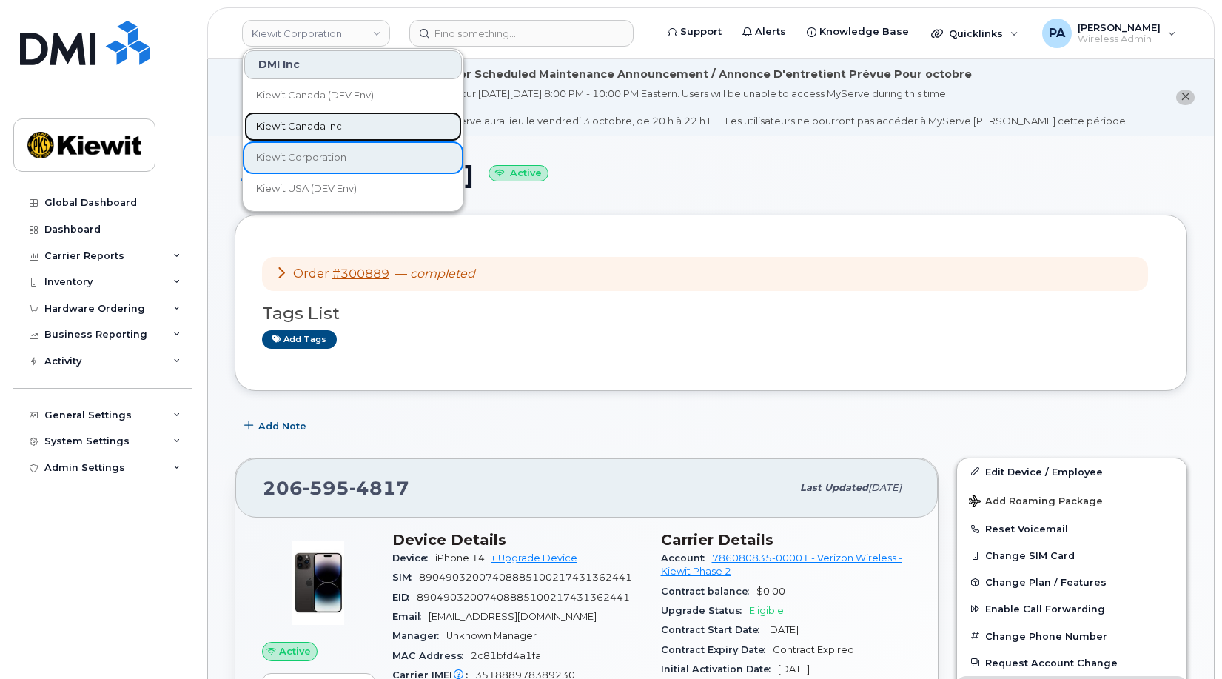
click at [284, 130] on span "Kiewit Canada Inc" at bounding box center [299, 126] width 86 height 15
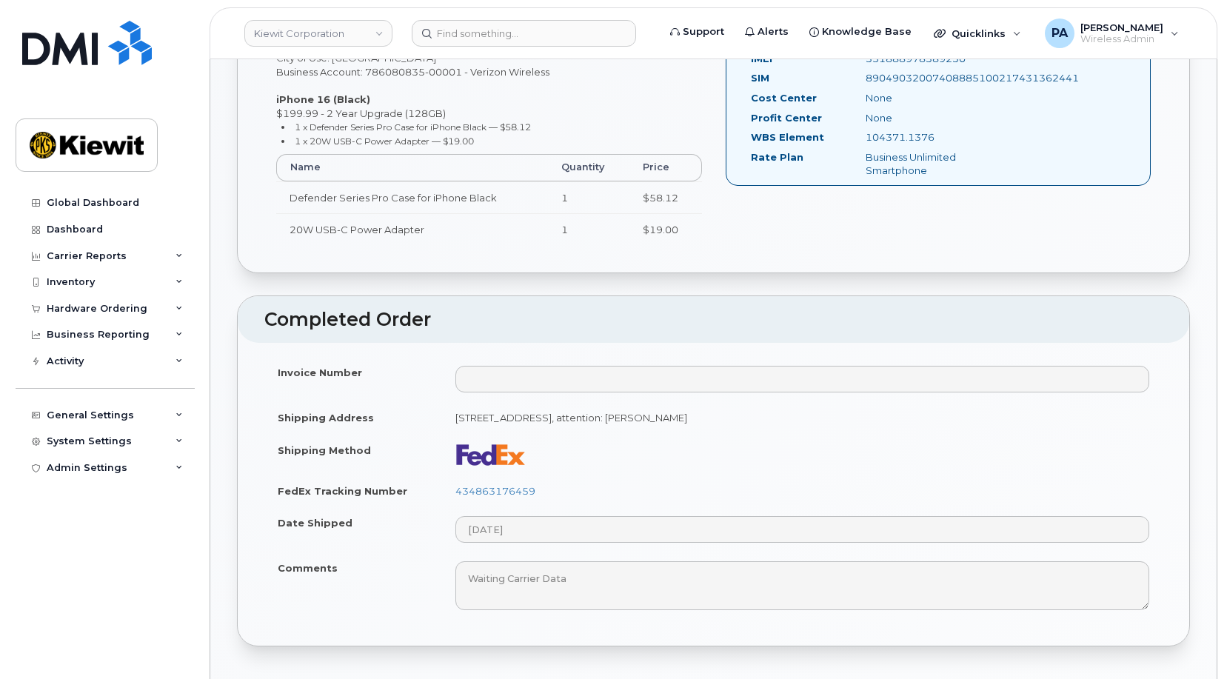
scroll to position [666, 0]
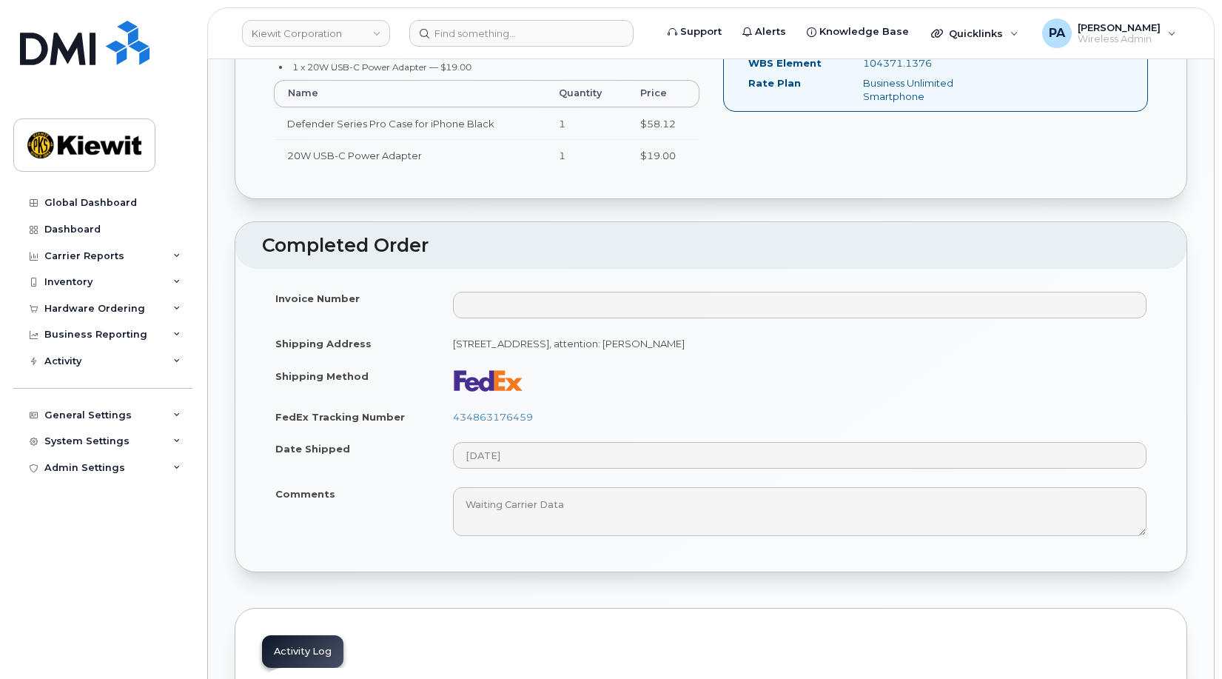
click at [515, 425] on td "434863176459" at bounding box center [800, 416] width 720 height 33
click at [514, 415] on link "434863176459" at bounding box center [493, 417] width 80 height 12
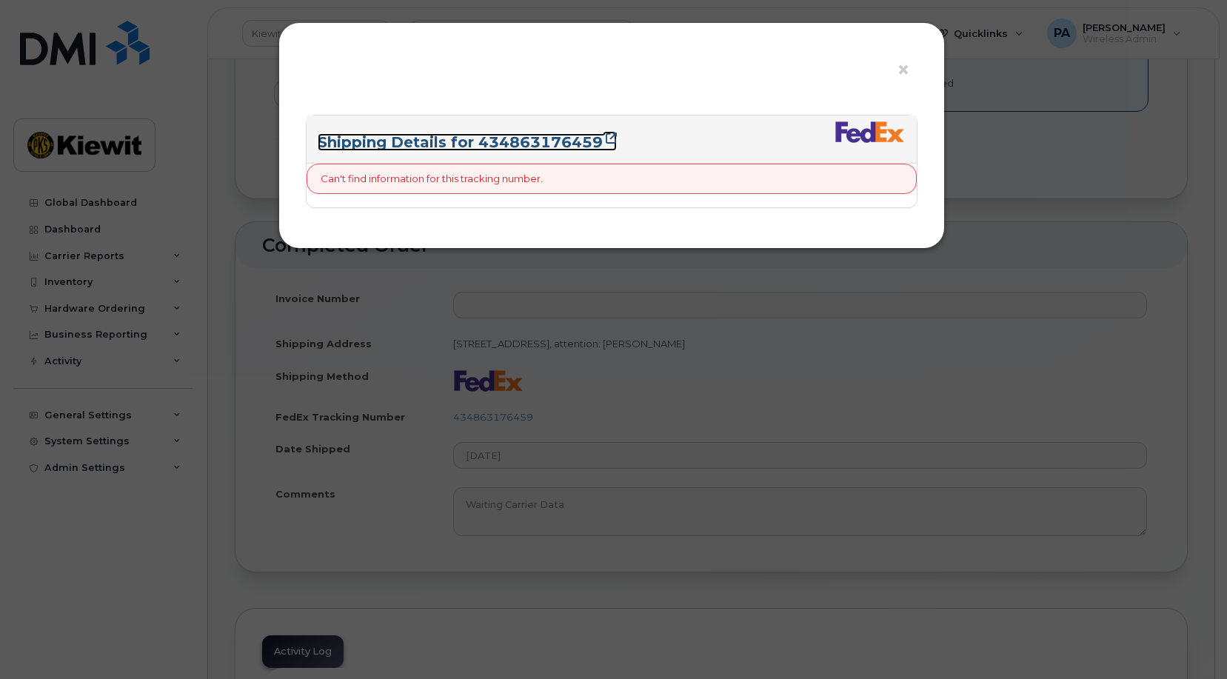
click at [586, 142] on link "Shipping Details for 434863176459" at bounding box center [467, 142] width 299 height 18
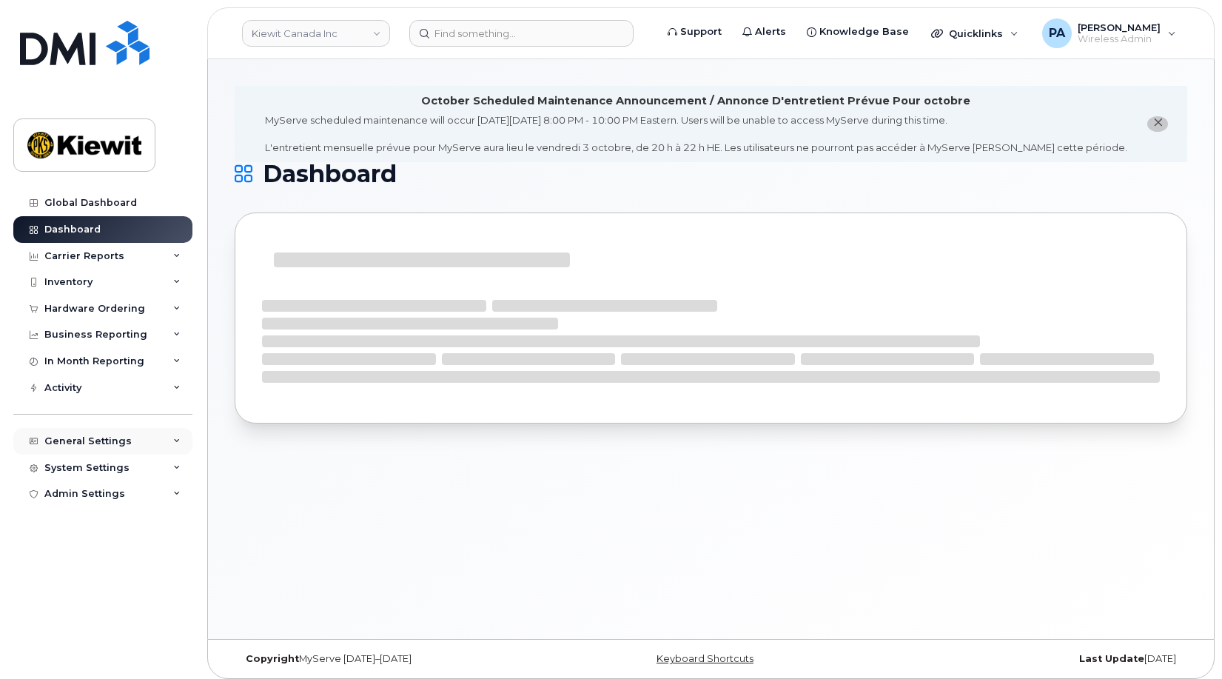
click at [73, 441] on div "General Settings" at bounding box center [87, 441] width 87 height 12
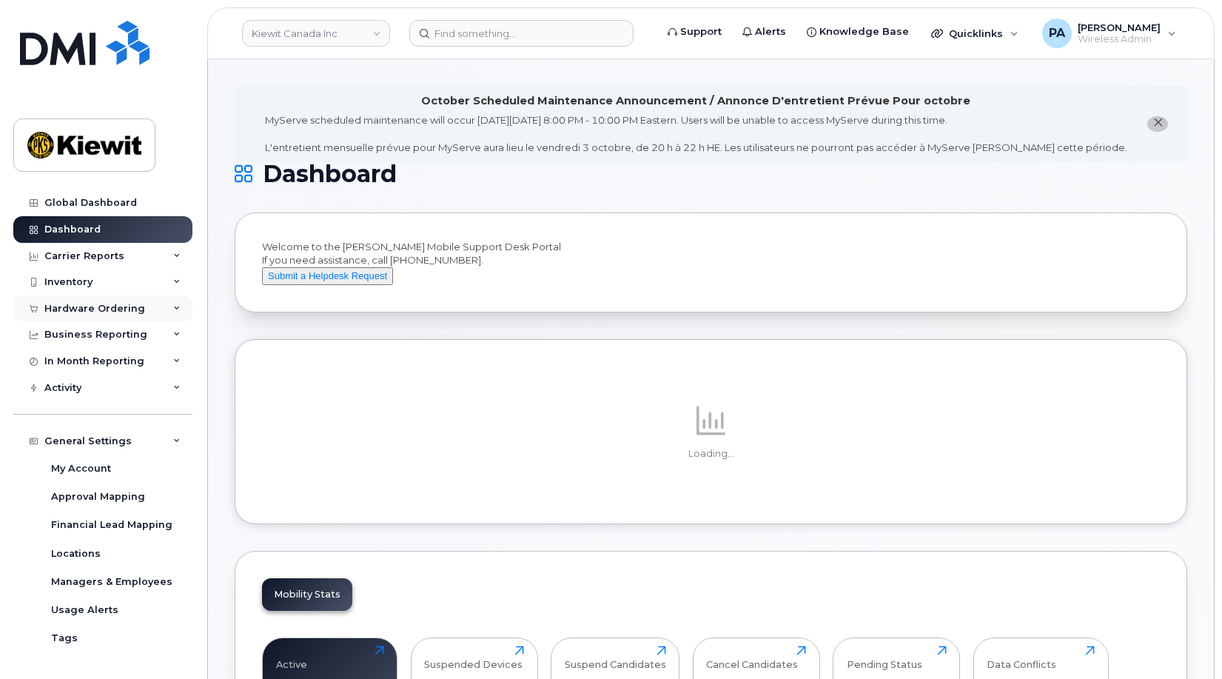
click at [94, 306] on div "Hardware Ordering" at bounding box center [94, 309] width 101 height 12
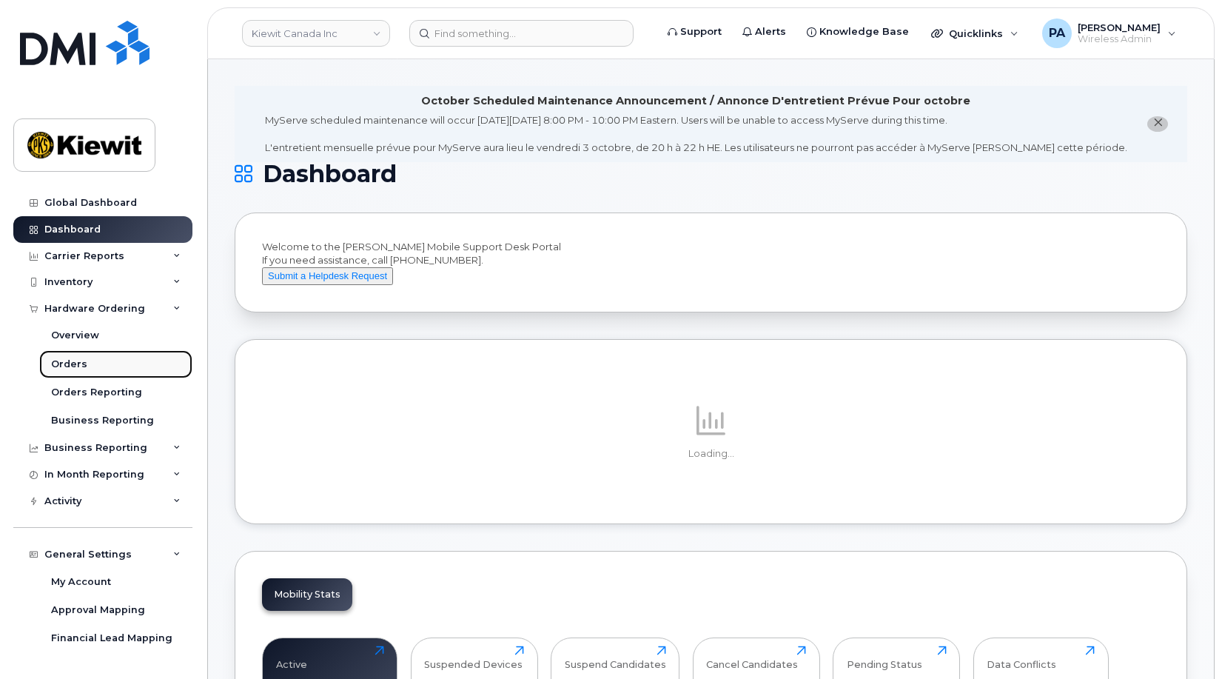
click at [83, 360] on div "Orders" at bounding box center [69, 364] width 36 height 13
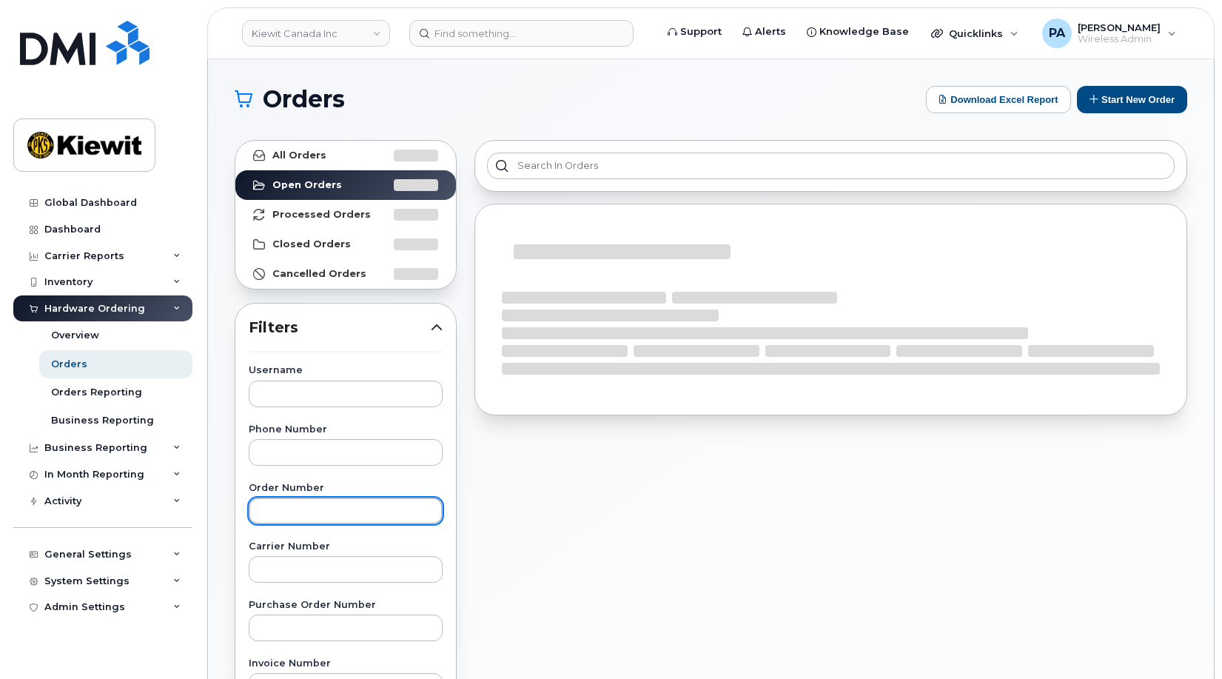
click at [298, 506] on input "text" at bounding box center [346, 510] width 194 height 27
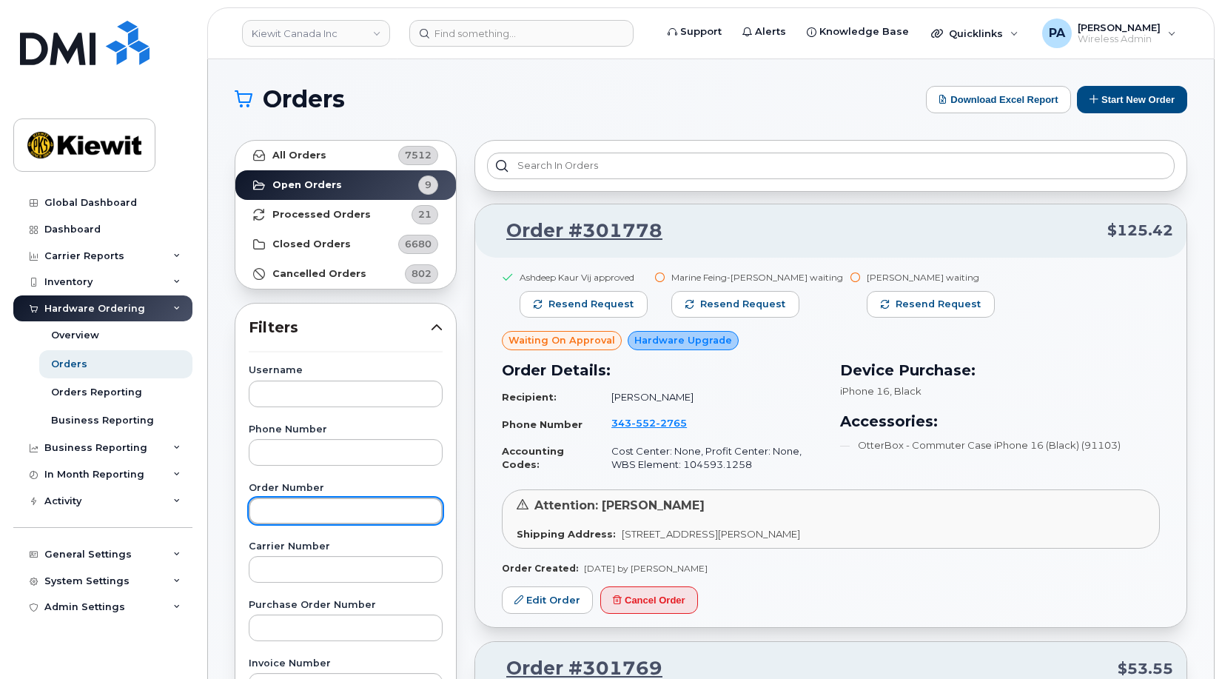
paste input "300792"
type input "300792"
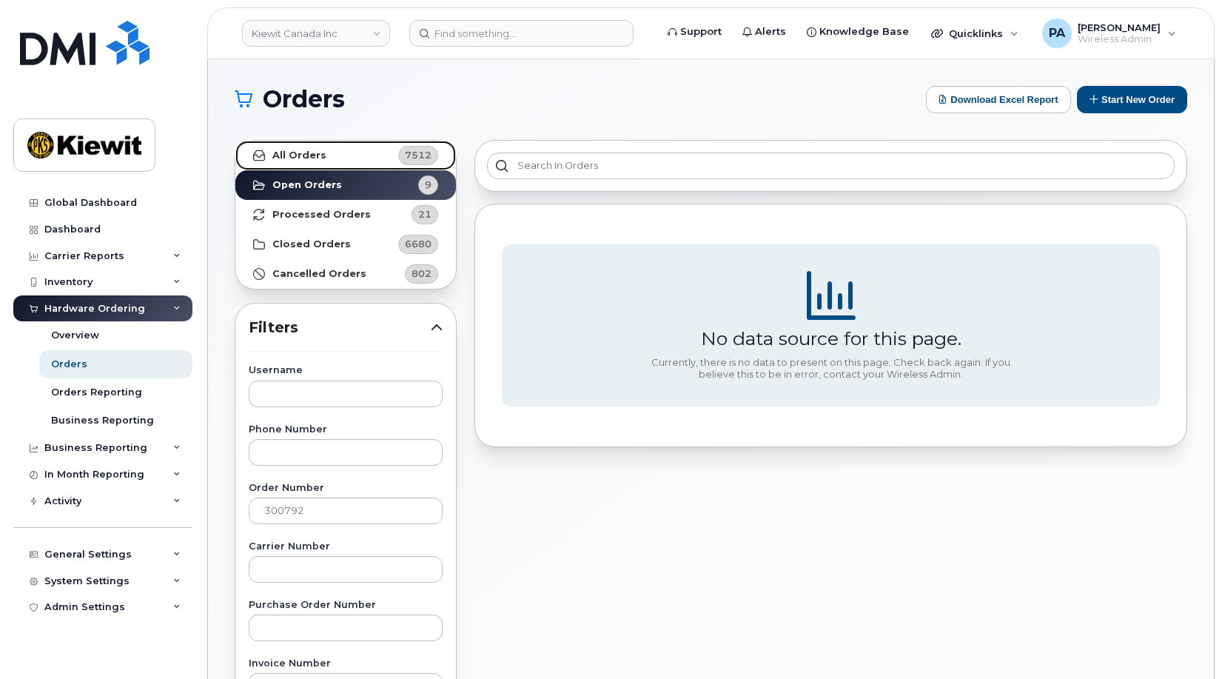
click at [353, 154] on link "All Orders 7512" at bounding box center [345, 156] width 221 height 30
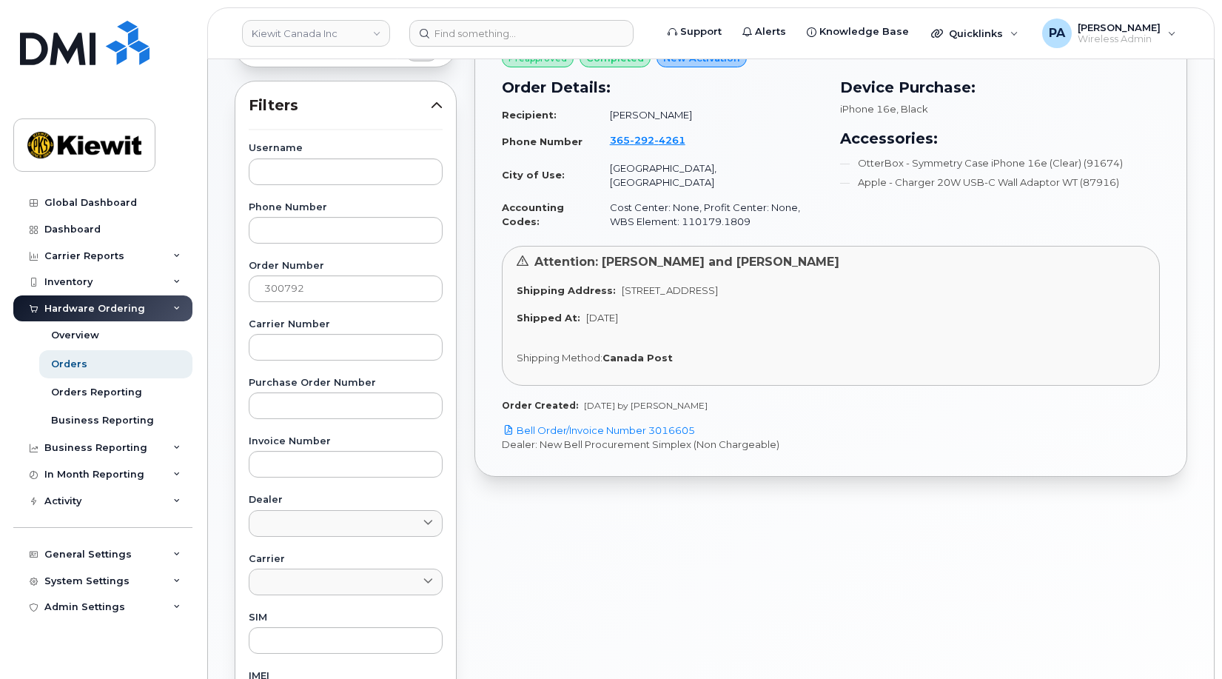
scroll to position [74, 0]
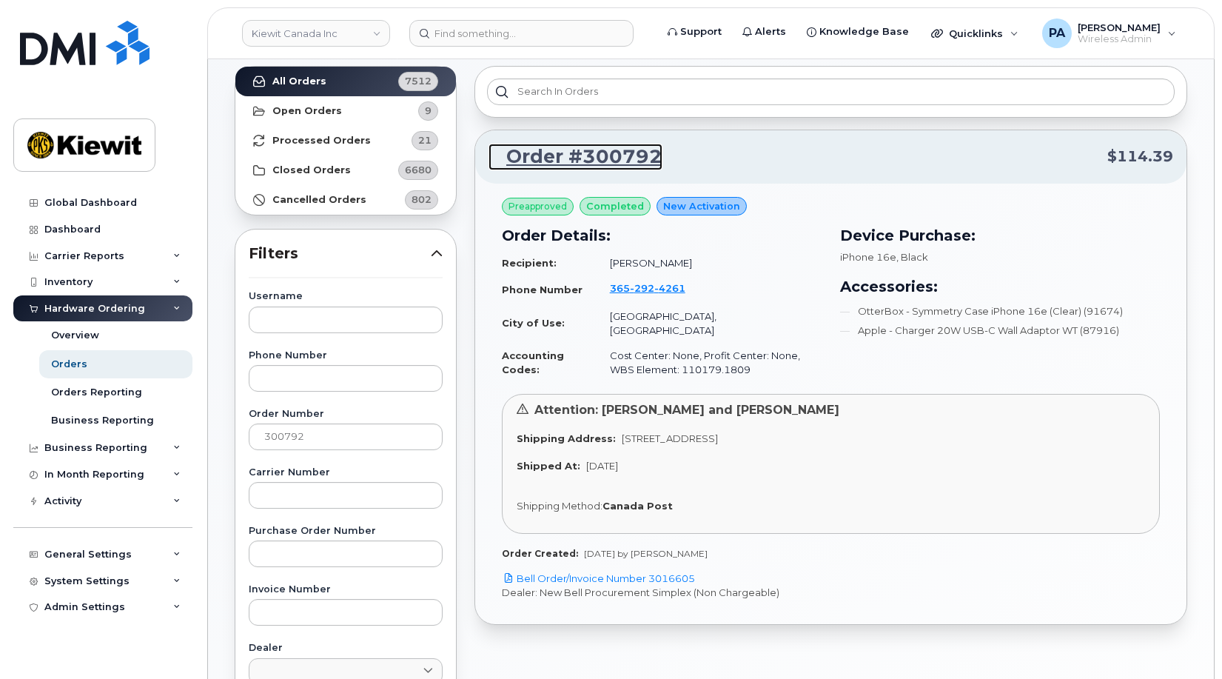
click at [609, 156] on link "Order #300792" at bounding box center [576, 157] width 174 height 27
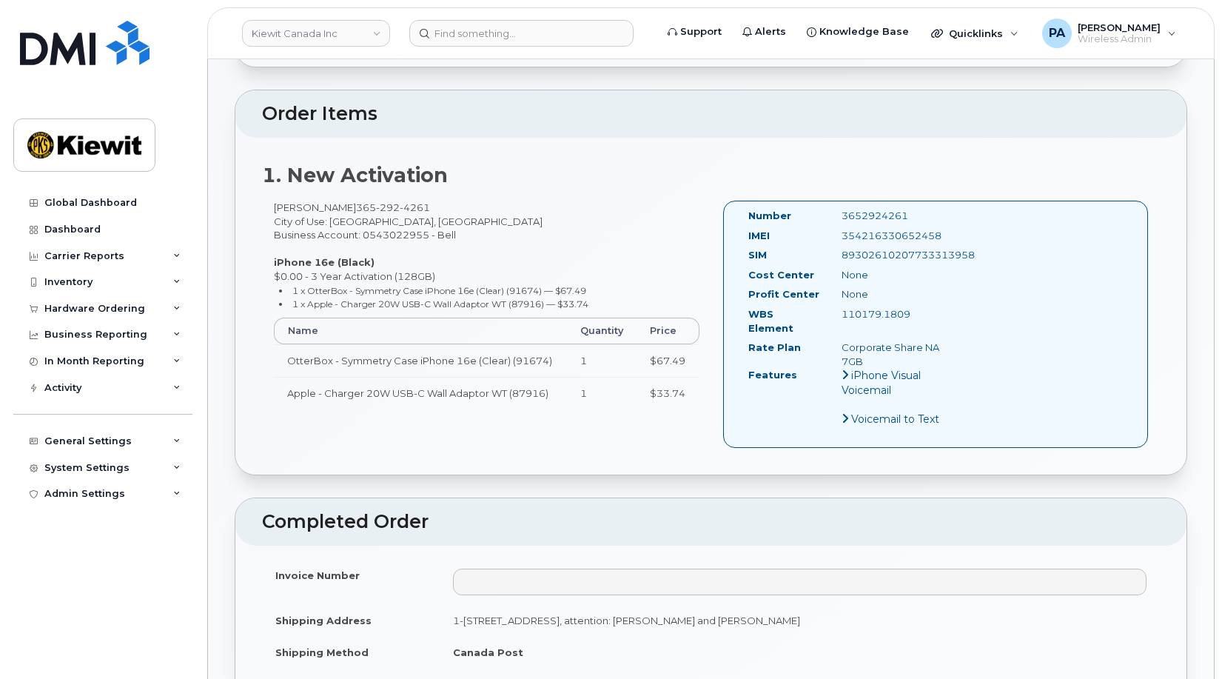
scroll to position [740, 0]
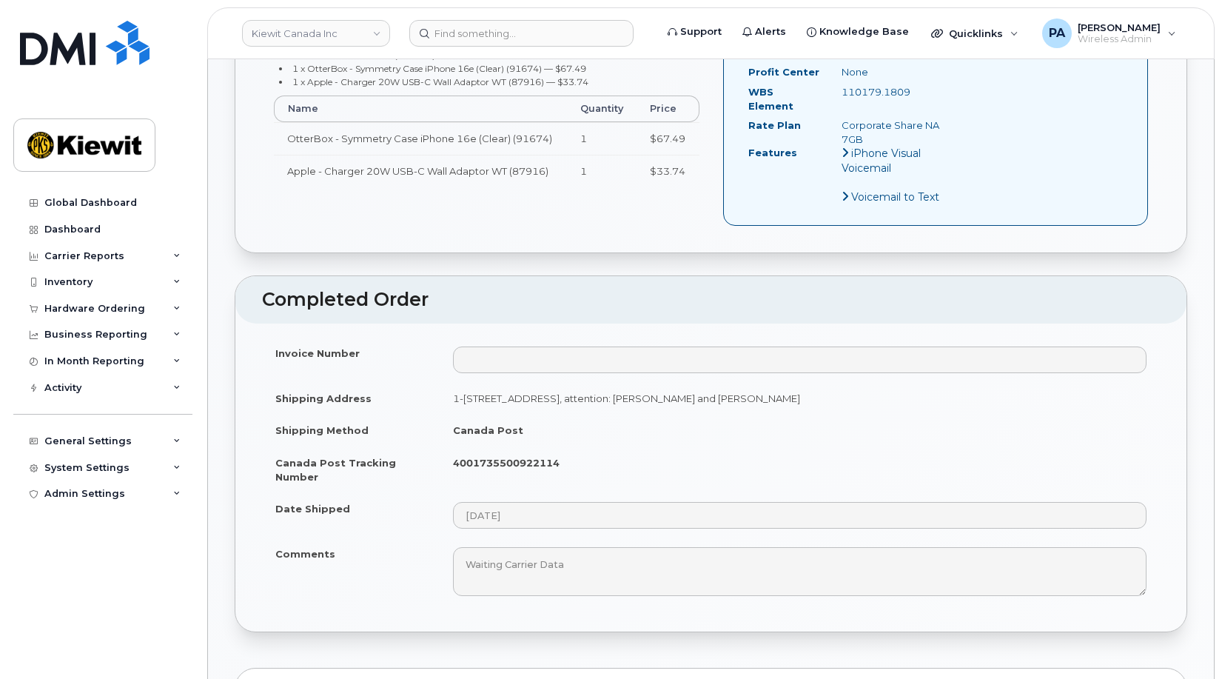
click at [506, 457] on strong "4001735500922114" at bounding box center [506, 463] width 107 height 12
copy strong "4001735500922114"
